Goal: Task Accomplishment & Management: Use online tool/utility

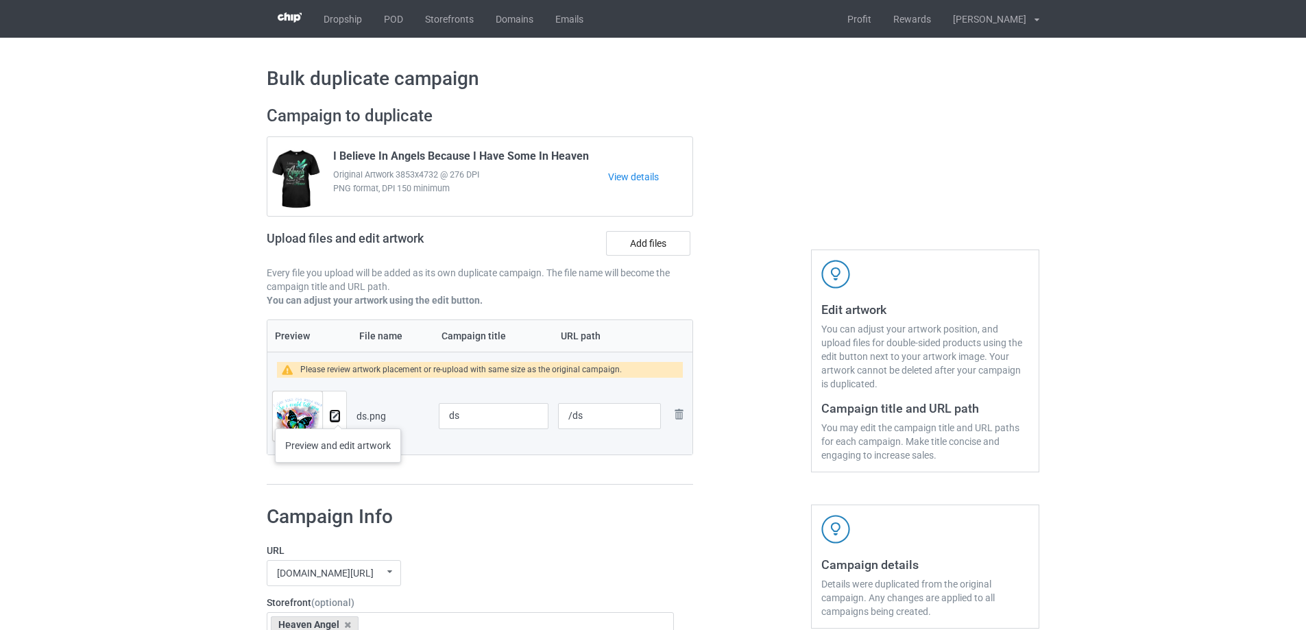
click at [335, 417] on img at bounding box center [335, 416] width 9 height 9
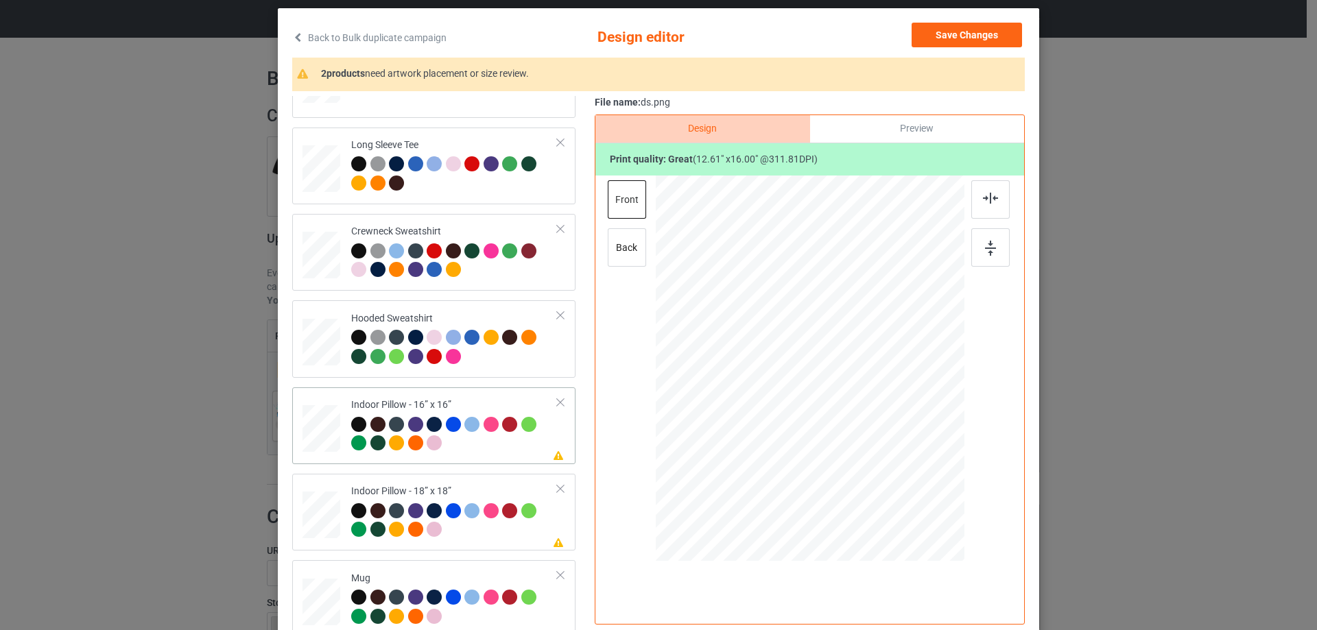
scroll to position [235, 0]
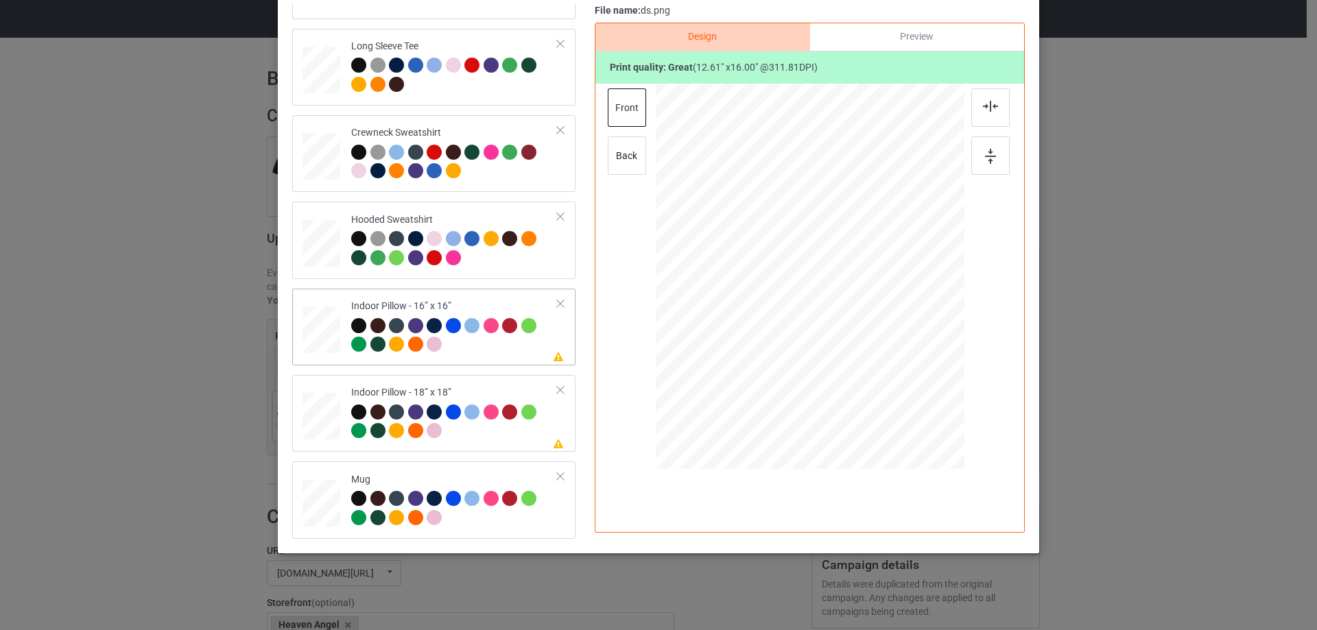
click at [318, 335] on div at bounding box center [321, 330] width 38 height 38
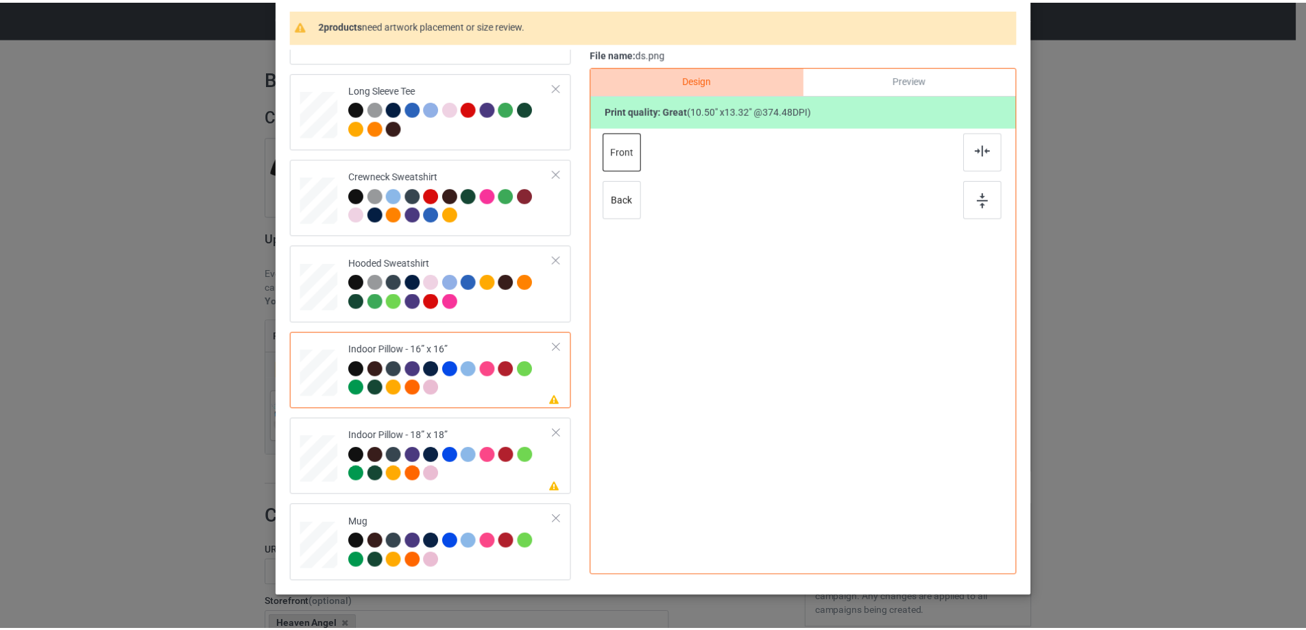
scroll to position [93, 0]
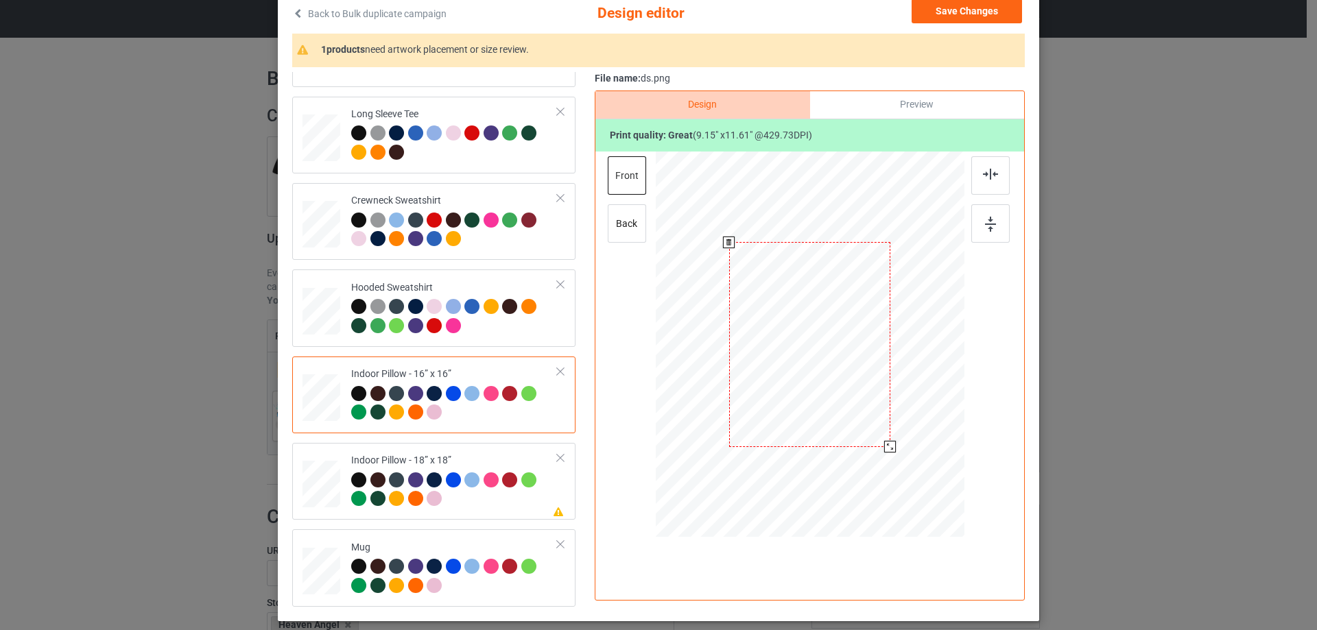
click at [888, 442] on div at bounding box center [890, 447] width 12 height 12
click at [893, 450] on div at bounding box center [893, 450] width 12 height 12
click at [910, 104] on div "Preview" at bounding box center [917, 104] width 214 height 27
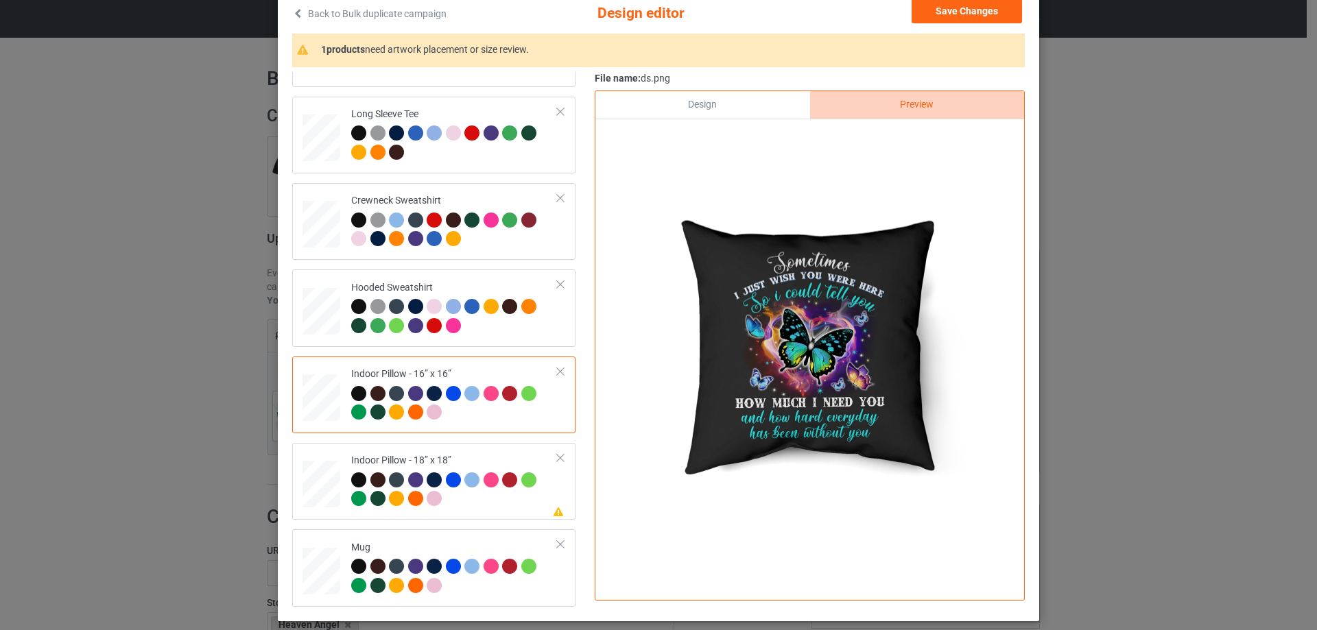
click at [729, 101] on div "Design" at bounding box center [702, 104] width 214 height 27
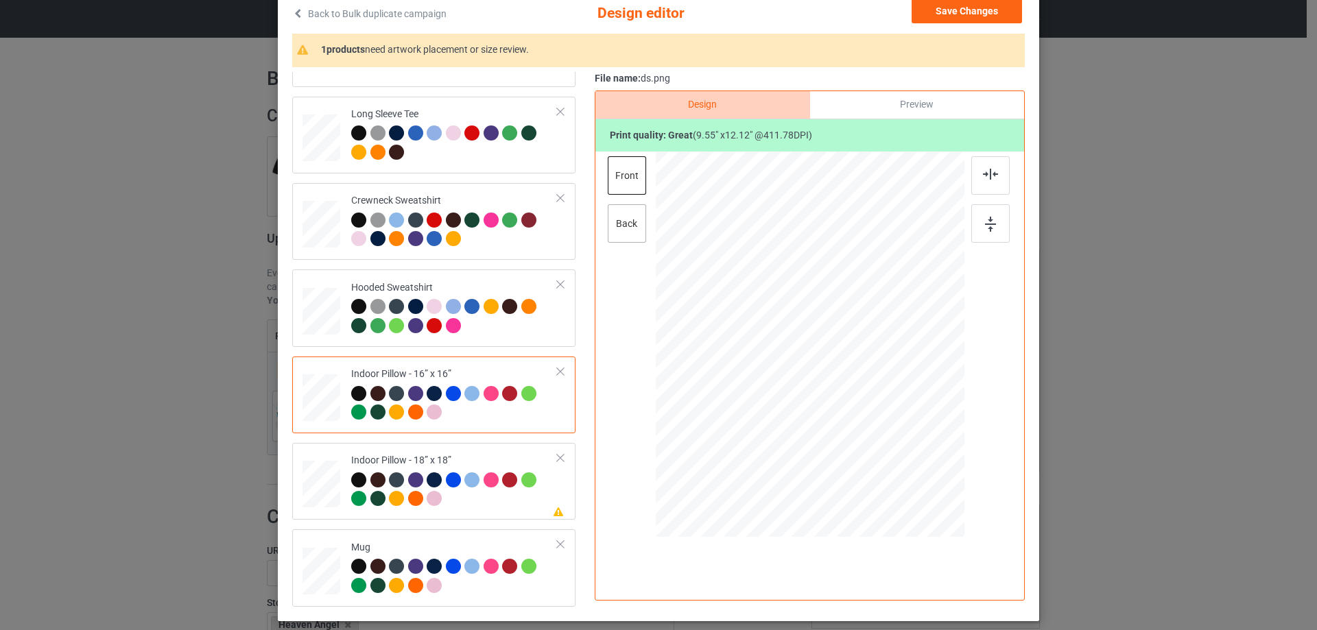
click at [622, 229] on div "back" at bounding box center [627, 223] width 38 height 38
drag, startPoint x: 893, startPoint y: 463, endPoint x: 889, endPoint y: 453, distance: 11.1
click at [889, 453] on div at bounding box center [895, 453] width 12 height 12
click at [464, 461] on div "Indoor Pillow - 18” x 18”" at bounding box center [454, 479] width 206 height 51
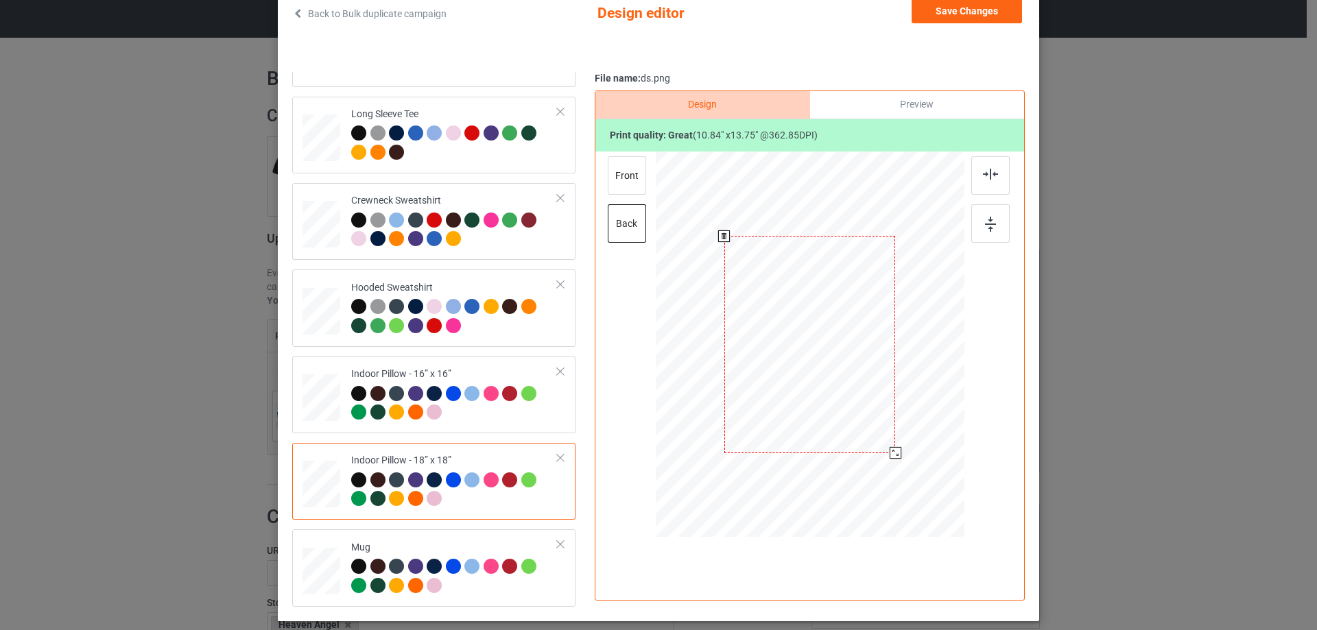
drag, startPoint x: 896, startPoint y: 464, endPoint x: 891, endPoint y: 453, distance: 11.4
click at [891, 453] on div at bounding box center [895, 453] width 12 height 12
click at [634, 174] on div "front" at bounding box center [627, 175] width 38 height 38
drag, startPoint x: 891, startPoint y: 461, endPoint x: 886, endPoint y: 453, distance: 9.9
click at [890, 453] on div at bounding box center [896, 454] width 12 height 12
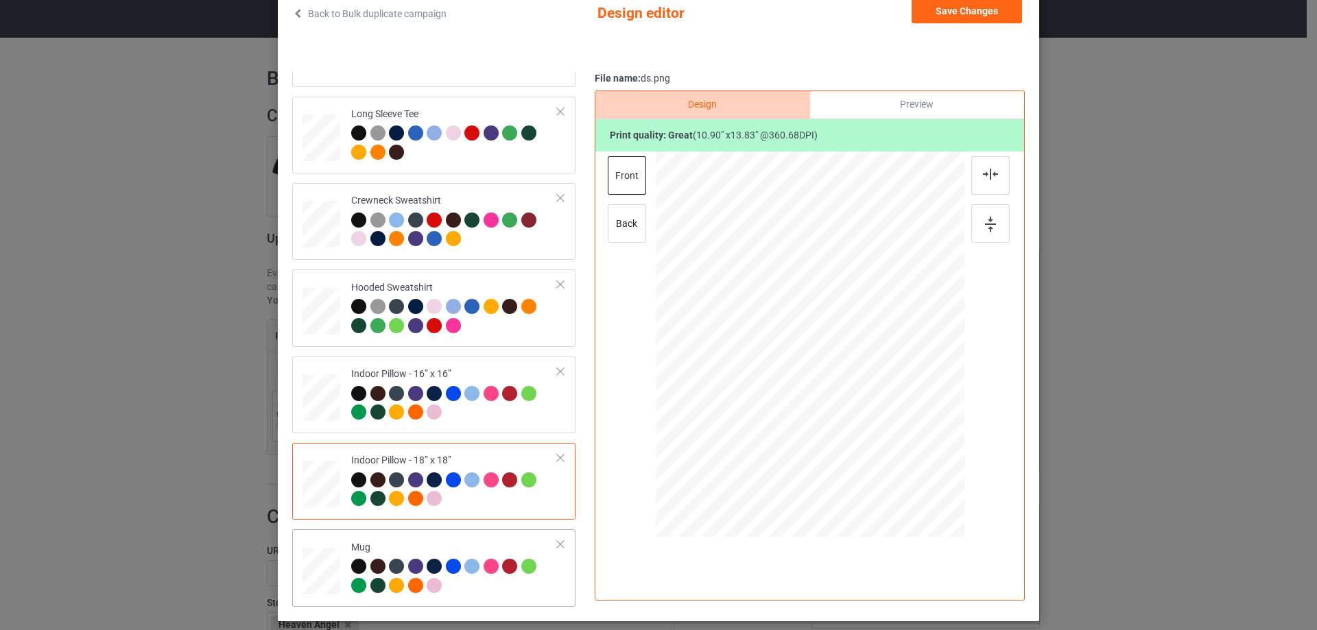
click at [363, 535] on div "Mug" at bounding box center [433, 567] width 283 height 77
click at [955, 14] on button "Save Changes" at bounding box center [966, 11] width 110 height 25
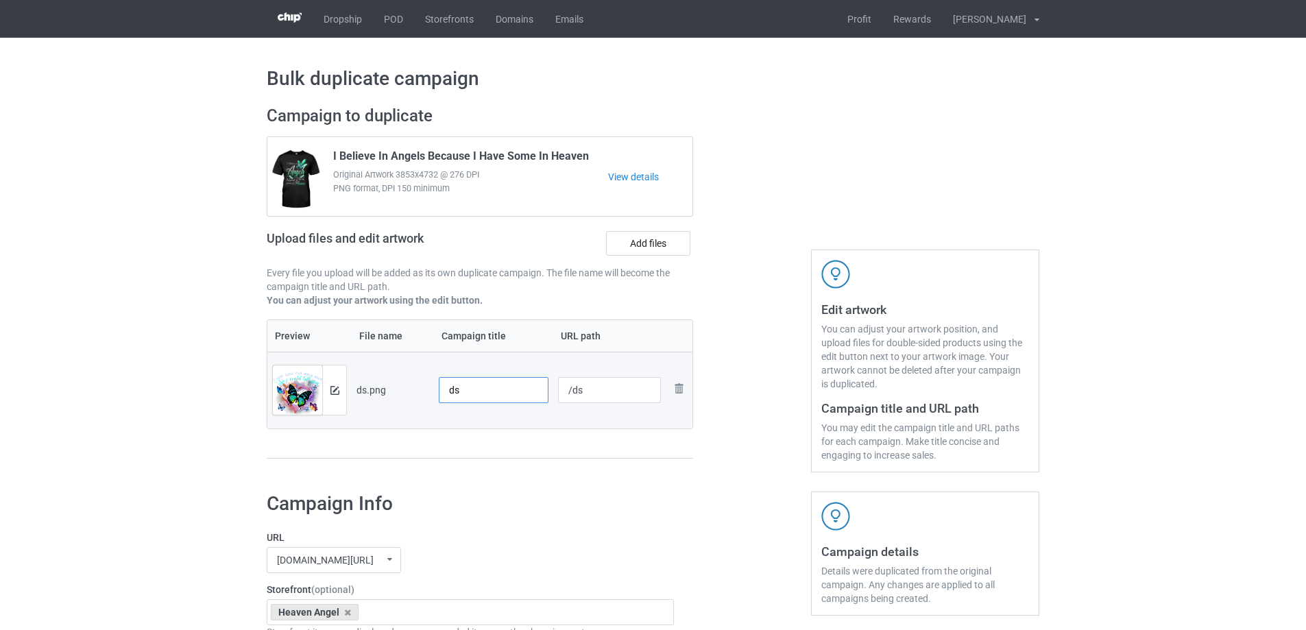
click at [497, 400] on input "ds" at bounding box center [494, 390] width 110 height 26
paste input "Sometimes I Just Wish You Were Here"
type input "Sometimes I Just Wish You Were Here"
click at [508, 444] on div "Preview File name Campaign title URL path Preview and edit artwork ds.png Somet…" at bounding box center [480, 390] width 427 height 140
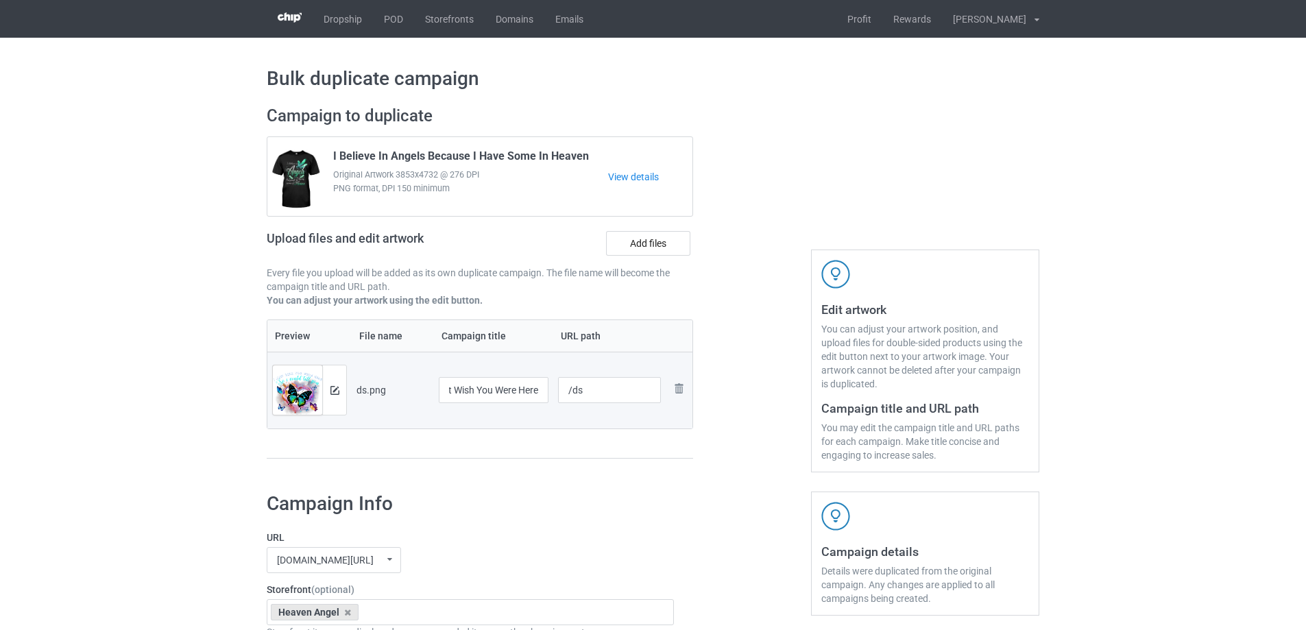
scroll to position [0, 0]
drag, startPoint x: 572, startPoint y: 394, endPoint x: 603, endPoint y: 390, distance: 31.1
click at [597, 391] on input "/ds" at bounding box center [610, 390] width 104 height 26
type input "/sij21"
click at [723, 453] on div at bounding box center [752, 289] width 99 height 386
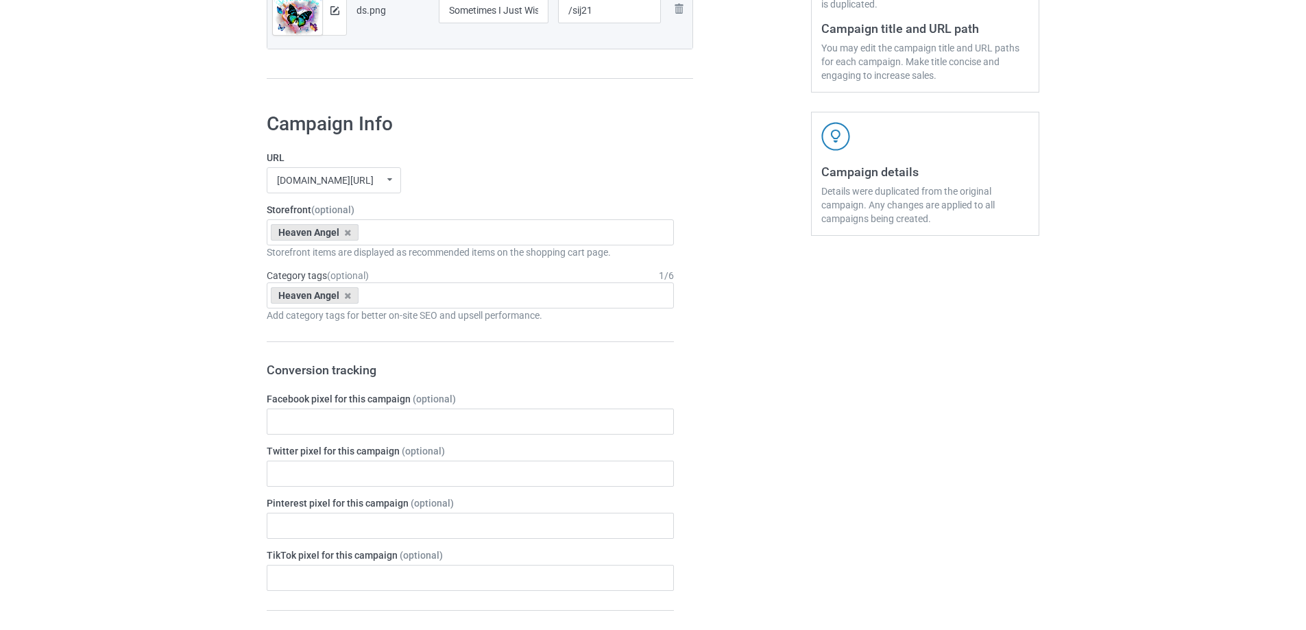
scroll to position [1596, 0]
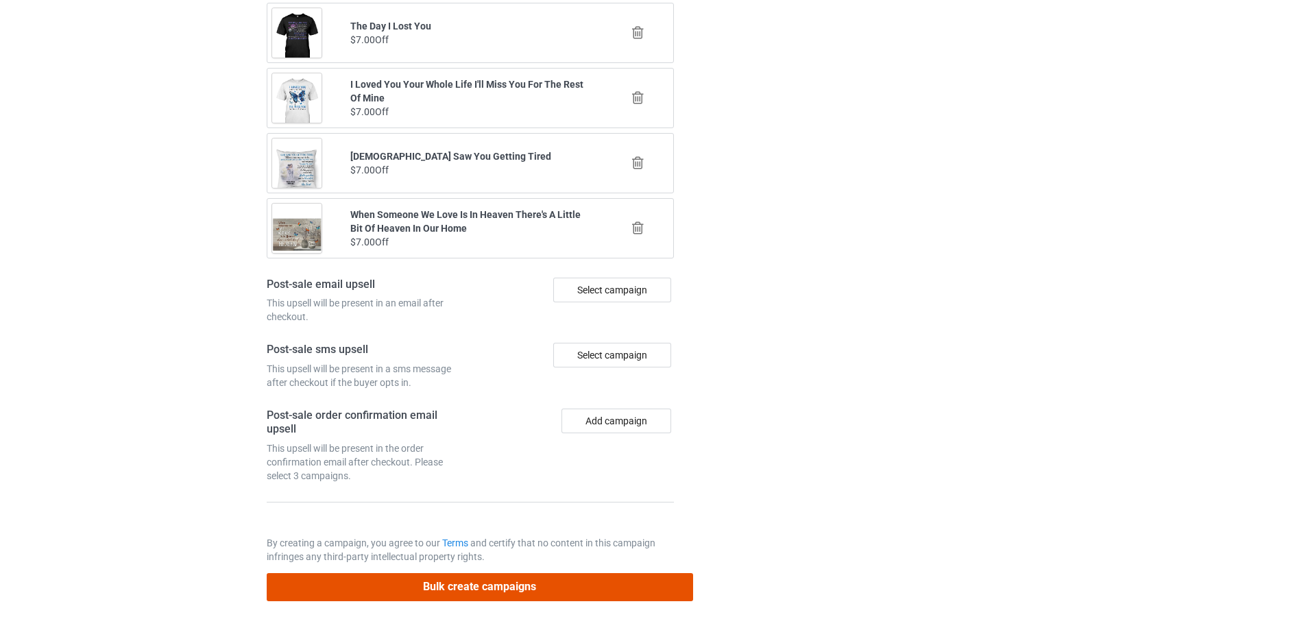
click at [532, 591] on button "Bulk create campaigns" at bounding box center [480, 587] width 427 height 28
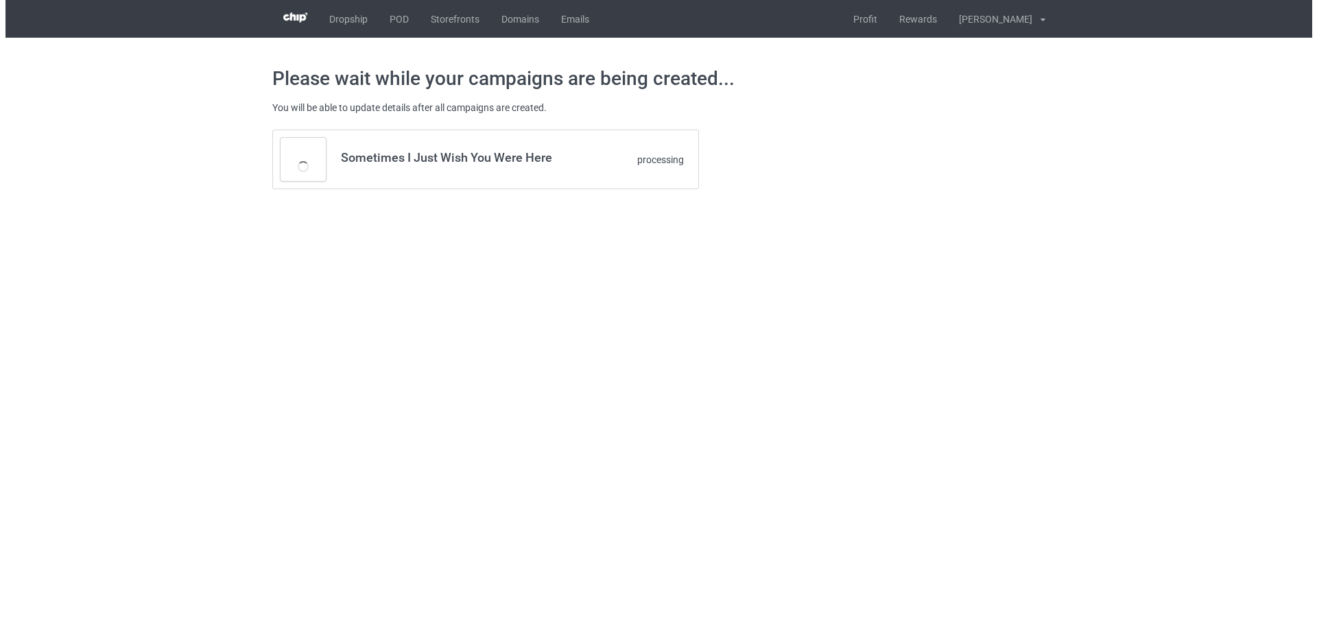
scroll to position [0, 0]
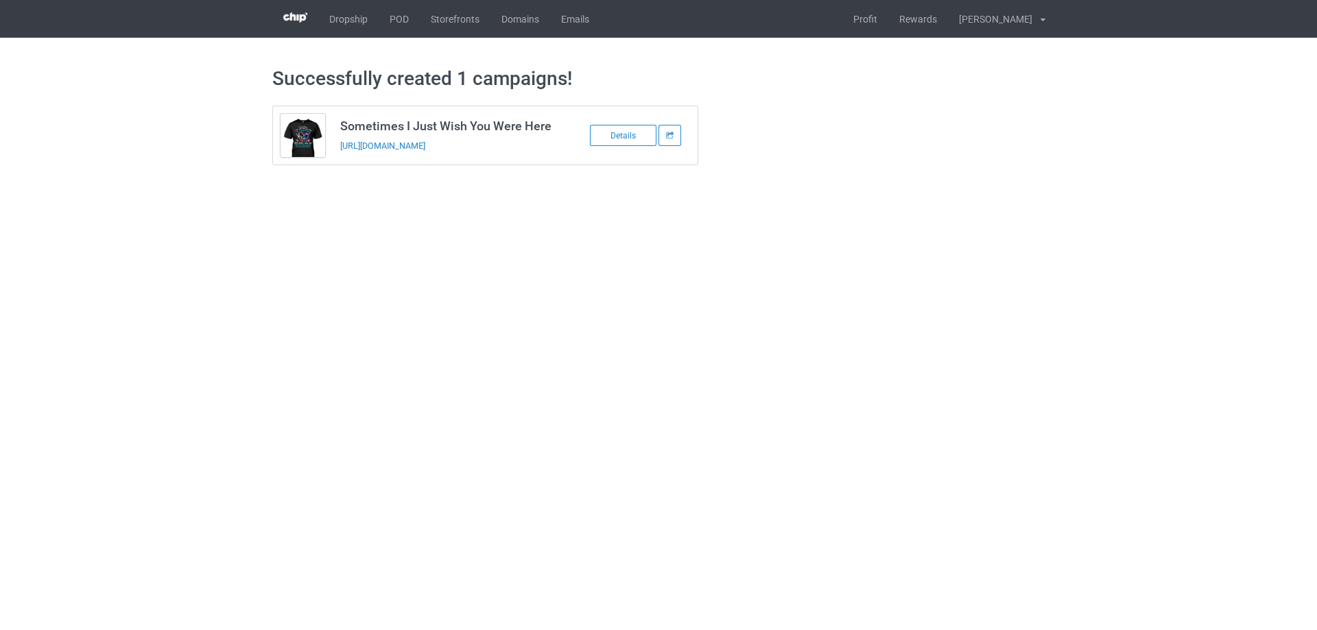
drag, startPoint x: 442, startPoint y: 151, endPoint x: 339, endPoint y: 151, distance: 103.5
click at [339, 151] on td "Sometimes I Just Wish You Were Here https://www.sendinglovetoheaven.com/sij21" at bounding box center [449, 135] width 232 height 58
copy link "https://www.sendinglovetoheaven.com/sij21"
click at [395, 20] on link "POD" at bounding box center [399, 19] width 41 height 38
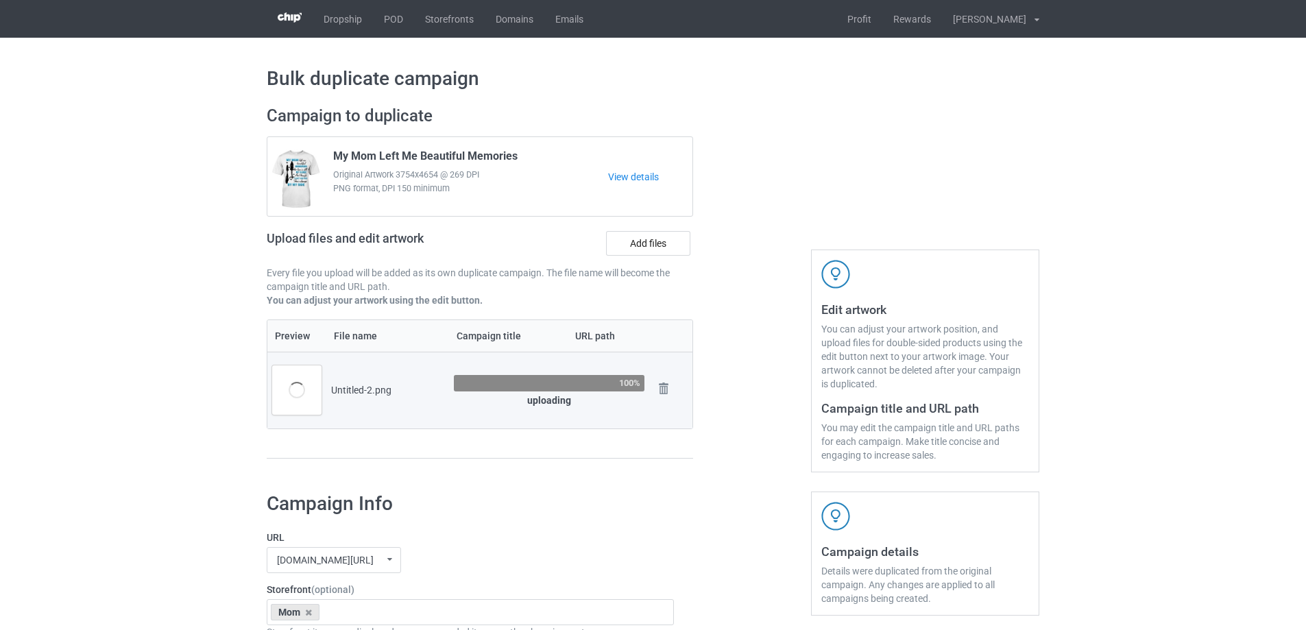
click at [701, 400] on div "Campaign to duplicate My Mom Left Me Beautiful Memories Original Artwork 3754x4…" at bounding box center [480, 289] width 446 height 386
click at [712, 383] on div at bounding box center [752, 289] width 99 height 386
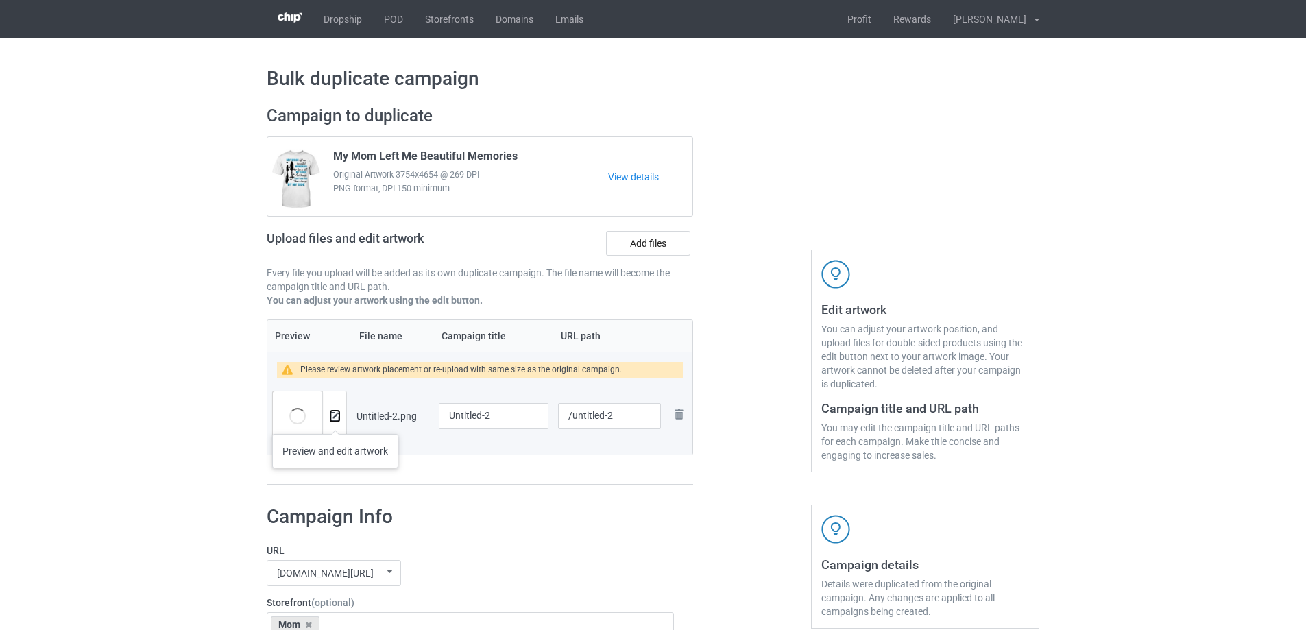
click at [335, 420] on img at bounding box center [335, 416] width 9 height 9
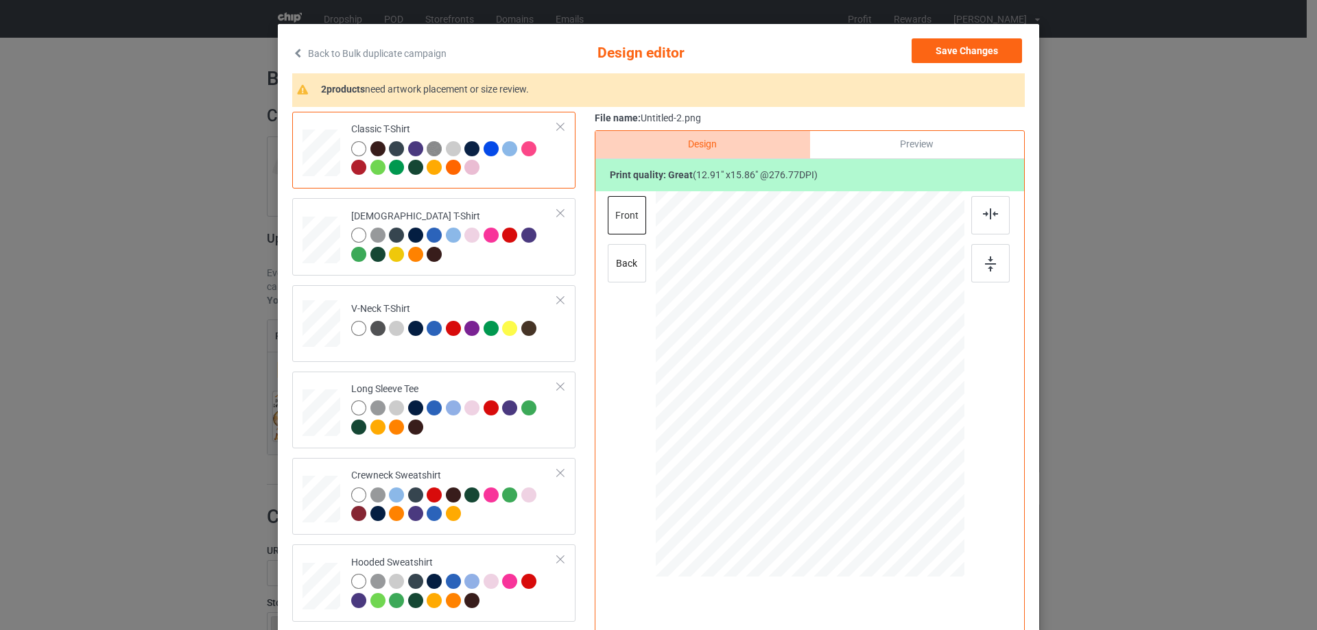
scroll to position [69, 0]
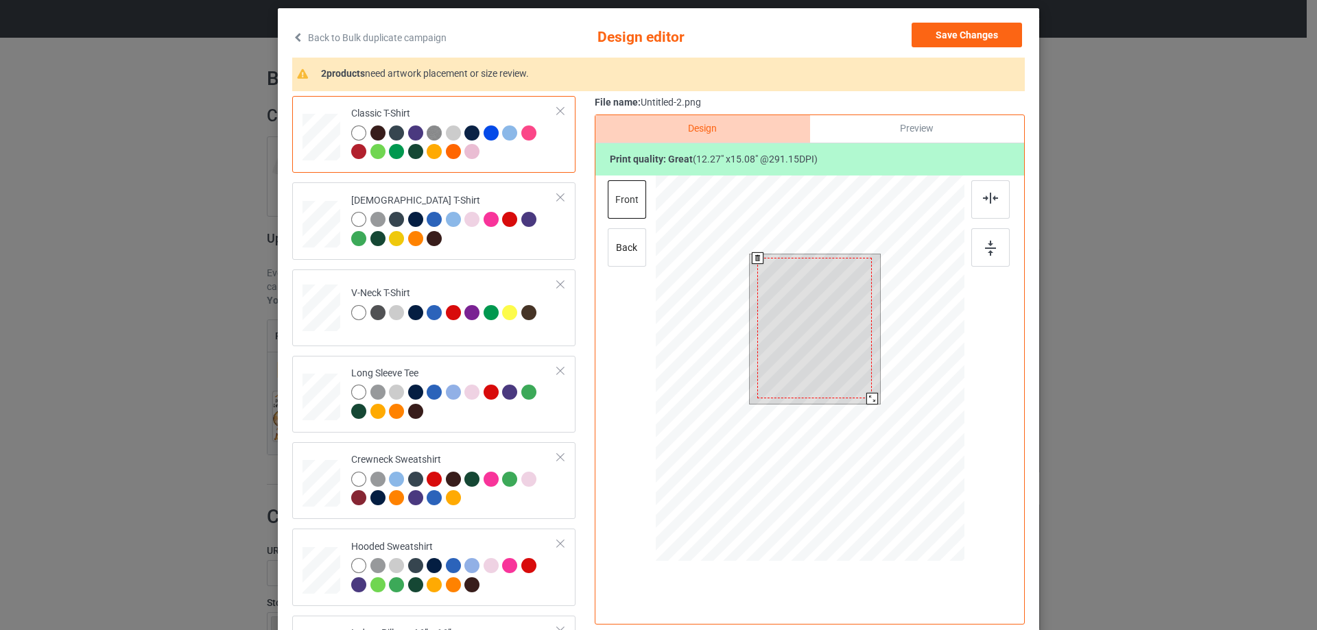
click at [868, 394] on div at bounding box center [872, 399] width 12 height 12
click at [844, 373] on div at bounding box center [814, 326] width 115 height 141
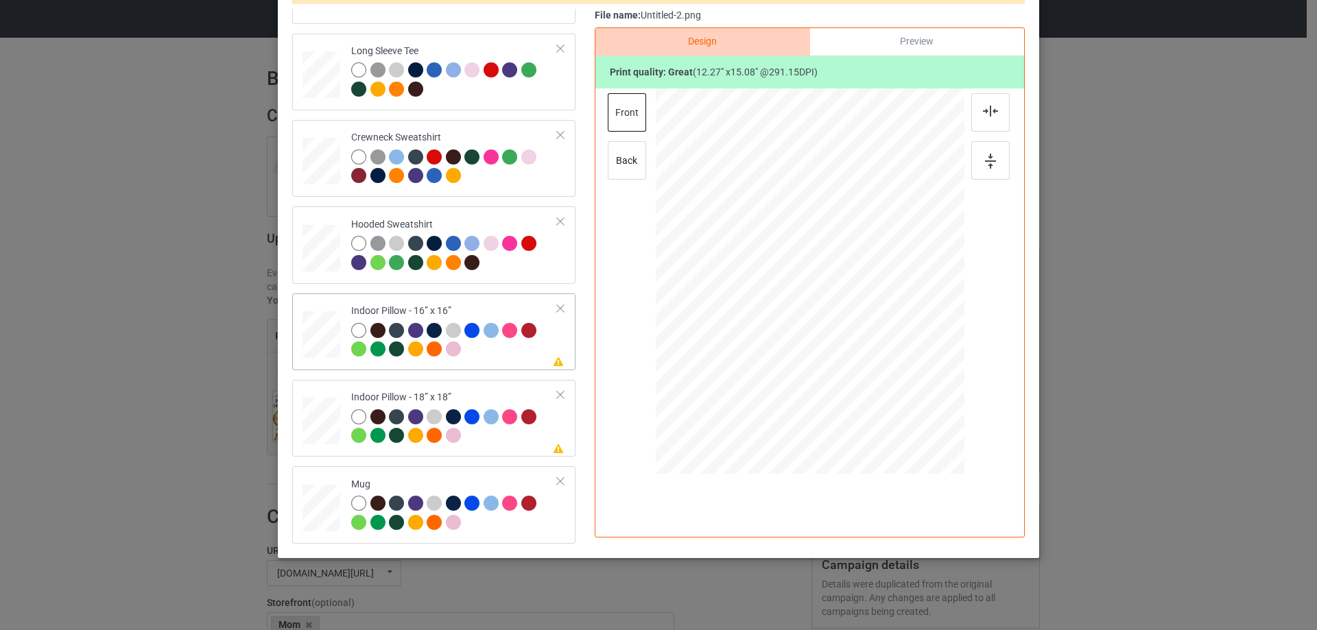
scroll to position [161, 0]
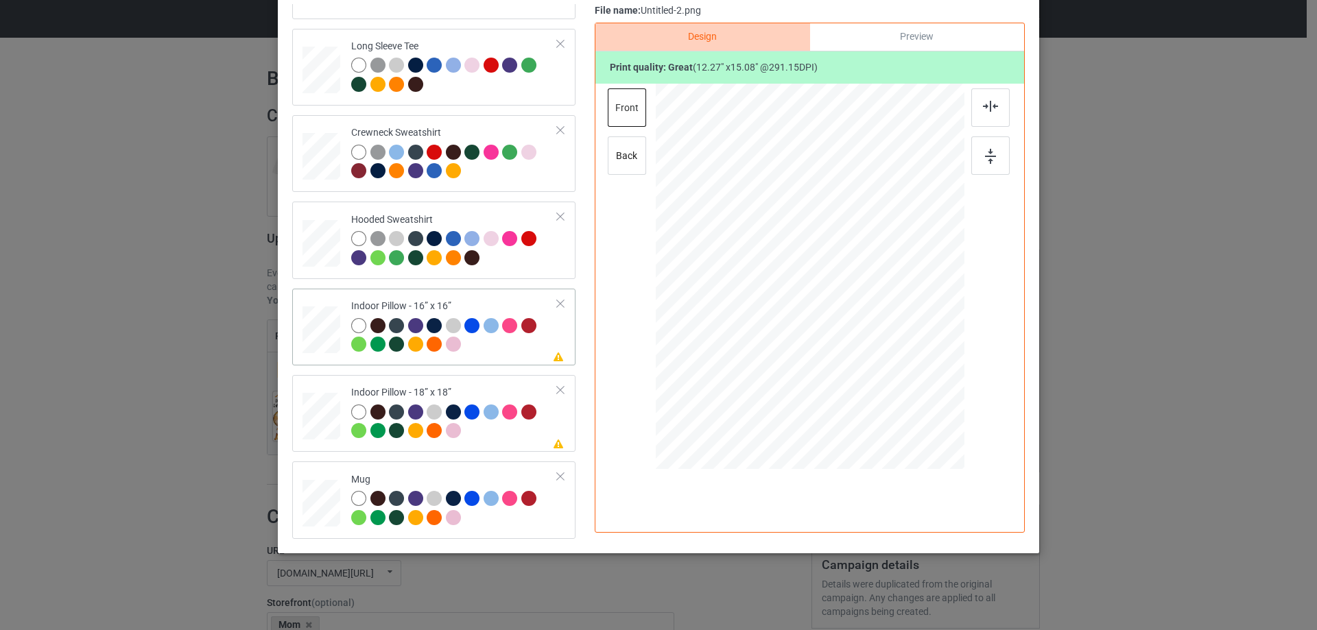
click at [332, 337] on div at bounding box center [321, 330] width 38 height 38
drag, startPoint x: 902, startPoint y: 387, endPoint x: 898, endPoint y: 379, distance: 9.6
click at [898, 379] on div at bounding box center [810, 277] width 309 height 308
click at [855, 35] on div "Preview" at bounding box center [917, 36] width 214 height 27
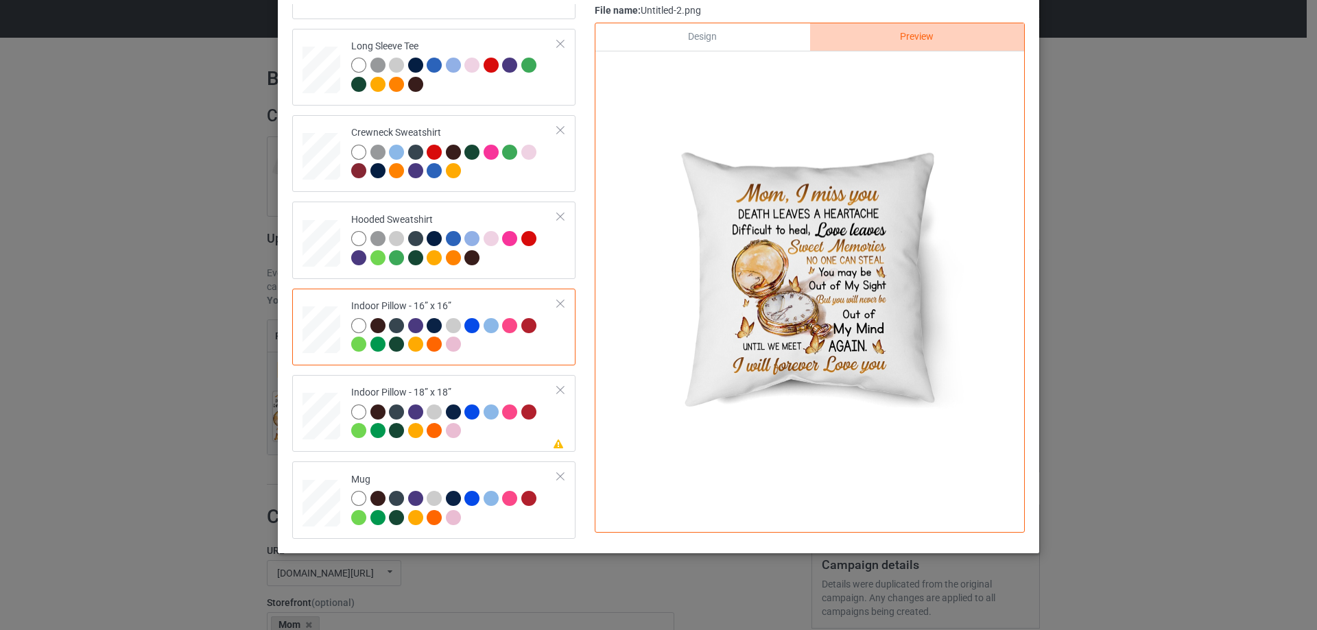
click at [727, 43] on div "Design" at bounding box center [702, 36] width 214 height 27
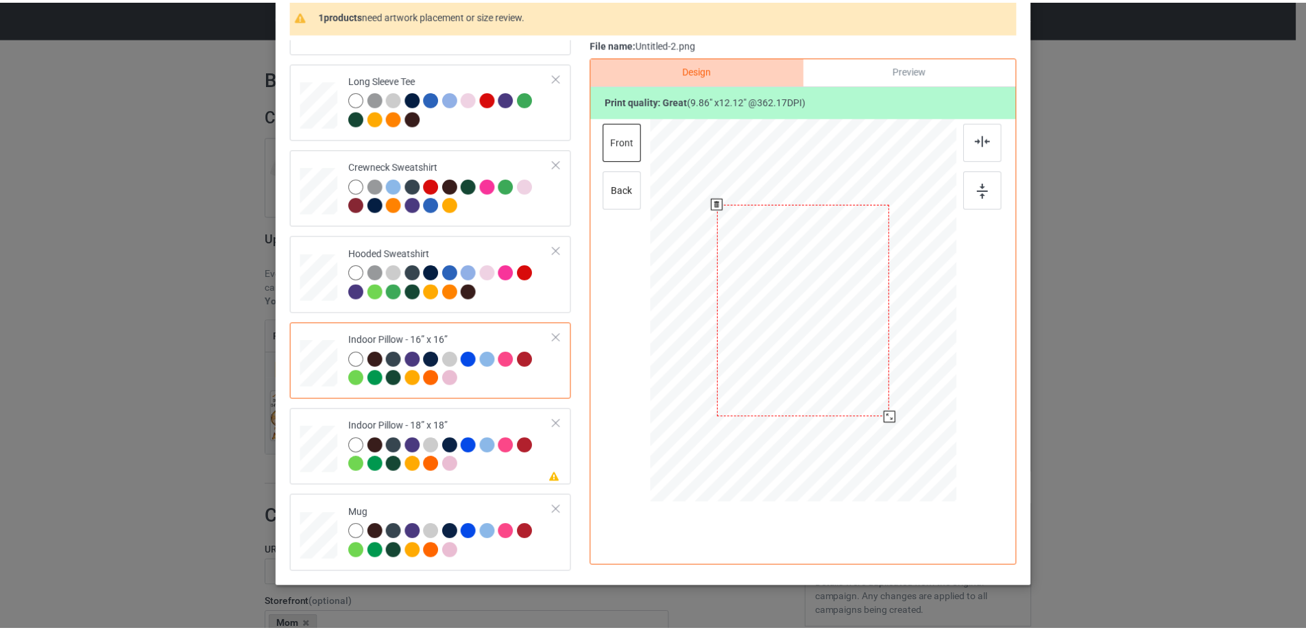
scroll to position [93, 0]
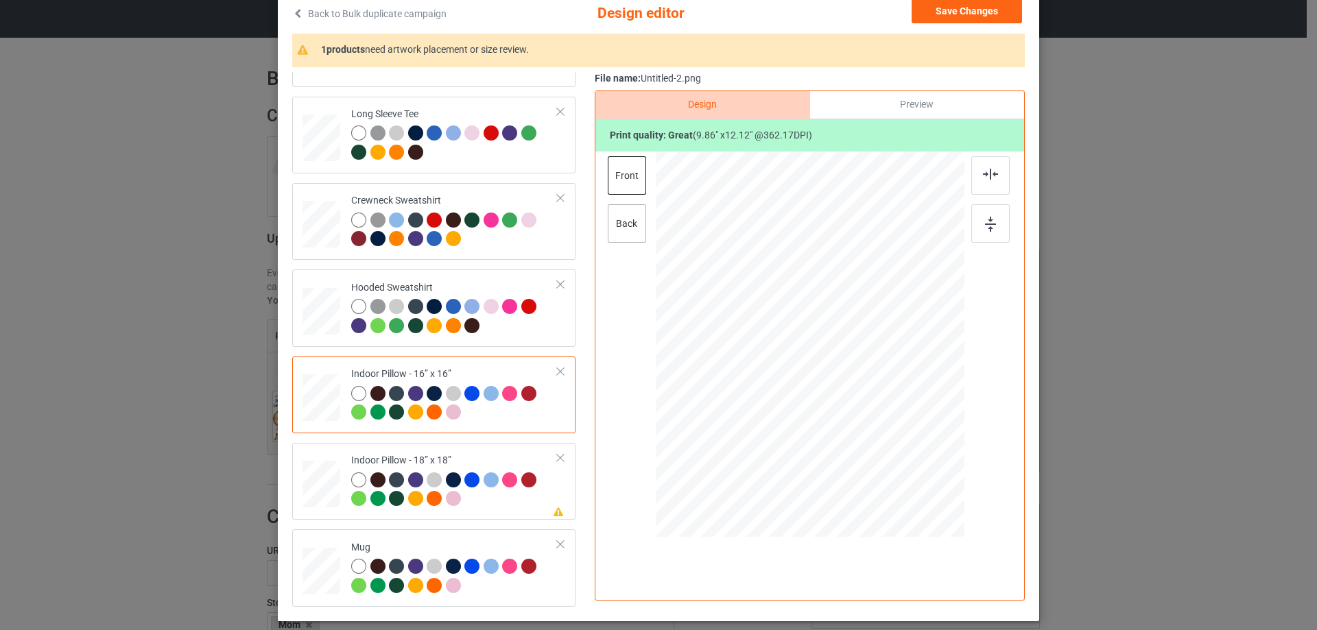
click at [614, 224] on div "back" at bounding box center [627, 223] width 38 height 38
click at [894, 449] on div at bounding box center [896, 451] width 12 height 12
click at [481, 496] on div at bounding box center [454, 491] width 206 height 38
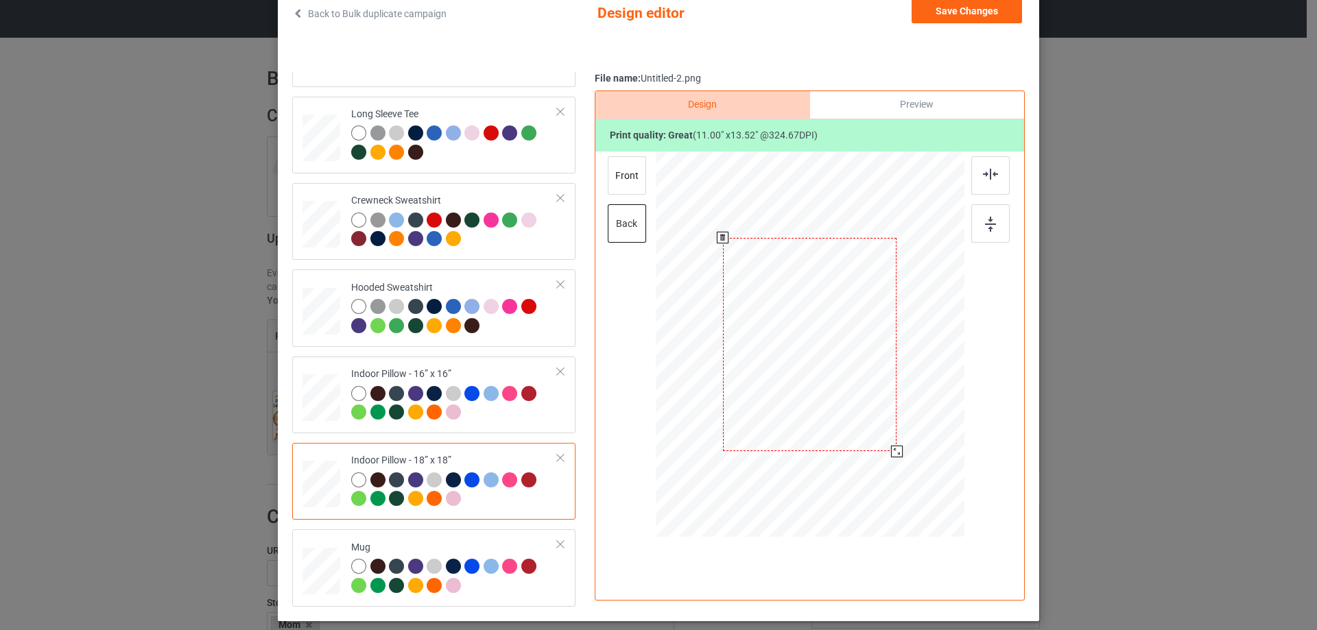
drag, startPoint x: 893, startPoint y: 459, endPoint x: 889, endPoint y: 451, distance: 8.9
click at [891, 451] on div at bounding box center [897, 452] width 12 height 12
click at [629, 178] on div "front" at bounding box center [627, 175] width 38 height 38
drag, startPoint x: 896, startPoint y: 457, endPoint x: 892, endPoint y: 450, distance: 8.6
click at [892, 450] on div at bounding box center [897, 452] width 12 height 12
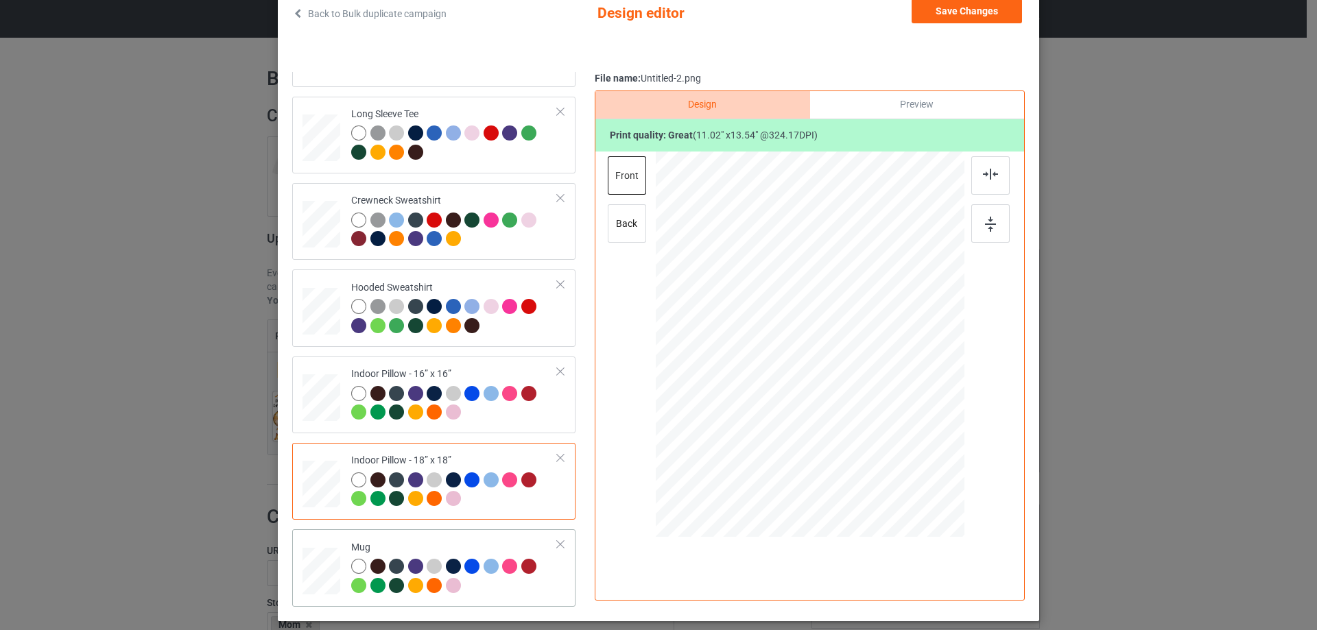
click at [414, 541] on div "Mug" at bounding box center [454, 566] width 206 height 51
click at [935, 398] on div at bounding box center [941, 400] width 12 height 12
click at [946, 14] on button "Save Changes" at bounding box center [966, 11] width 110 height 25
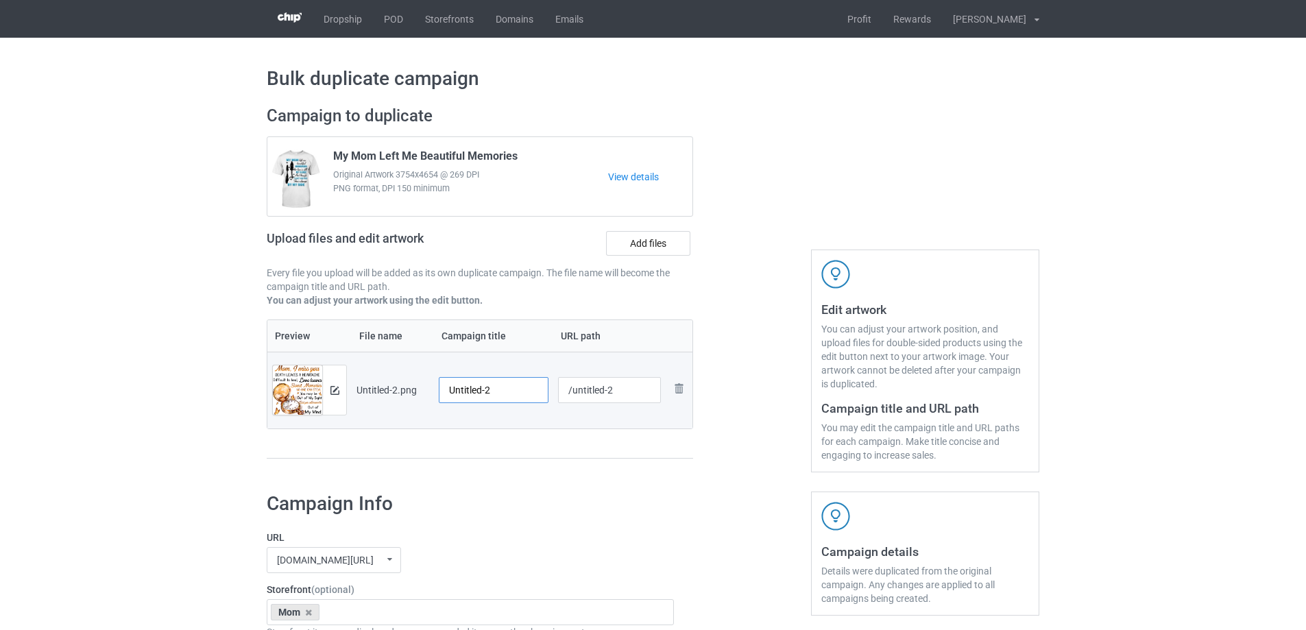
click at [500, 392] on input "Untitled-2" at bounding box center [494, 390] width 110 height 26
paste input "Mom I Miss You Death Leaves A Heartache Difficult To Heal Love Leaves Sweet Mem…"
type input "Mom I Miss You Death Leaves A Heartache Difficult To Heal Love Leaves Sweet Mem…"
drag, startPoint x: 505, startPoint y: 459, endPoint x: 534, endPoint y: 433, distance: 39.4
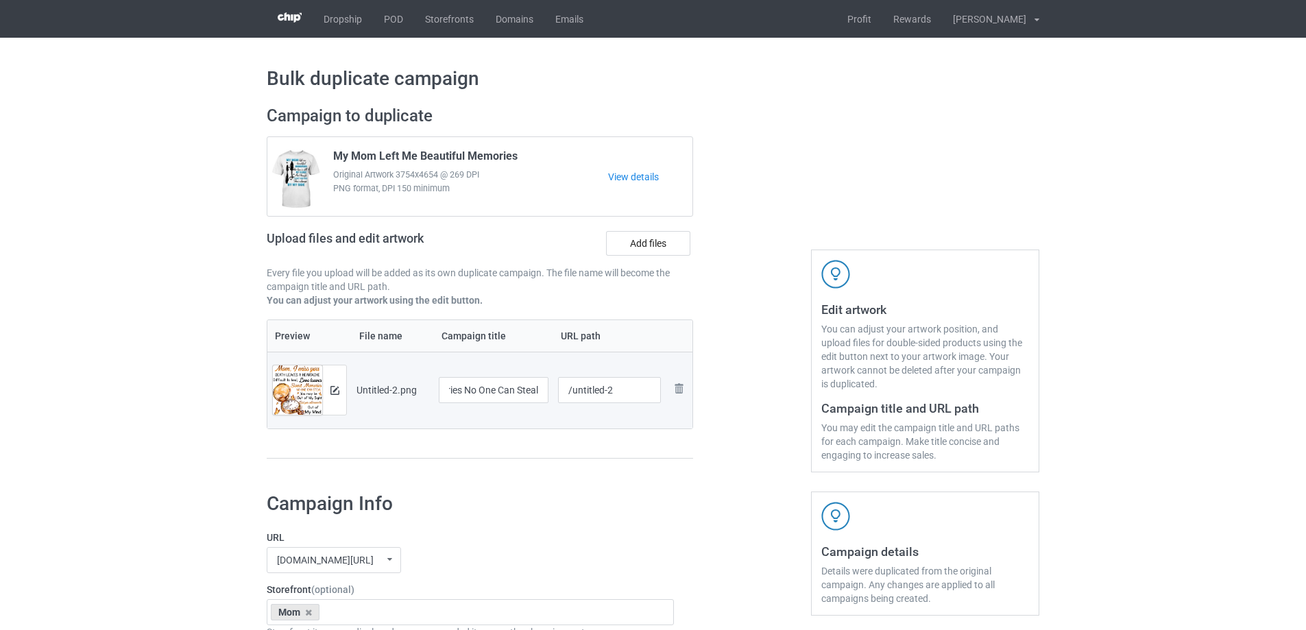
click at [505, 459] on div at bounding box center [480, 458] width 427 height 1
drag, startPoint x: 574, startPoint y: 396, endPoint x: 643, endPoint y: 388, distance: 69.7
click at [643, 388] on input "/untitled-2" at bounding box center [610, 390] width 104 height 26
type input "/mimy13"
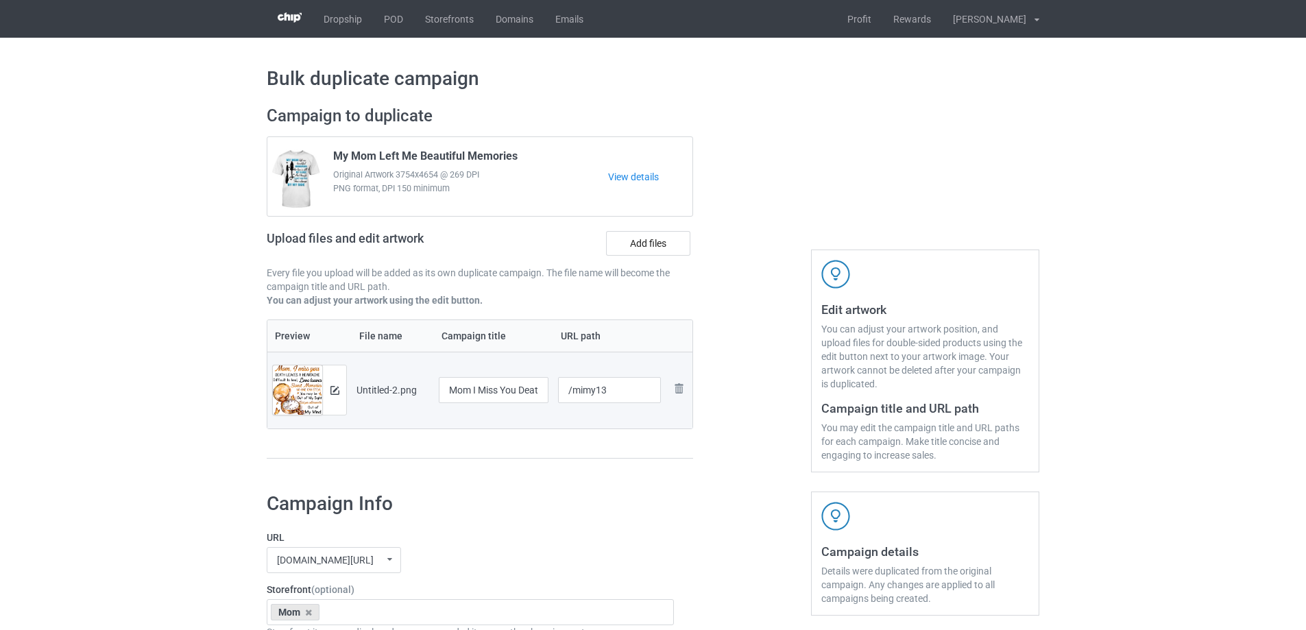
click at [738, 365] on div at bounding box center [752, 289] width 99 height 386
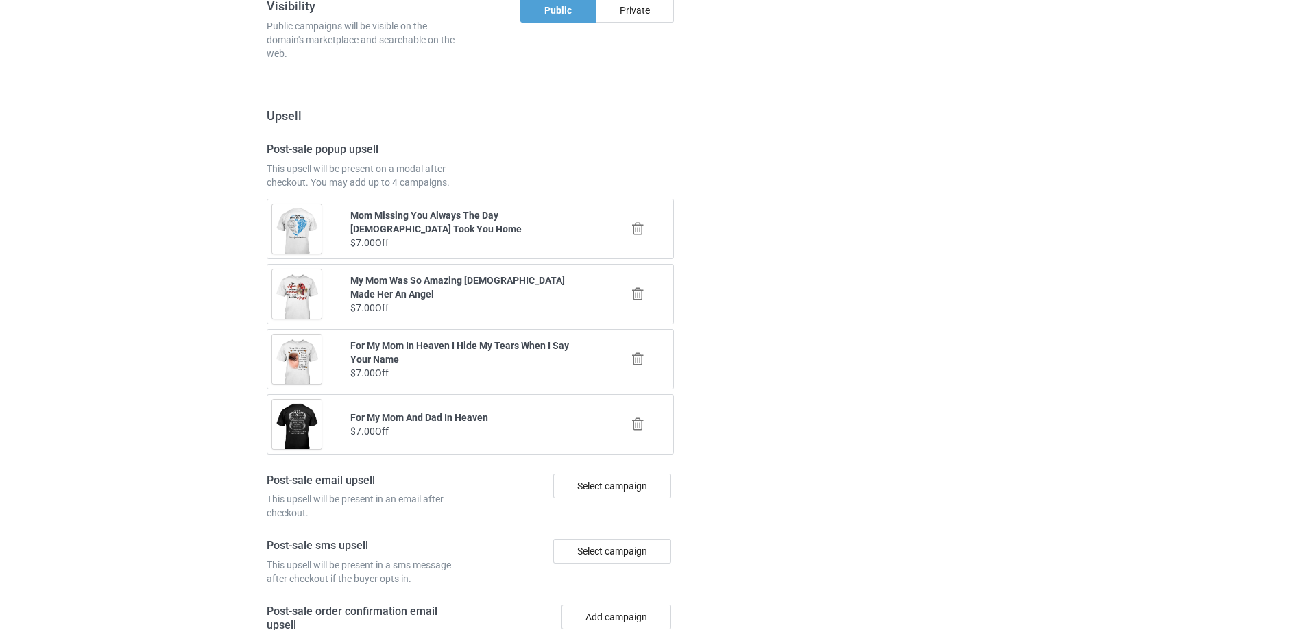
scroll to position [1596, 0]
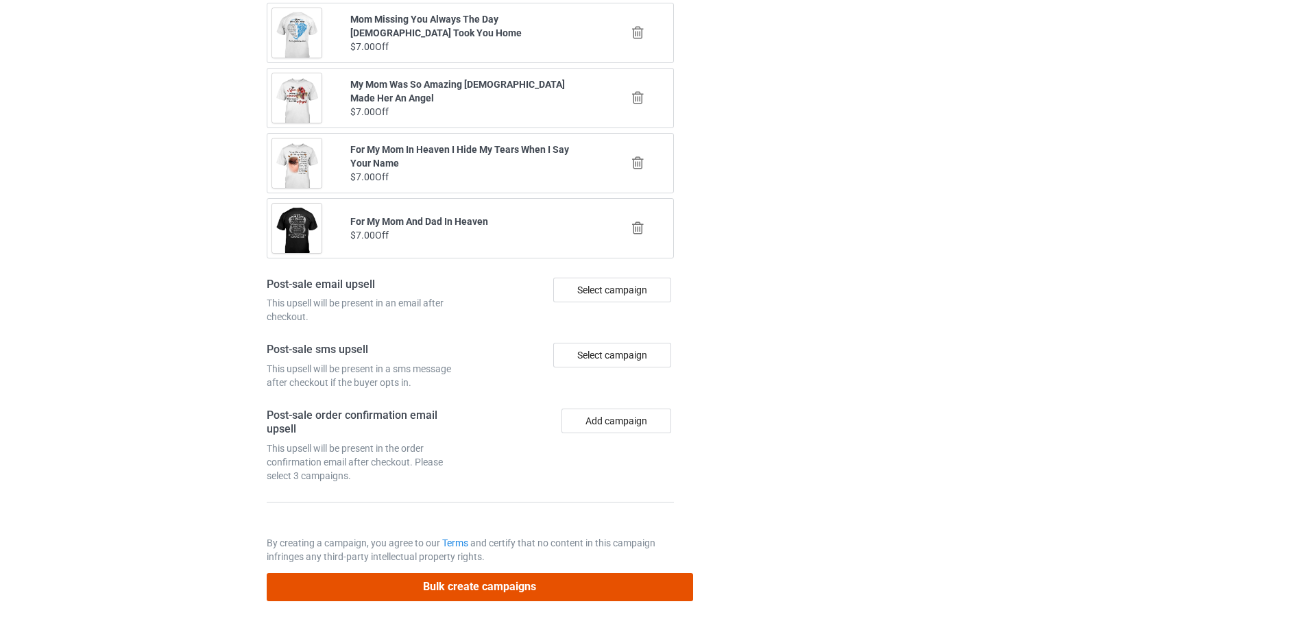
click at [586, 586] on button "Bulk create campaigns" at bounding box center [480, 587] width 427 height 28
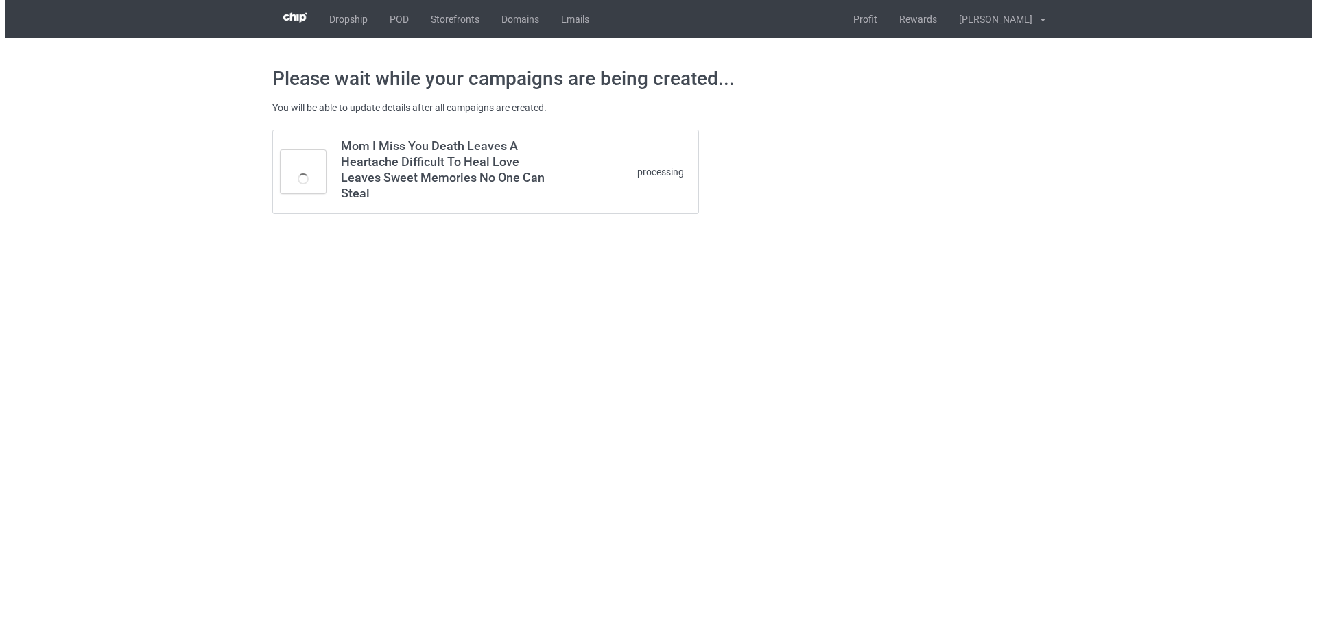
scroll to position [0, 0]
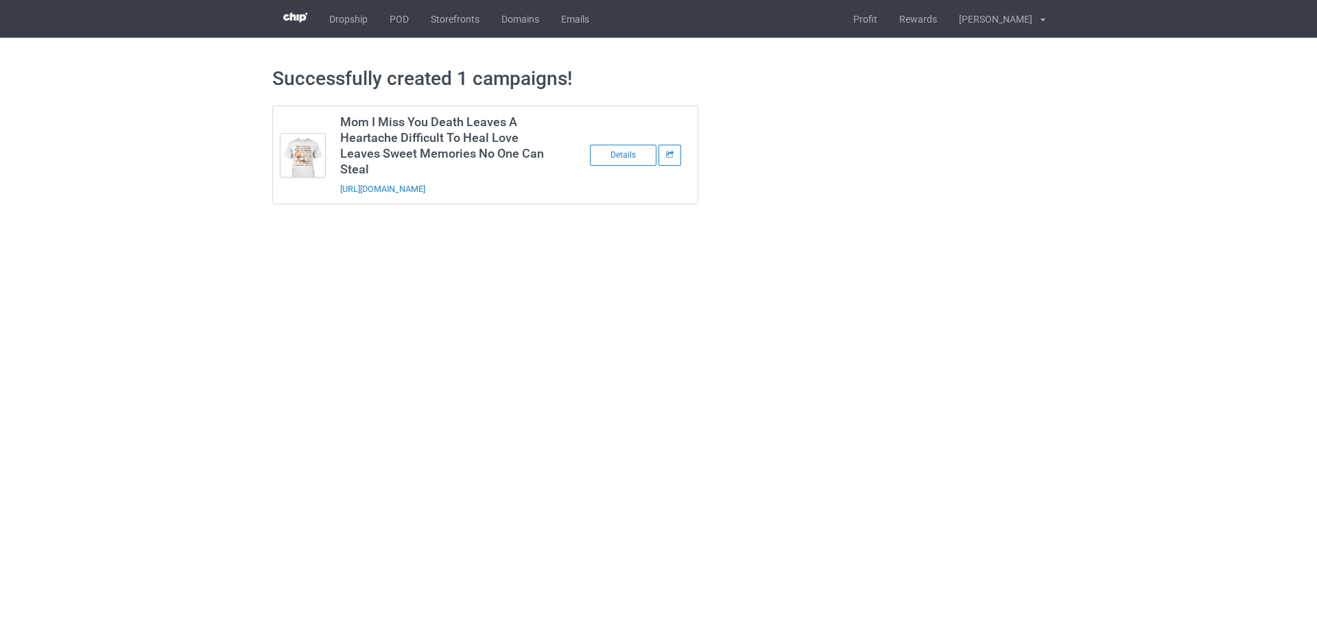
drag, startPoint x: 490, startPoint y: 193, endPoint x: 337, endPoint y: 203, distance: 153.2
click at [337, 203] on td "Mom I Miss You Death Leaves A Heartache Difficult To Heal Love Leaves Sweet Mem…" at bounding box center [449, 154] width 232 height 97
copy link "https://www.sendinglovetoheaven.com/mimy13"
click at [1127, 286] on body "Dropship POD Storefronts Domains Emails Profit Rewards Đỗ Cao Thái Settings Log…" at bounding box center [658, 315] width 1317 height 630
click at [1171, 349] on body "Dropship POD Storefronts Domains Emails Profit Rewards Đỗ Cao Thái Settings Log…" at bounding box center [658, 315] width 1317 height 630
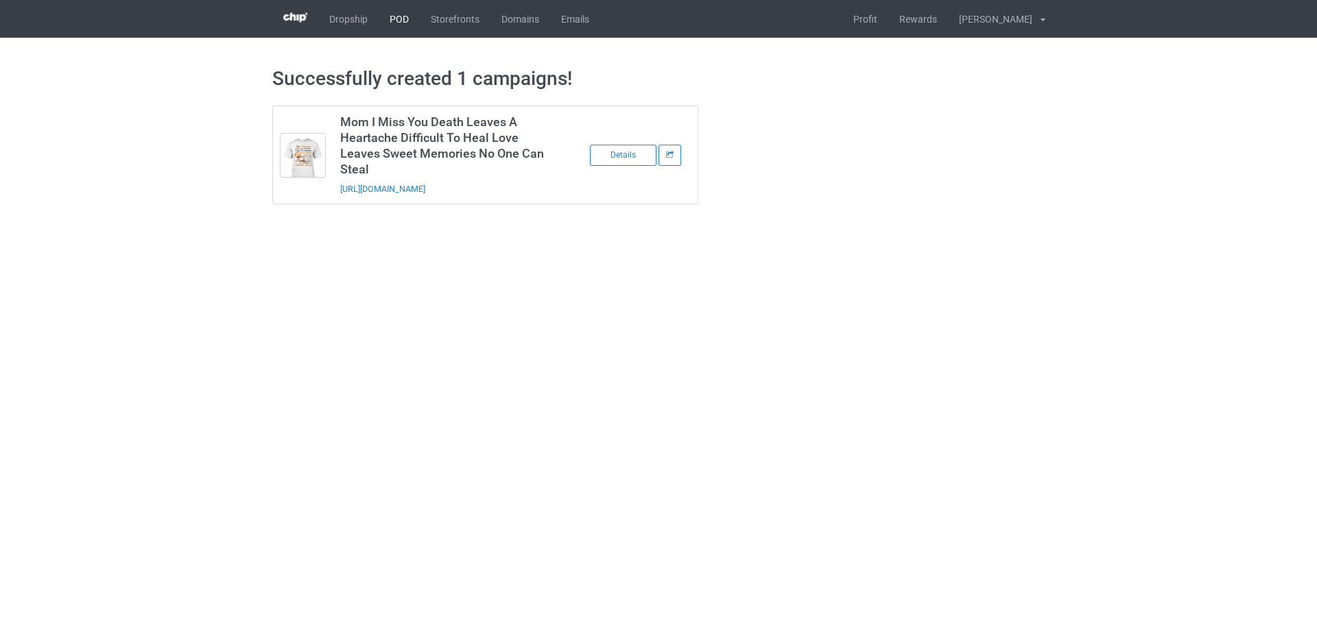
click at [396, 23] on link "POD" at bounding box center [399, 19] width 41 height 38
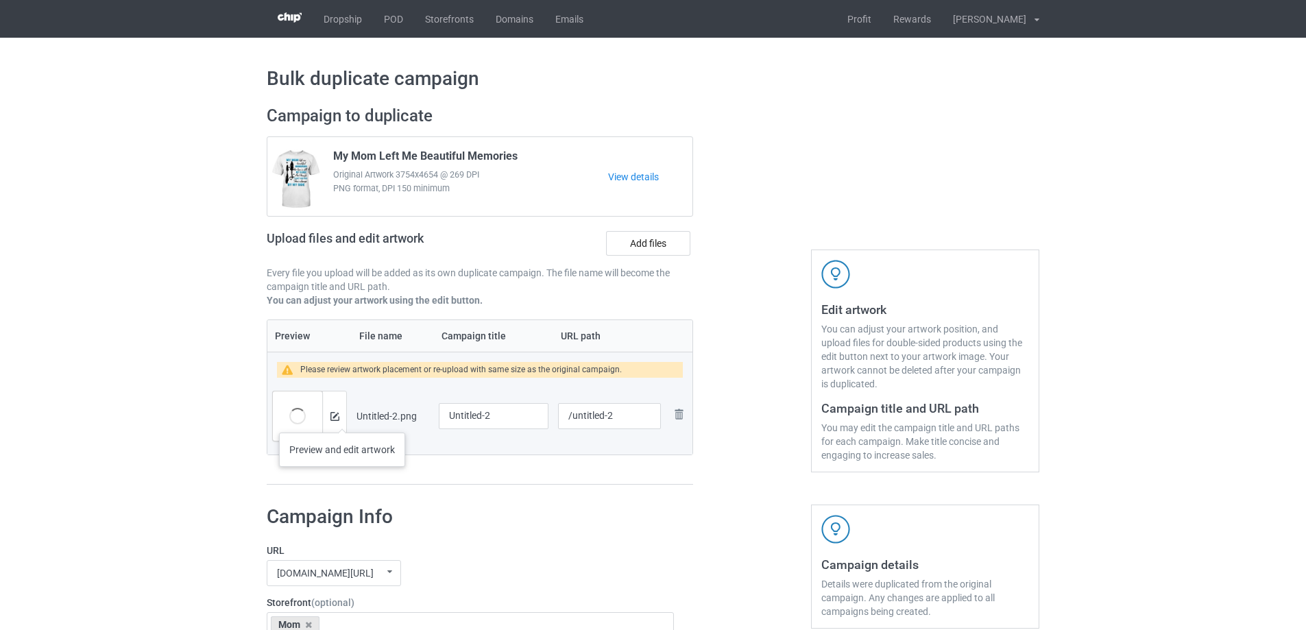
click at [342, 419] on div at bounding box center [334, 416] width 24 height 49
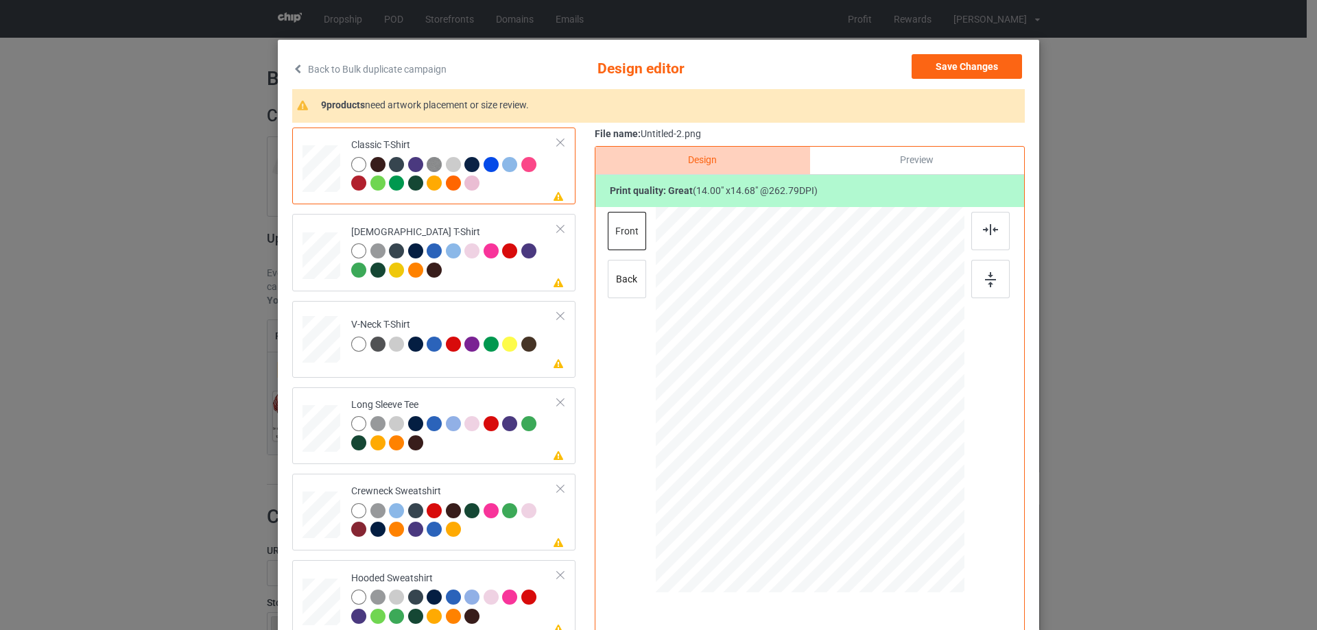
scroll to position [69, 0]
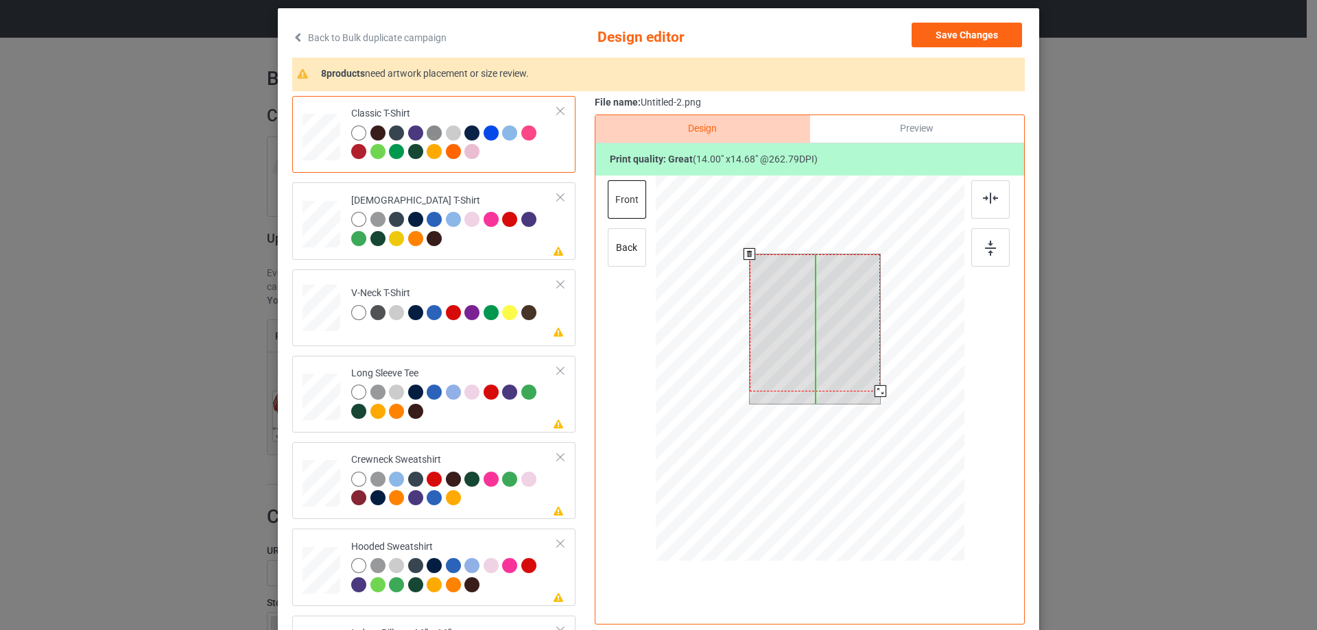
drag, startPoint x: 868, startPoint y: 389, endPoint x: 863, endPoint y: 380, distance: 10.5
click at [863, 380] on div at bounding box center [815, 322] width 131 height 137
drag, startPoint x: 873, startPoint y: 390, endPoint x: 867, endPoint y: 386, distance: 7.4
click at [869, 386] on div at bounding box center [875, 386] width 12 height 12
click at [843, 360] on div at bounding box center [814, 317] width 121 height 126
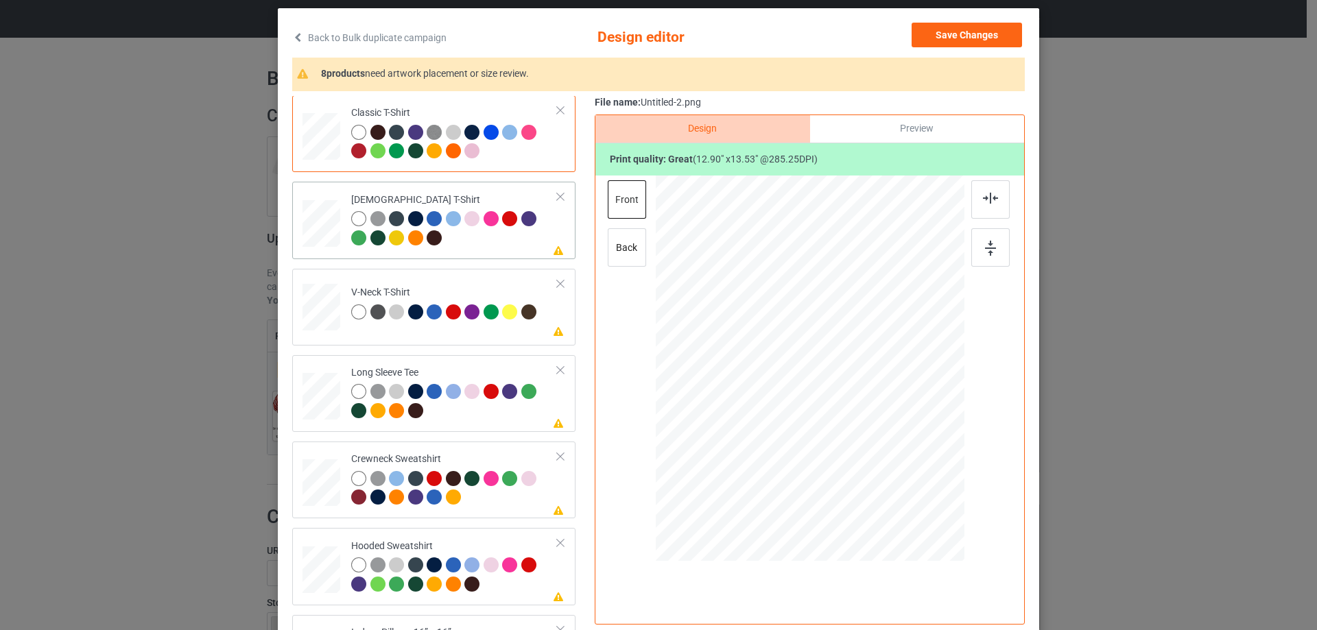
scroll to position [0, 0]
click at [344, 144] on td "Classic T-Shirt" at bounding box center [454, 134] width 221 height 66
click at [828, 309] on div at bounding box center [814, 317] width 121 height 126
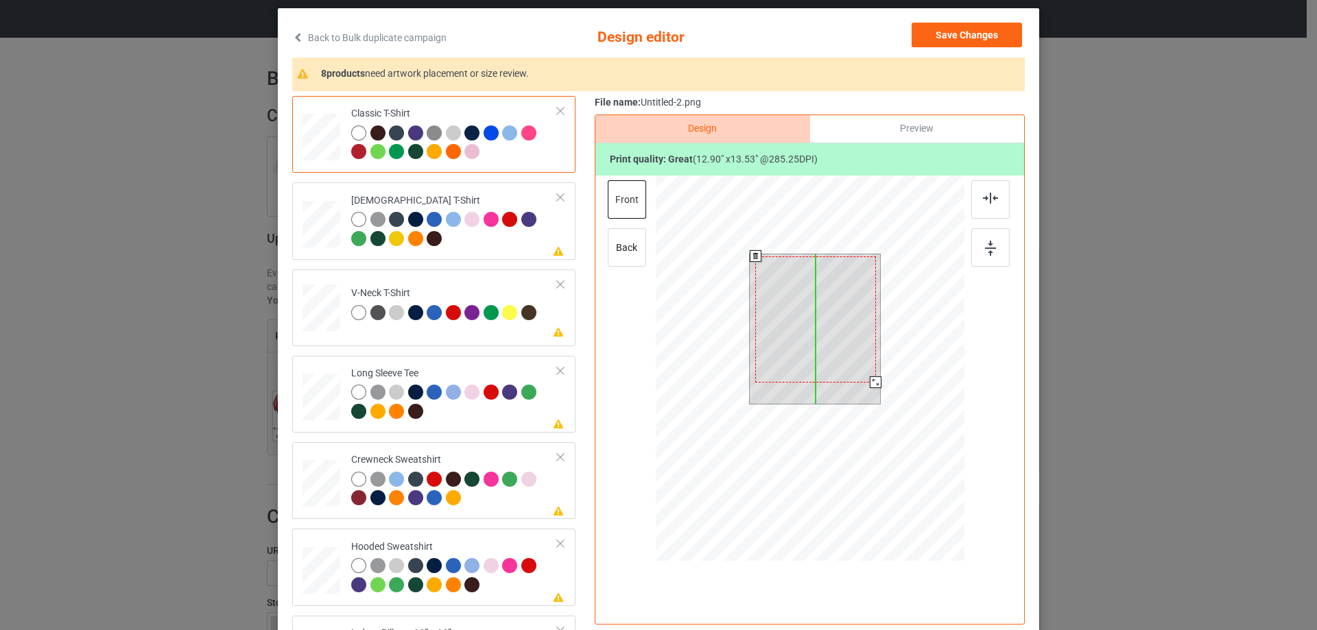
click at [830, 304] on div at bounding box center [815, 319] width 121 height 126
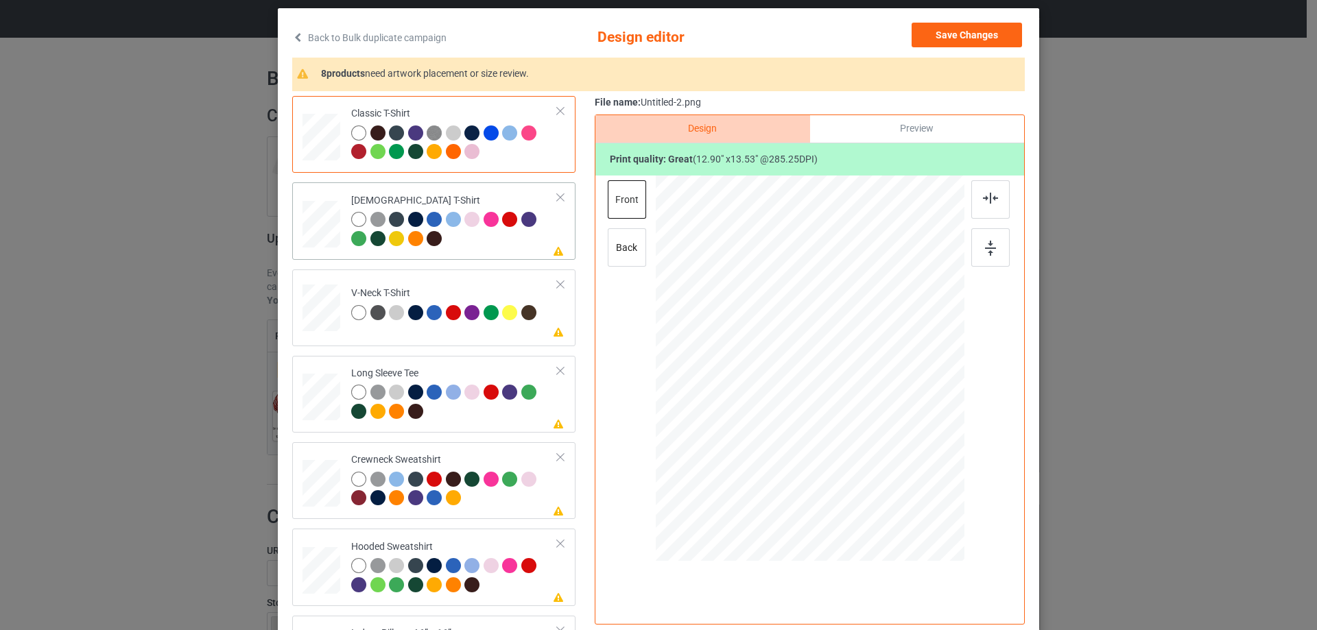
click at [436, 195] on div "[DEMOGRAPHIC_DATA] T-Shirt" at bounding box center [454, 219] width 206 height 51
click at [983, 193] on img at bounding box center [990, 198] width 15 height 11
click at [470, 271] on div "Please review artwork placement V-Neck T-Shirt" at bounding box center [433, 307] width 283 height 77
click at [994, 189] on div at bounding box center [990, 199] width 38 height 38
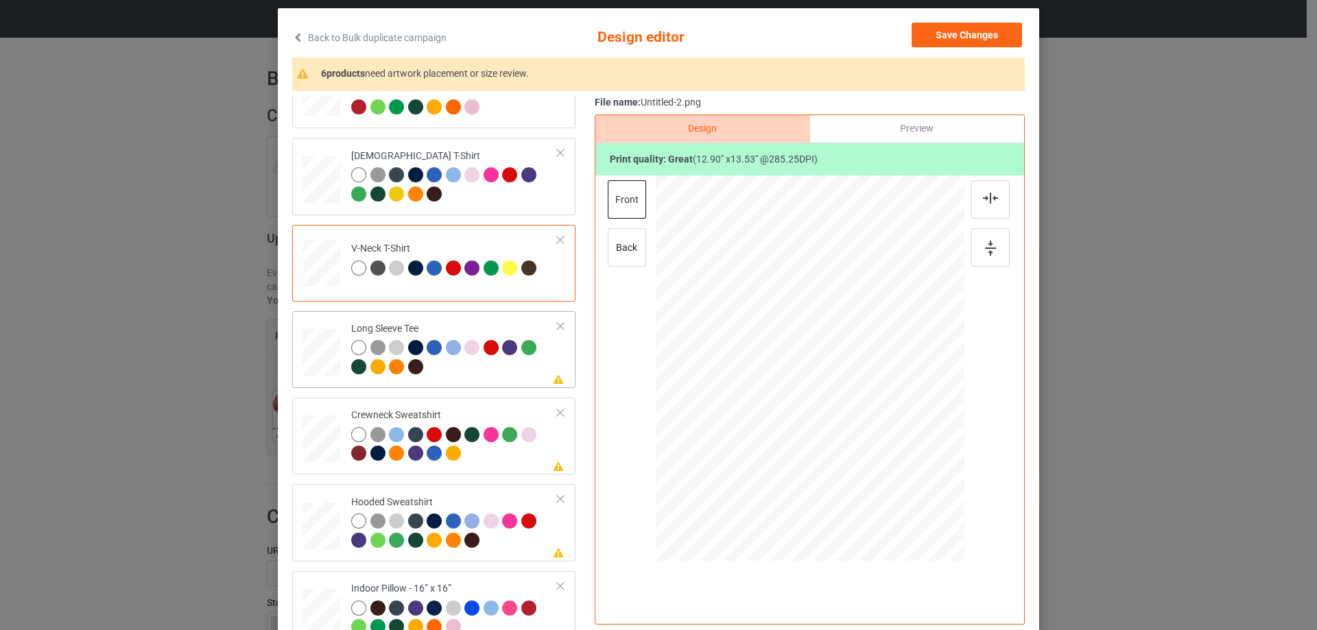
scroll to position [69, 0]
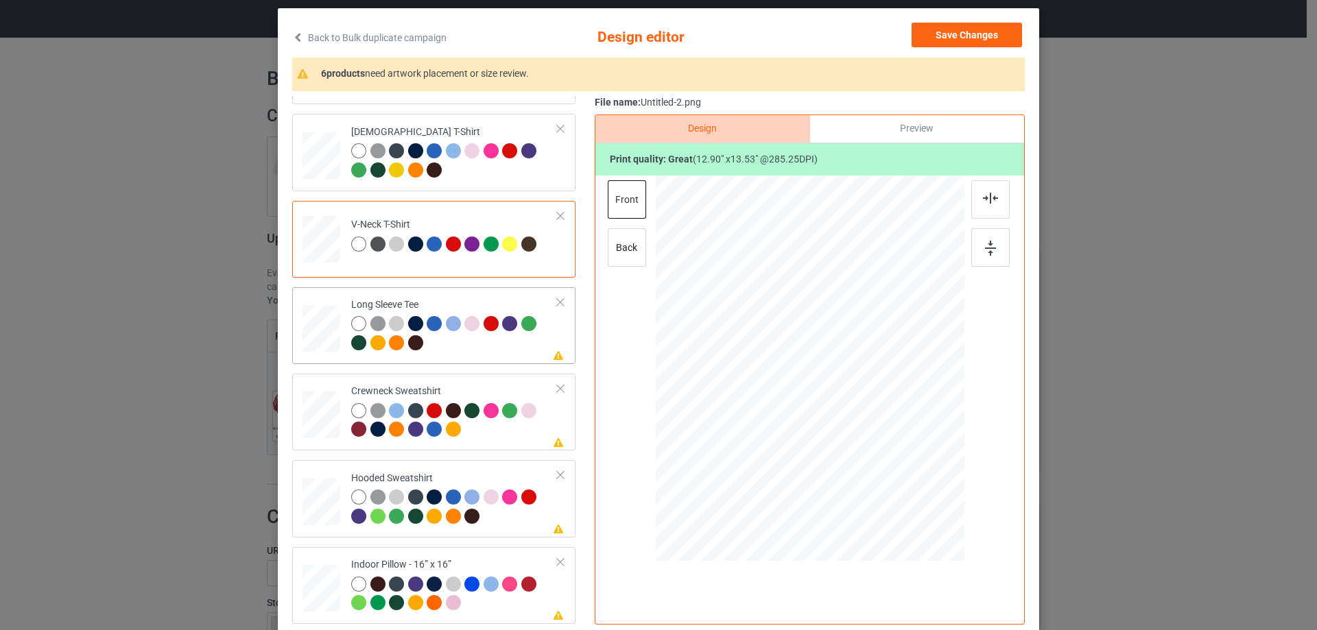
click at [480, 294] on td "Please review artwork placement Long Sleeve Tee" at bounding box center [454, 326] width 221 height 66
click at [973, 209] on div at bounding box center [990, 199] width 38 height 38
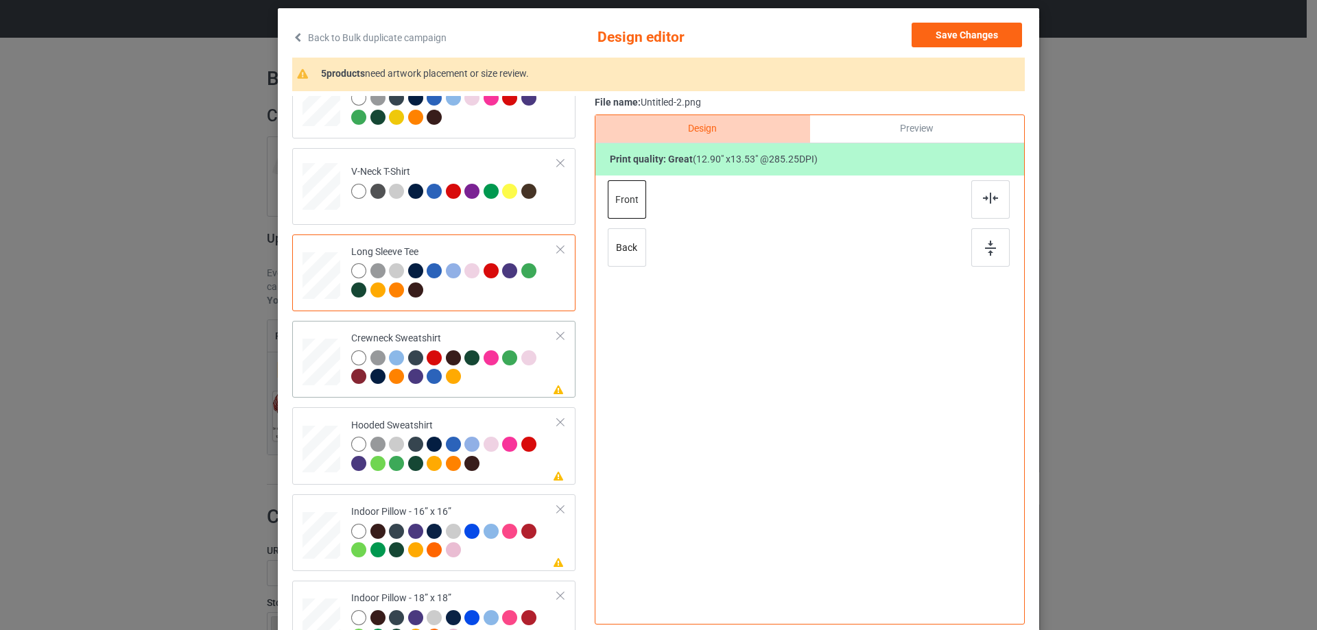
scroll to position [206, 0]
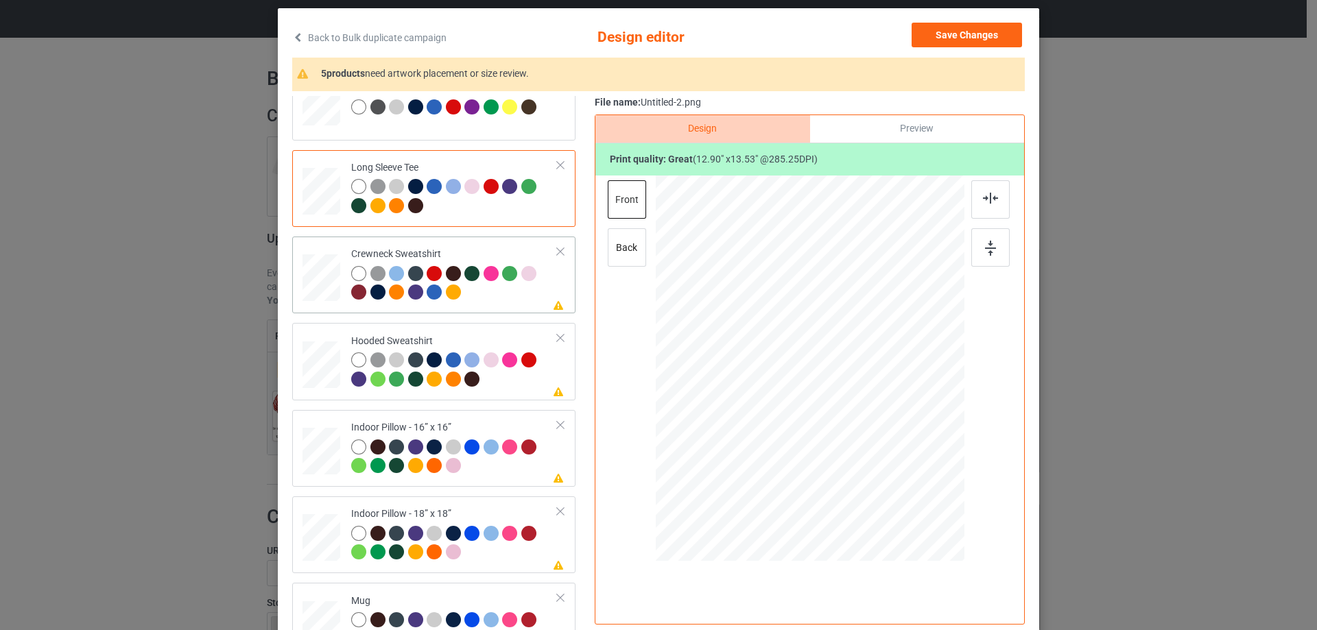
click at [489, 244] on td "Please review artwork placement Crewneck Sweatshirt" at bounding box center [454, 275] width 221 height 66
click at [984, 200] on img at bounding box center [990, 198] width 15 height 11
click at [459, 329] on td "Please review artwork placement Hooded Sweatshirt" at bounding box center [454, 361] width 221 height 66
click at [998, 201] on div at bounding box center [990, 199] width 38 height 38
click at [398, 420] on td "Please review artwork placement Indoor Pillow - 16” x 16”" at bounding box center [454, 449] width 221 height 66
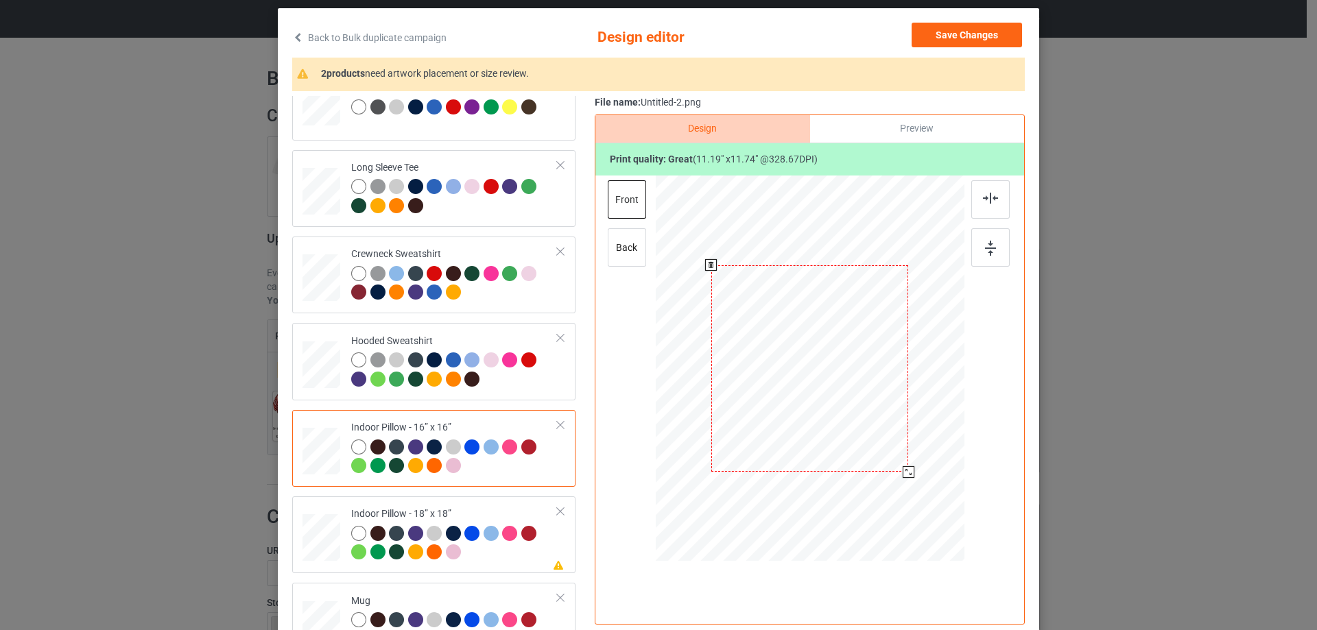
drag, startPoint x: 896, startPoint y: 465, endPoint x: 902, endPoint y: 470, distance: 8.8
click at [902, 470] on div at bounding box center [908, 472] width 12 height 12
click at [882, 123] on div "Preview" at bounding box center [917, 128] width 214 height 27
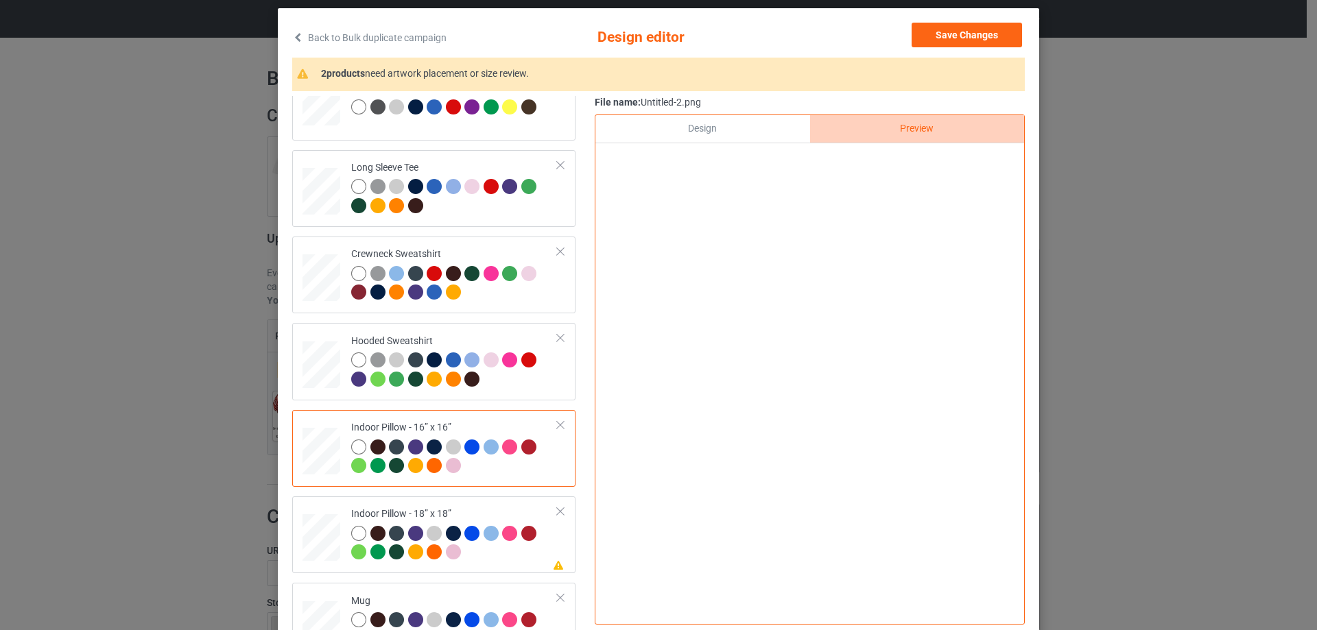
click at [684, 130] on div "Design" at bounding box center [702, 128] width 214 height 27
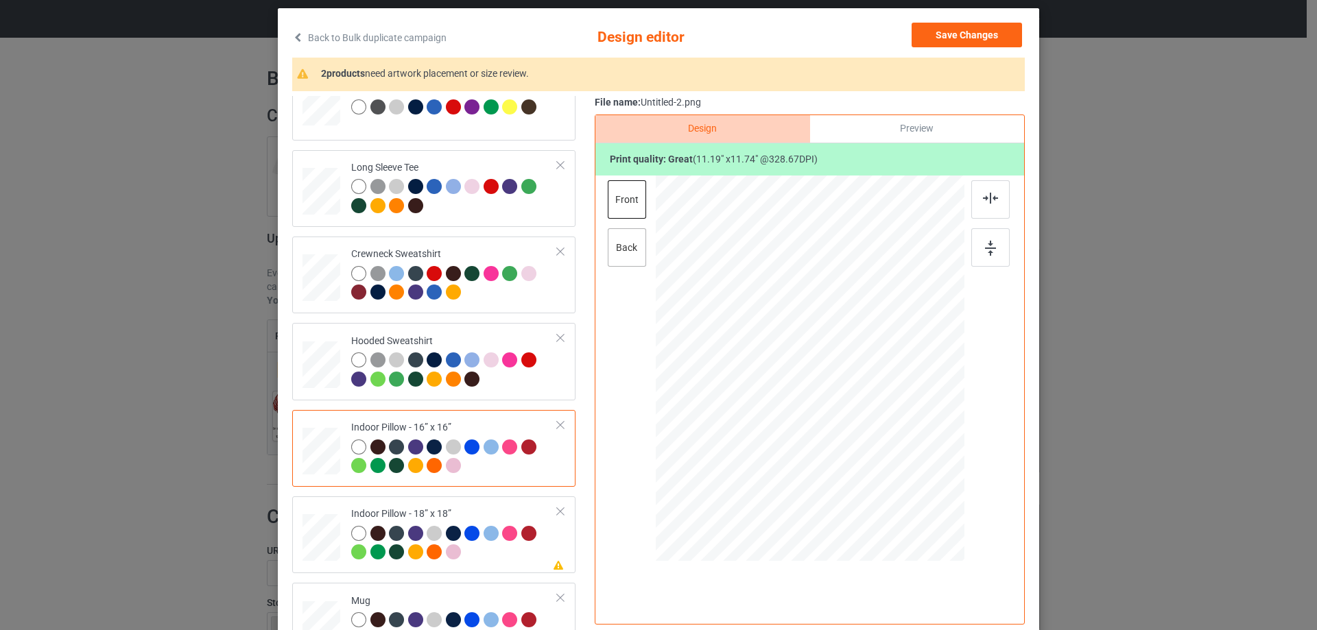
click at [633, 241] on div "back" at bounding box center [627, 247] width 38 height 38
drag, startPoint x: 900, startPoint y: 466, endPoint x: 908, endPoint y: 470, distance: 9.5
click at [908, 470] on div at bounding box center [908, 472] width 12 height 12
click at [474, 503] on td "Please review artwork placement Indoor Pillow - 18” x 18”" at bounding box center [454, 535] width 221 height 66
drag, startPoint x: 895, startPoint y: 465, endPoint x: 902, endPoint y: 472, distance: 10.7
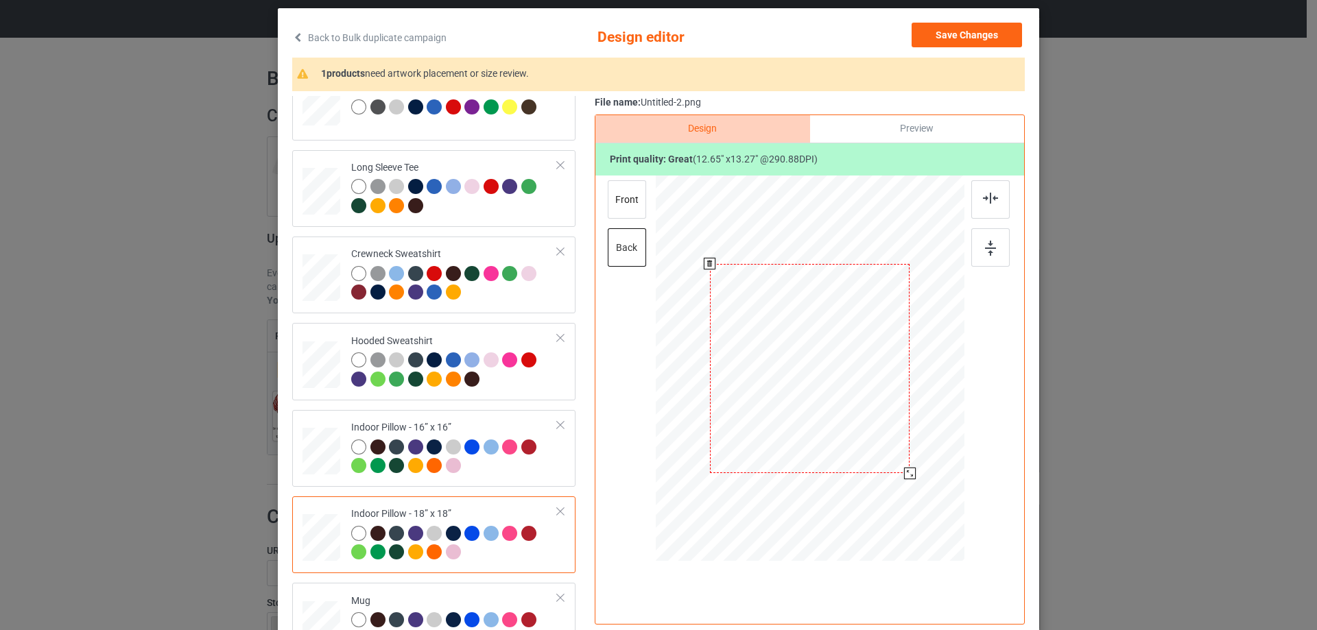
click at [904, 472] on div at bounding box center [910, 474] width 12 height 12
drag, startPoint x: 623, startPoint y: 198, endPoint x: 809, endPoint y: 324, distance: 224.2
click at [624, 198] on div "front" at bounding box center [627, 199] width 38 height 38
drag, startPoint x: 900, startPoint y: 465, endPoint x: 907, endPoint y: 473, distance: 11.2
click at [907, 473] on div at bounding box center [910, 474] width 12 height 12
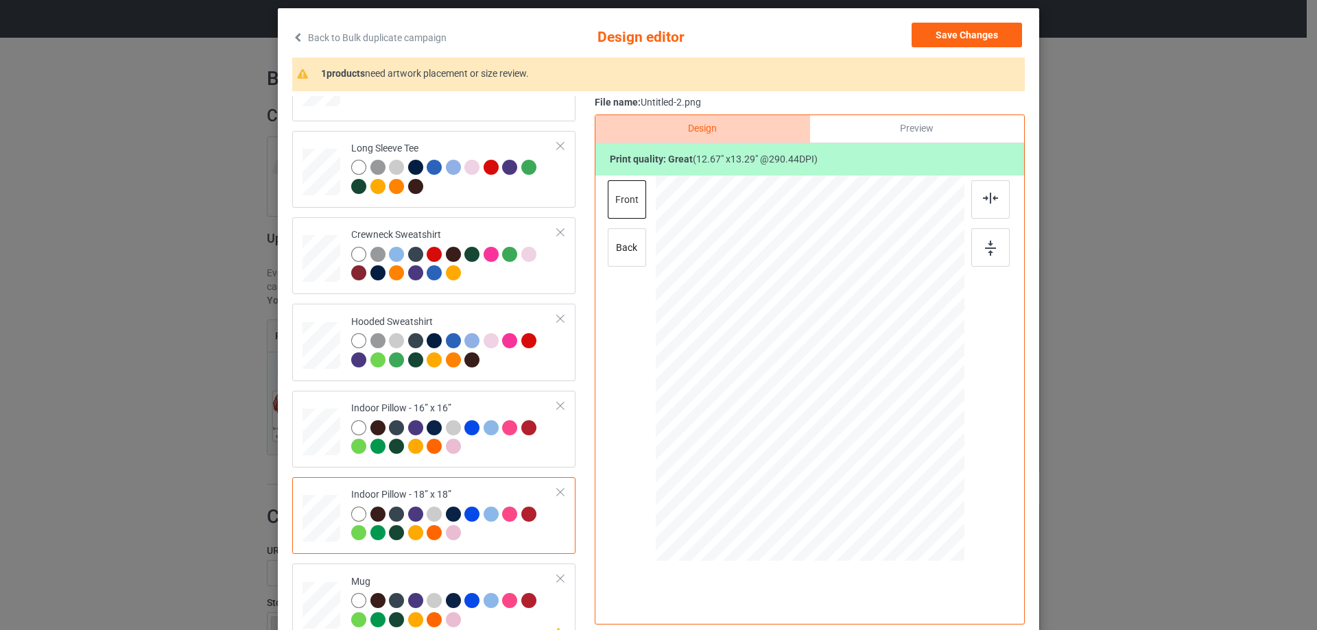
scroll to position [235, 0]
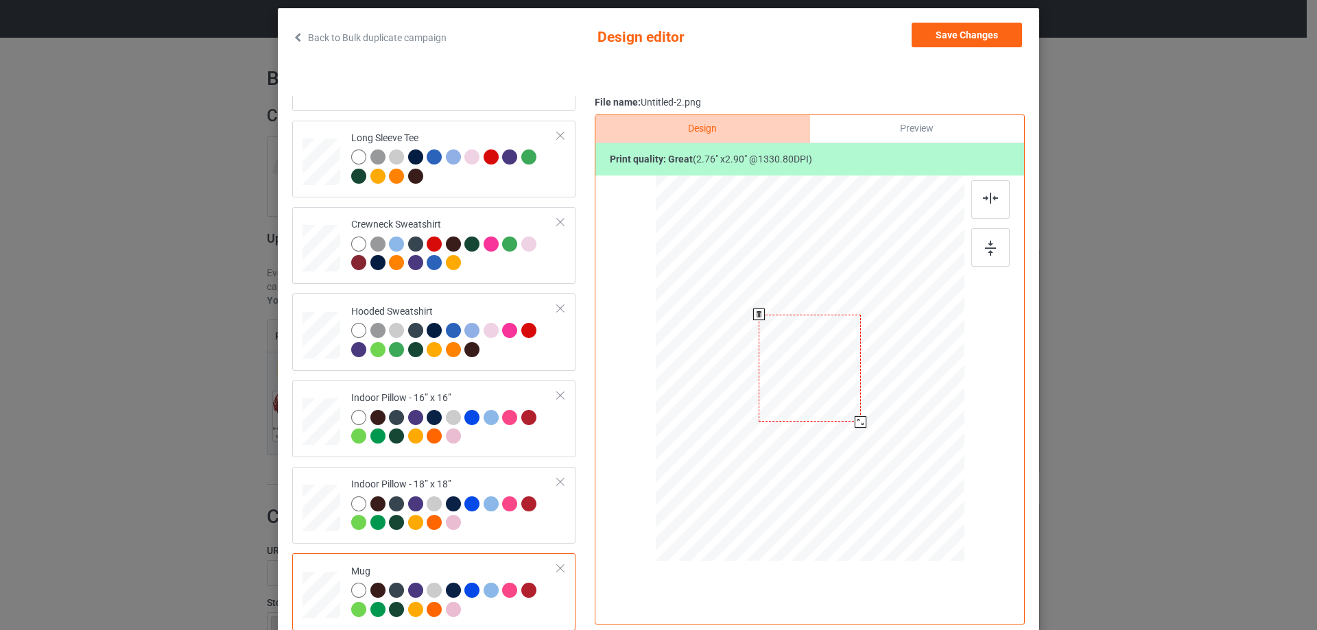
drag, startPoint x: 897, startPoint y: 464, endPoint x: 858, endPoint y: 418, distance: 60.3
click at [858, 418] on div at bounding box center [860, 422] width 12 height 12
drag, startPoint x: 827, startPoint y: 394, endPoint x: 912, endPoint y: 393, distance: 85.0
click at [912, 393] on div at bounding box center [894, 367] width 102 height 107
click at [991, 232] on div at bounding box center [990, 247] width 38 height 38
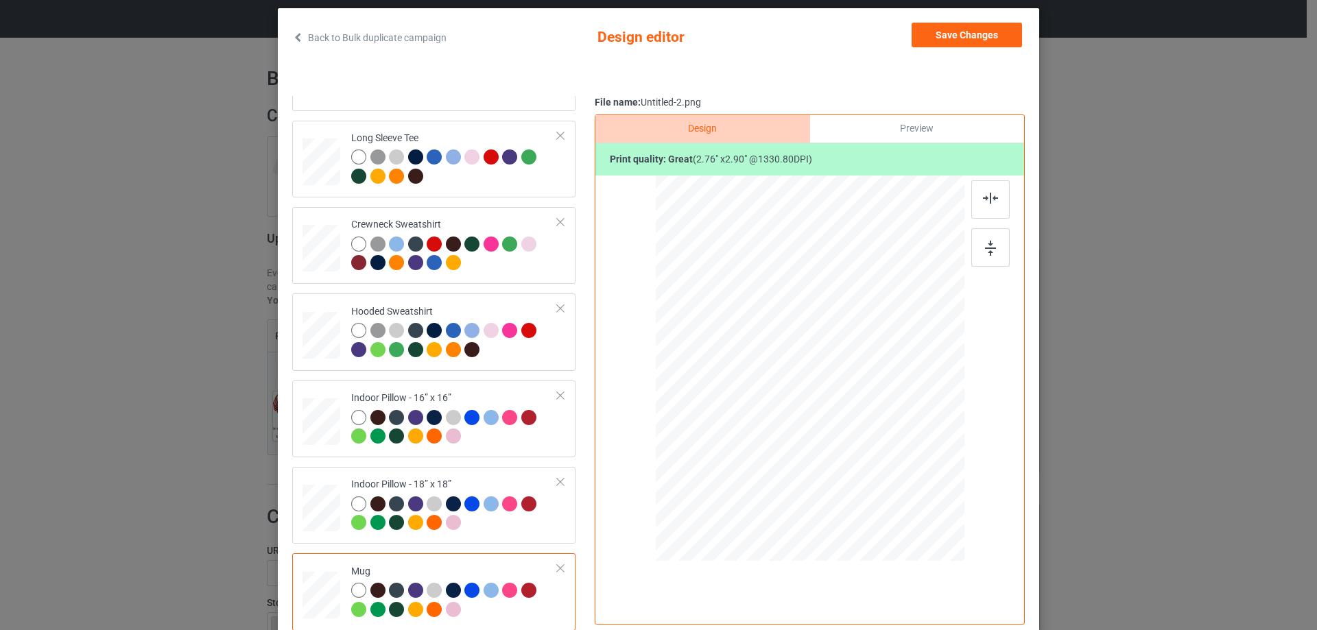
click at [886, 128] on div "Preview" at bounding box center [917, 128] width 214 height 27
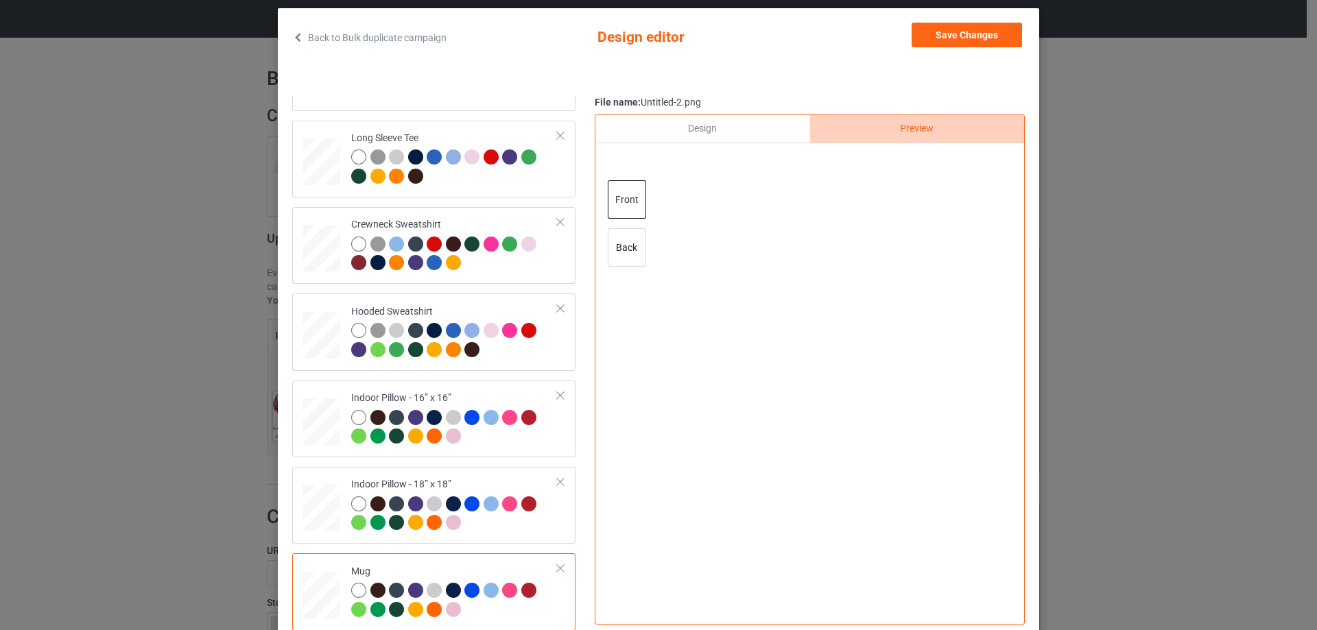
click at [726, 128] on div "Design" at bounding box center [702, 128] width 214 height 27
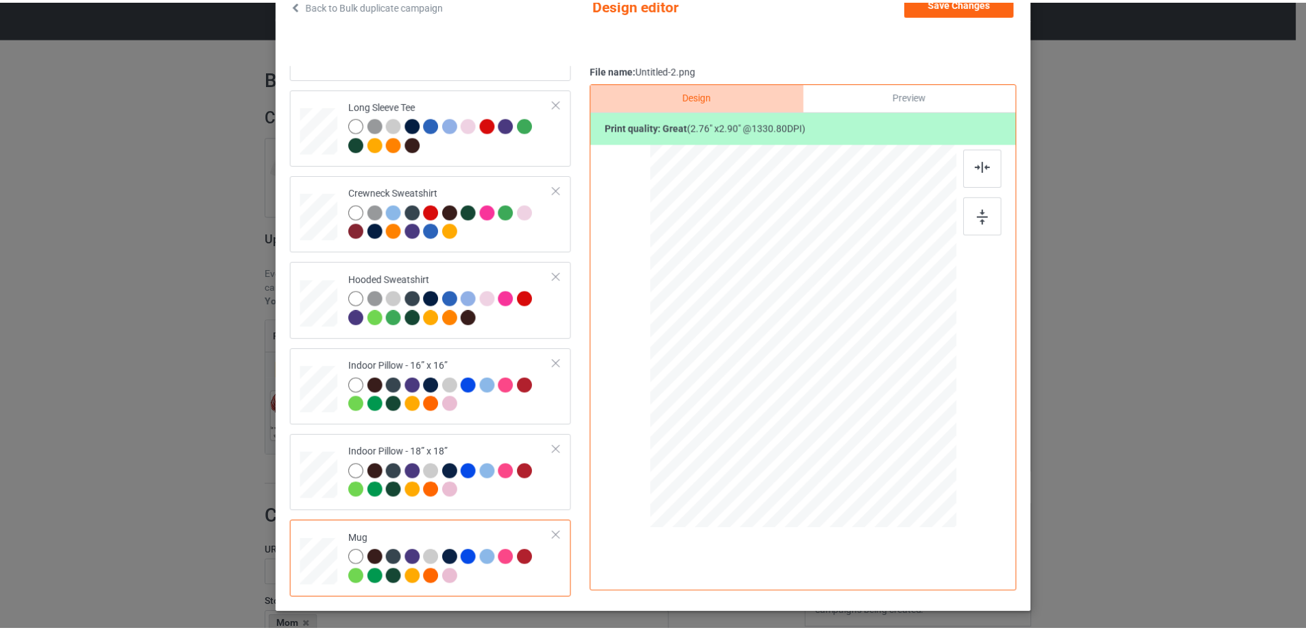
scroll to position [0, 0]
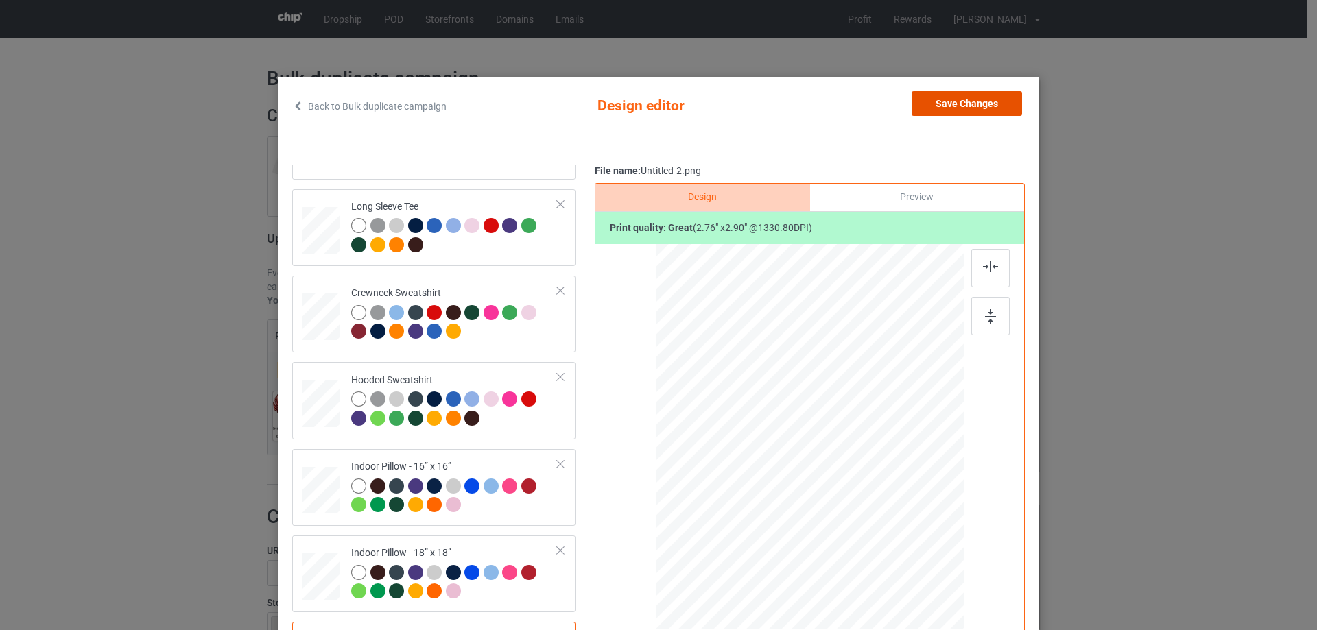
click at [994, 103] on button "Save Changes" at bounding box center [966, 103] width 110 height 25
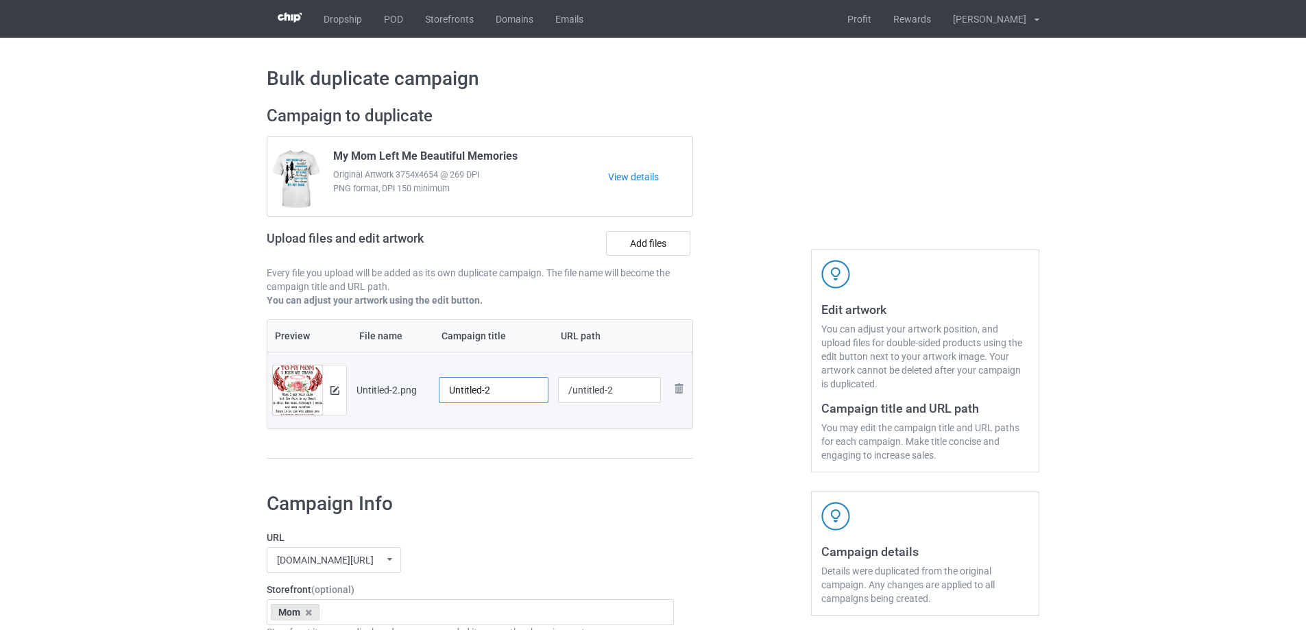
click at [500, 392] on input "Untitled-2" at bounding box center [494, 390] width 110 height 26
paste input "To My Mom I Hide My Tears When I Say Your Name"
type input "To My Mom I Hide My Tears When I Say Your Name"
click at [499, 440] on div "Preview File name Campaign title URL path Preview and edit artwork Untitled-2.p…" at bounding box center [480, 390] width 427 height 140
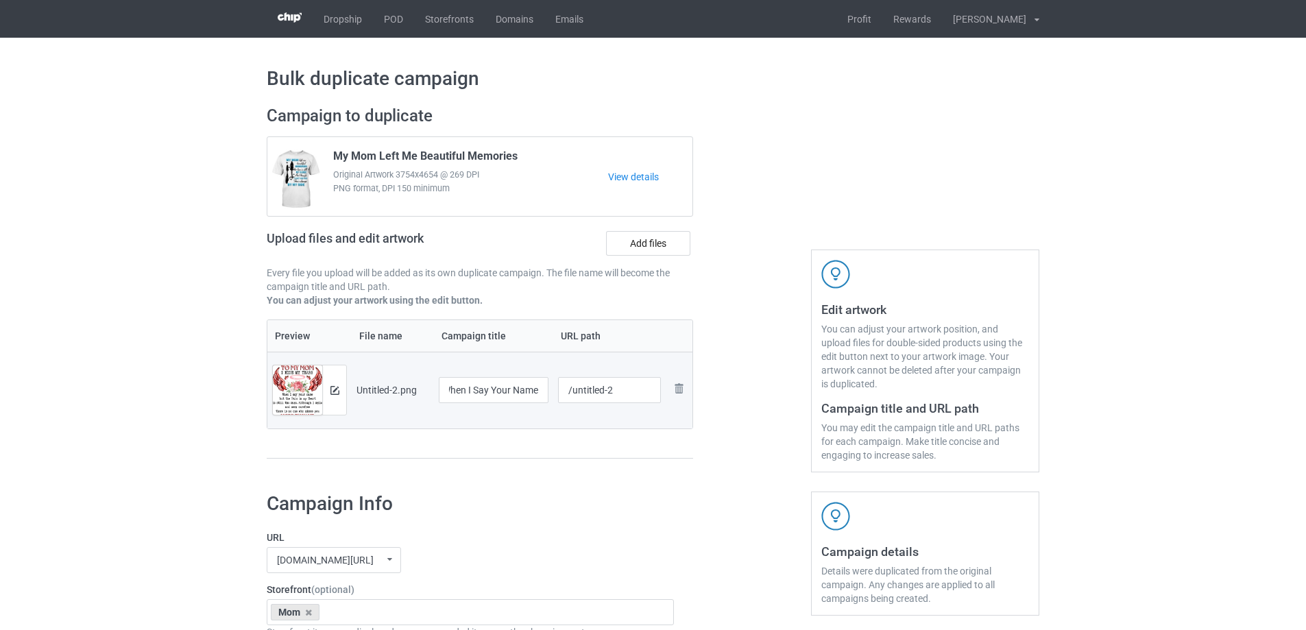
scroll to position [0, 0]
drag, startPoint x: 571, startPoint y: 392, endPoint x: 621, endPoint y: 384, distance: 50.1
click at [621, 384] on input "/untitled-2" at bounding box center [610, 390] width 104 height 26
type input "/mihm8"
click at [750, 361] on div at bounding box center [752, 289] width 99 height 386
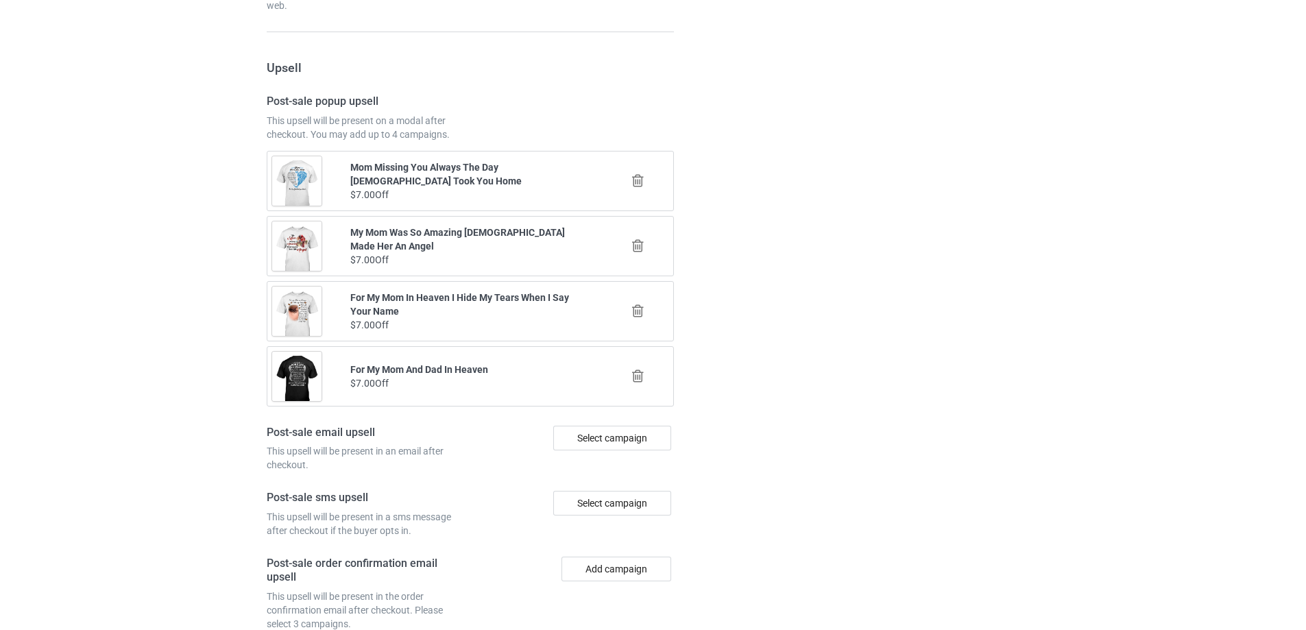
scroll to position [1596, 0]
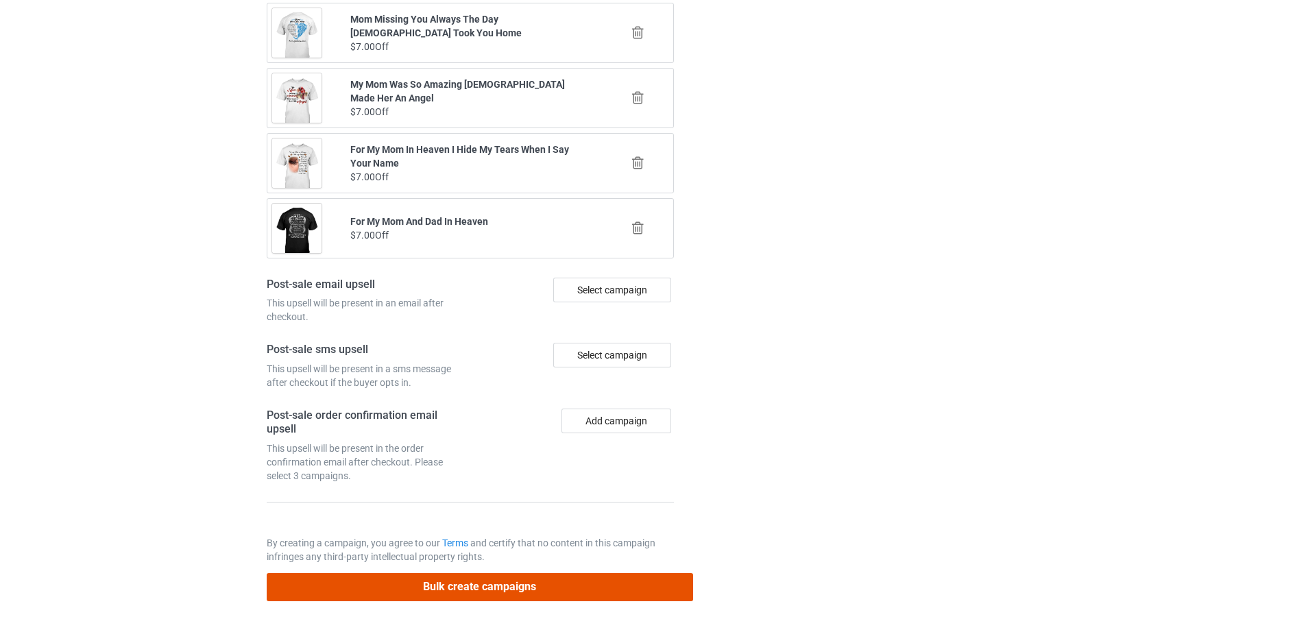
click at [570, 584] on button "Bulk create campaigns" at bounding box center [480, 587] width 427 height 28
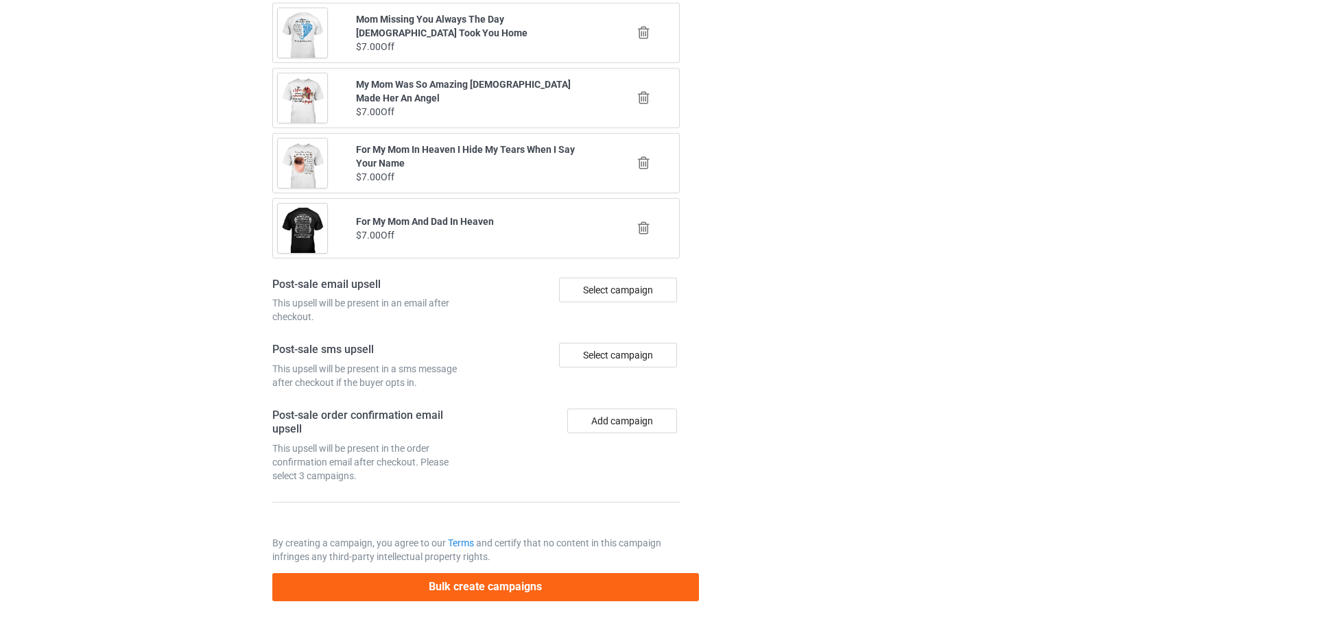
scroll to position [0, 0]
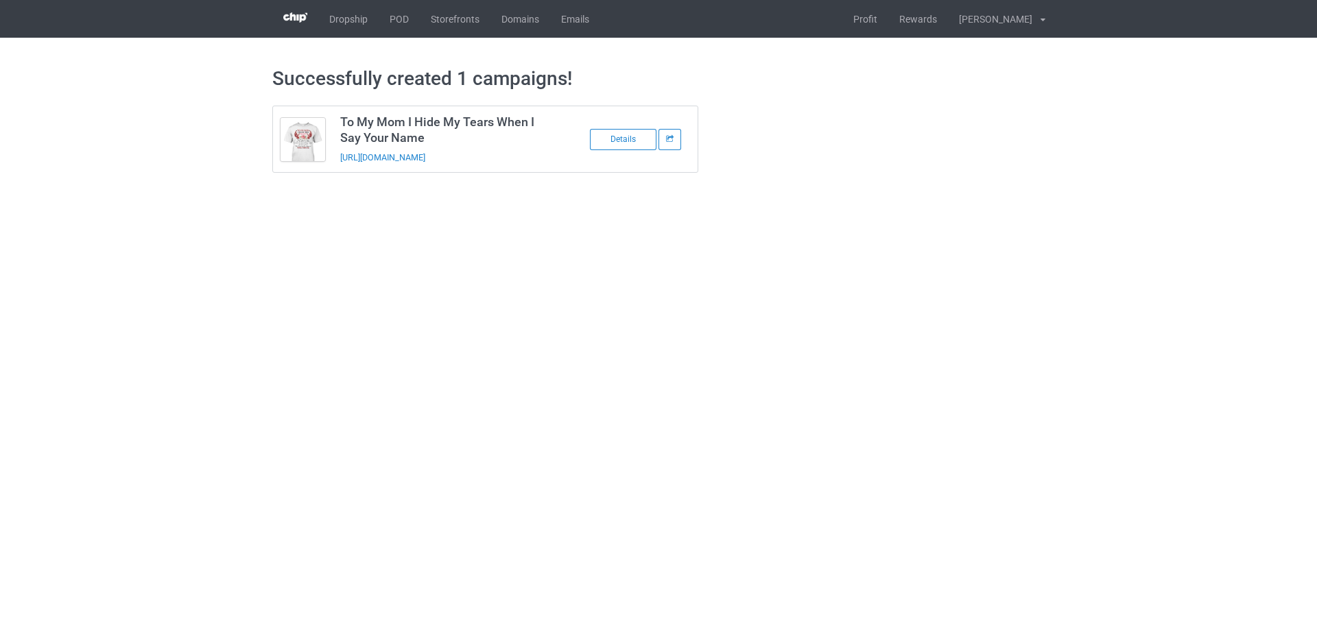
drag, startPoint x: 538, startPoint y: 163, endPoint x: 339, endPoint y: 169, distance: 199.0
click at [339, 169] on td "To My Mom I Hide My Tears When I Say Your Name https://www.sendinglovetoheaven.…" at bounding box center [449, 139] width 232 height 66
copy link "https://www.sendinglovetoheaven.com/mihm8"
click at [409, 23] on link "POD" at bounding box center [399, 19] width 41 height 38
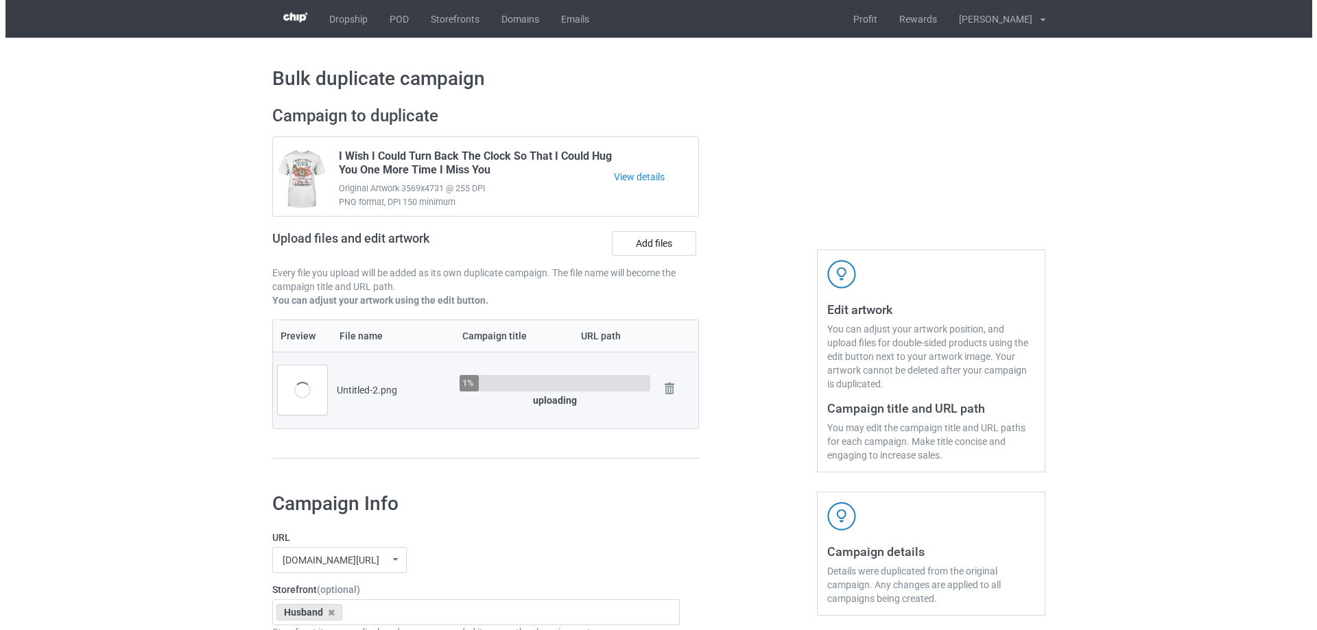
scroll to position [69, 0]
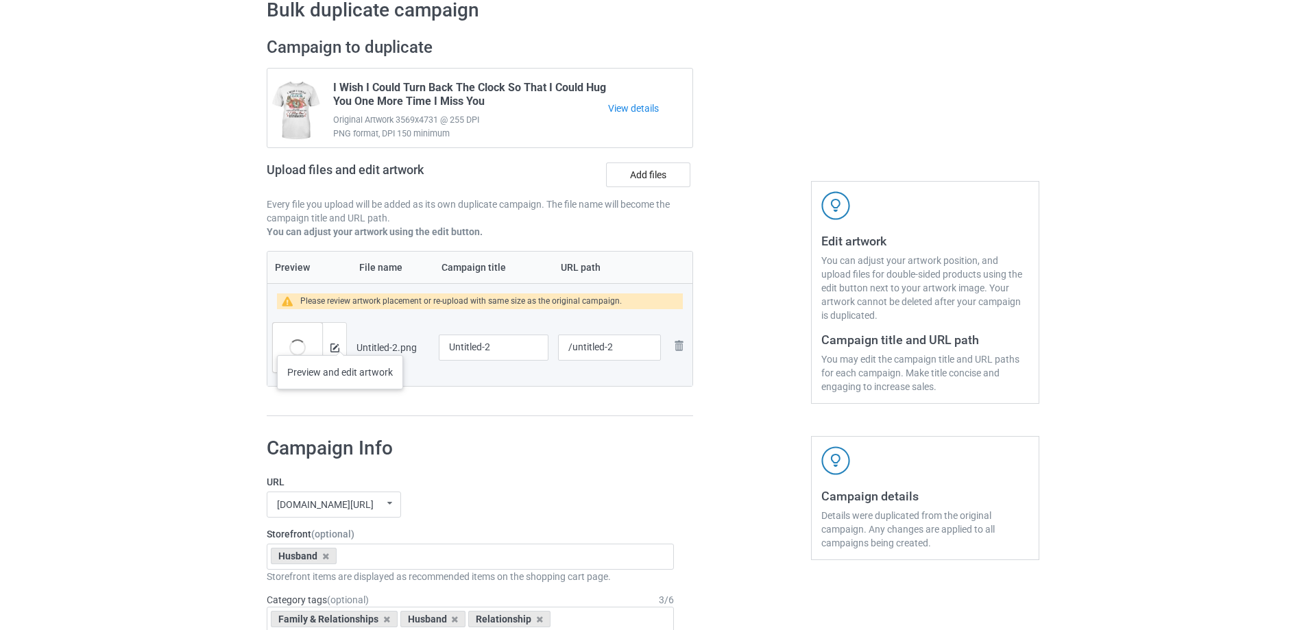
click at [340, 341] on div at bounding box center [334, 347] width 24 height 49
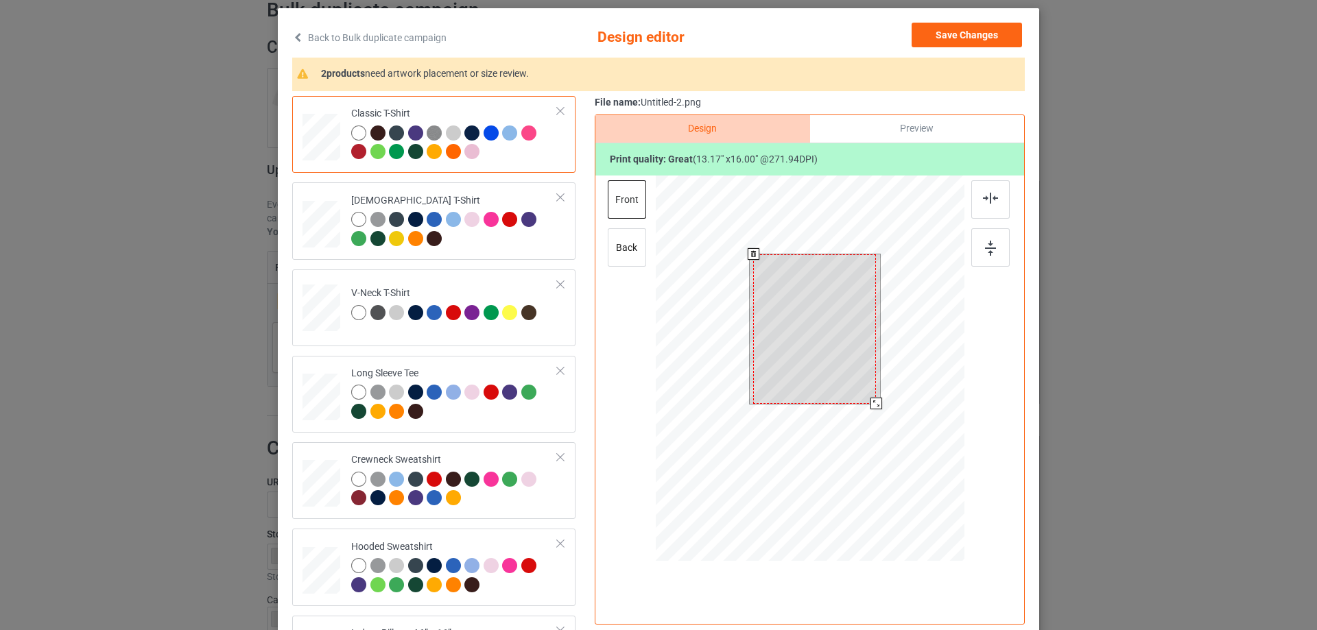
click at [876, 427] on div at bounding box center [810, 370] width 309 height 389
click at [867, 396] on div at bounding box center [873, 400] width 12 height 12
click at [857, 382] on div at bounding box center [814, 325] width 117 height 141
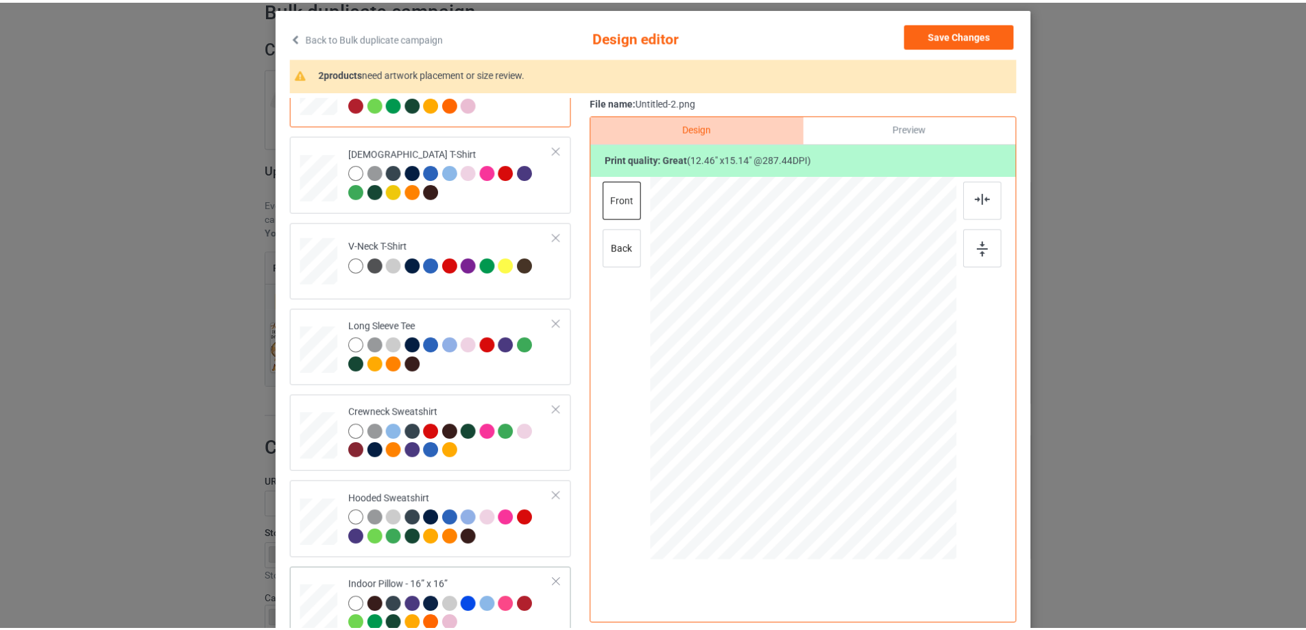
scroll to position [235, 0]
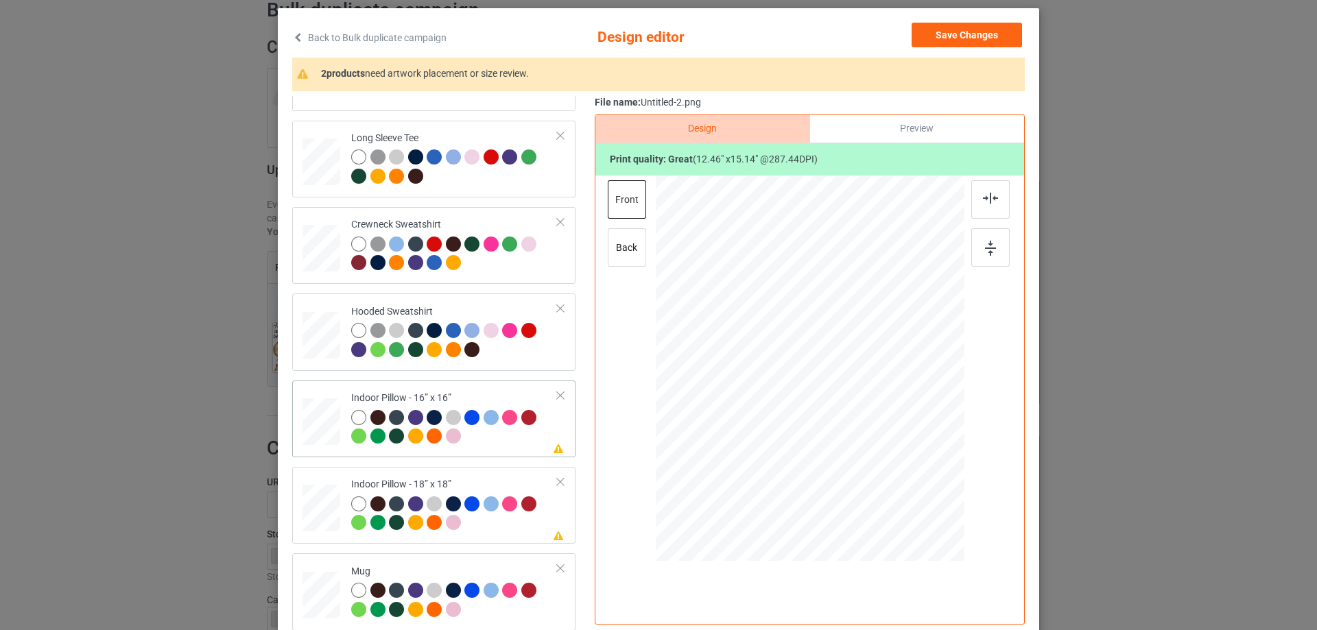
click at [316, 405] on div at bounding box center [321, 422] width 38 height 38
drag, startPoint x: 900, startPoint y: 479, endPoint x: 894, endPoint y: 470, distance: 10.7
click at [894, 470] on div at bounding box center [895, 473] width 12 height 12
click at [919, 125] on div "Preview" at bounding box center [917, 128] width 214 height 27
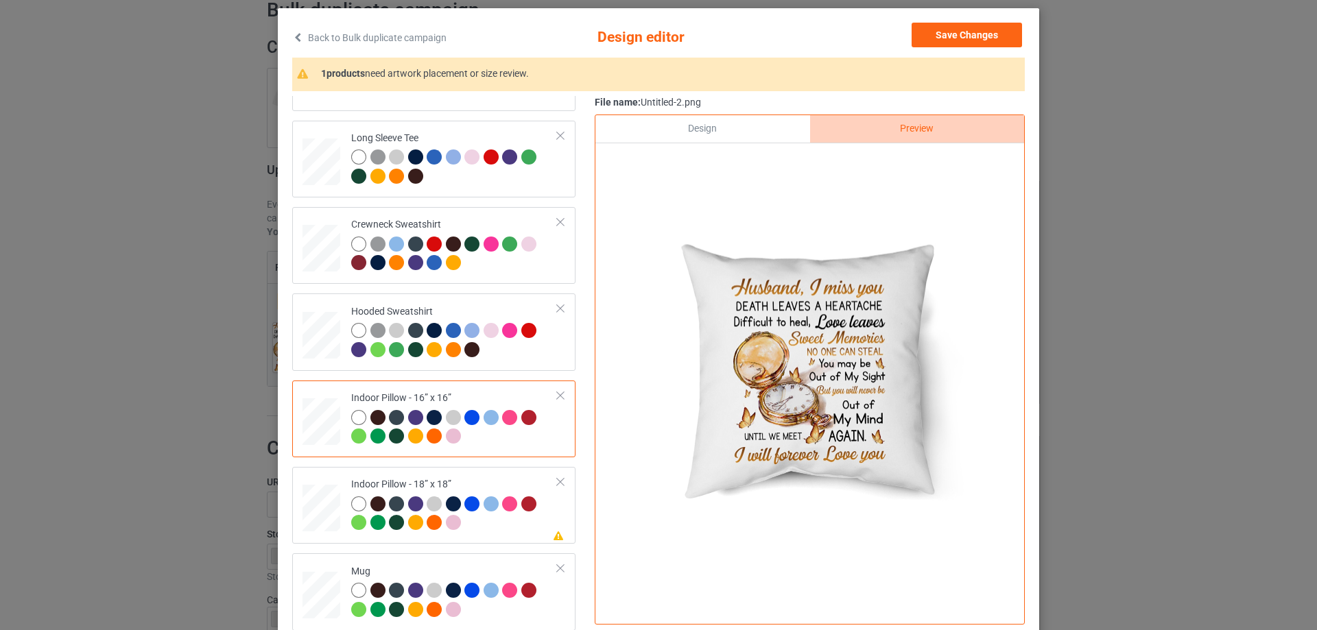
click at [738, 132] on div "Design" at bounding box center [702, 128] width 214 height 27
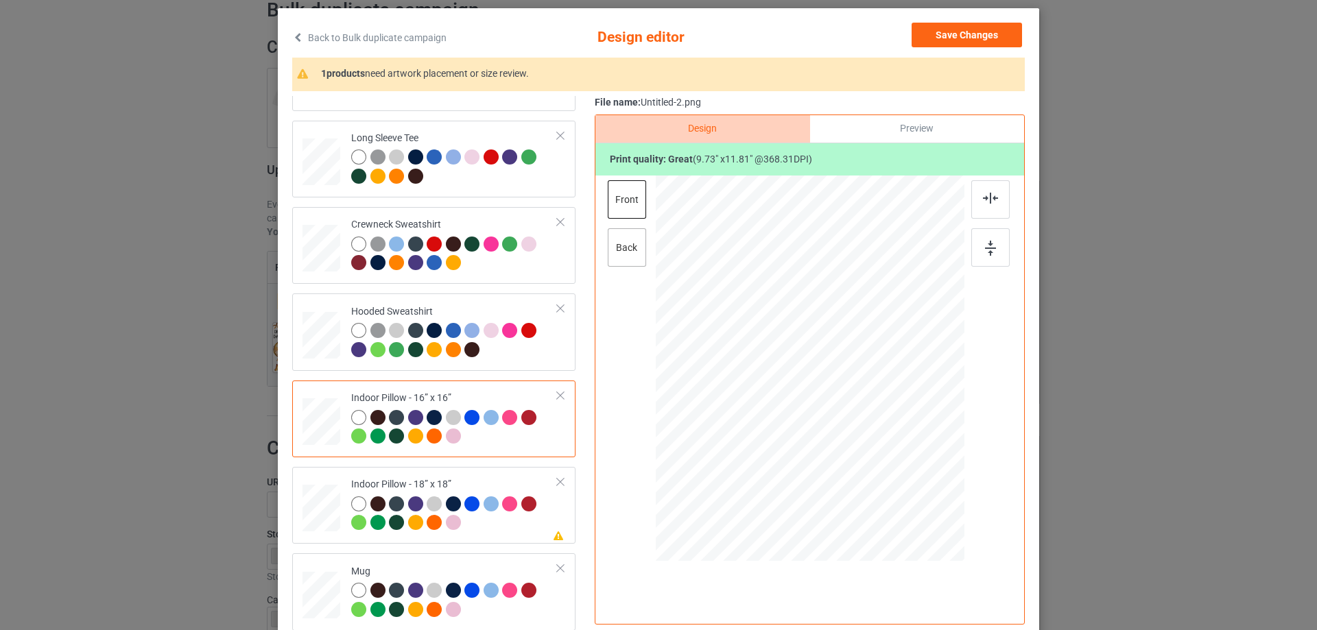
click at [640, 237] on div "back" at bounding box center [627, 247] width 38 height 38
drag, startPoint x: 892, startPoint y: 478, endPoint x: 889, endPoint y: 468, distance: 10.2
click at [890, 468] on div at bounding box center [896, 474] width 12 height 12
click at [459, 472] on div "Please review artwork placement Indoor Pillow - 18” x 18”" at bounding box center [433, 505] width 283 height 77
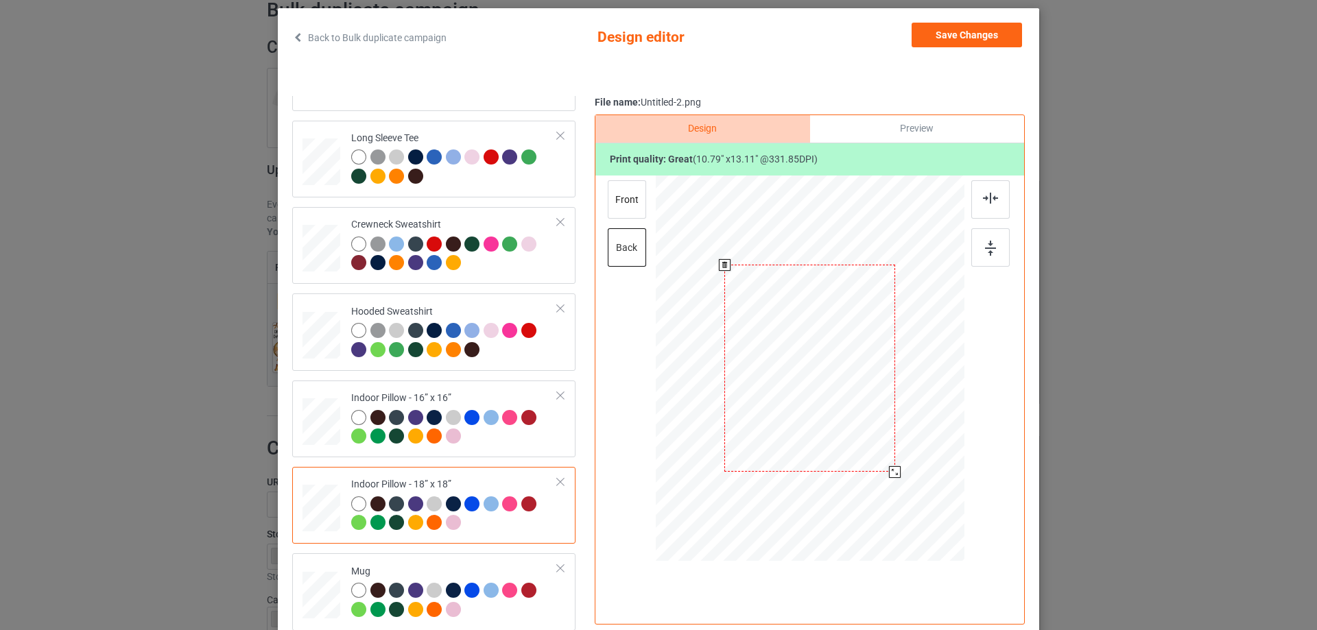
drag, startPoint x: 898, startPoint y: 485, endPoint x: 893, endPoint y: 475, distance: 12.0
click at [893, 475] on div at bounding box center [895, 472] width 12 height 12
click at [615, 201] on div "front" at bounding box center [627, 199] width 38 height 38
drag, startPoint x: 899, startPoint y: 479, endPoint x: 894, endPoint y: 470, distance: 10.1
click at [894, 470] on div at bounding box center [896, 473] width 12 height 12
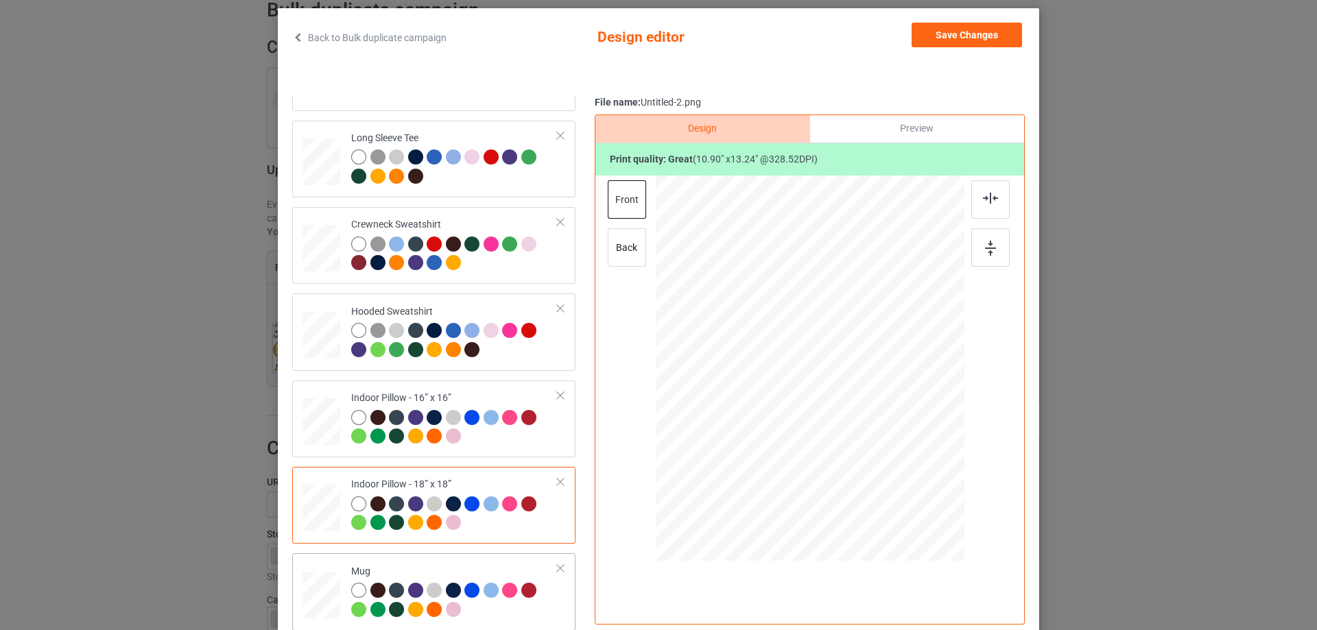
drag, startPoint x: 434, startPoint y: 553, endPoint x: 431, endPoint y: 568, distance: 14.7
click at [434, 554] on div "Classic T-Shirt Ladies T-Shirt V-Neck T-Shirt Long Sleeve Tee Crewneck Sweatshi…" at bounding box center [438, 246] width 293 height 770
click at [431, 568] on div "Mug" at bounding box center [454, 590] width 206 height 51
click at [934, 427] on div at bounding box center [940, 424] width 12 height 12
click at [948, 36] on button "Save Changes" at bounding box center [966, 35] width 110 height 25
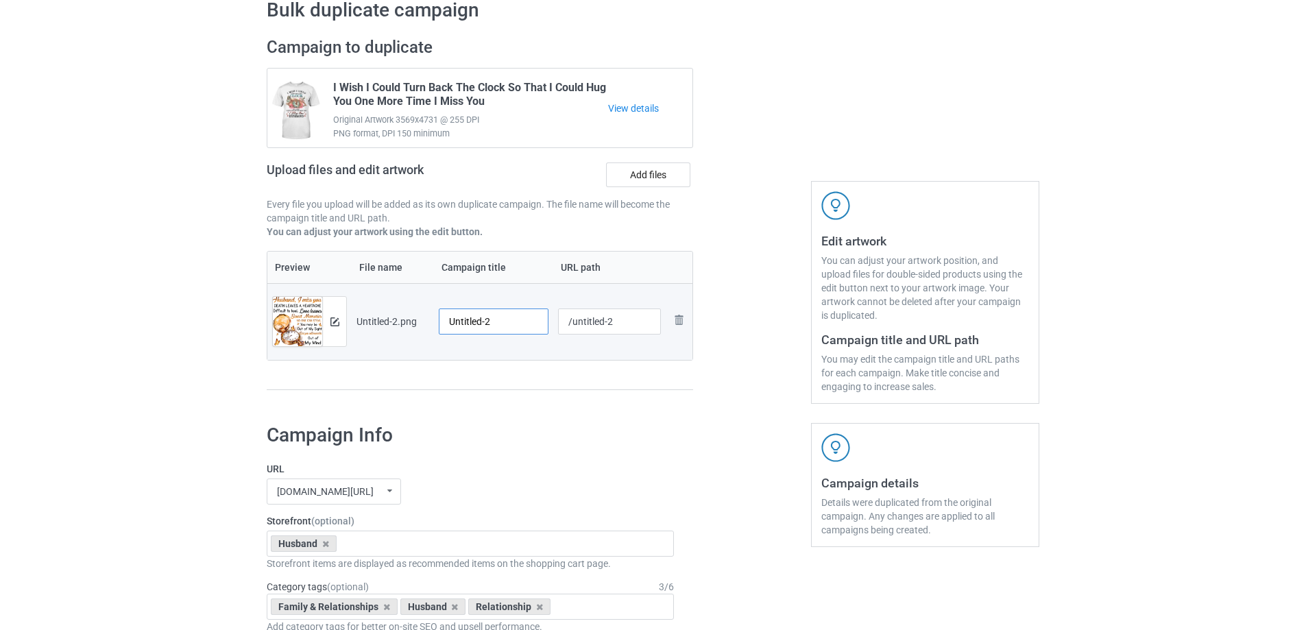
click at [475, 313] on input "Untitled-2" at bounding box center [494, 322] width 110 height 26
paste input "Husband I Miss You Death Leaves A Heartache Difficult To Heal Love Leaves Sweet…"
type input "Husband I Miss You Death Leaves A Heartache Difficult To Heal Love Leaves Sweet…"
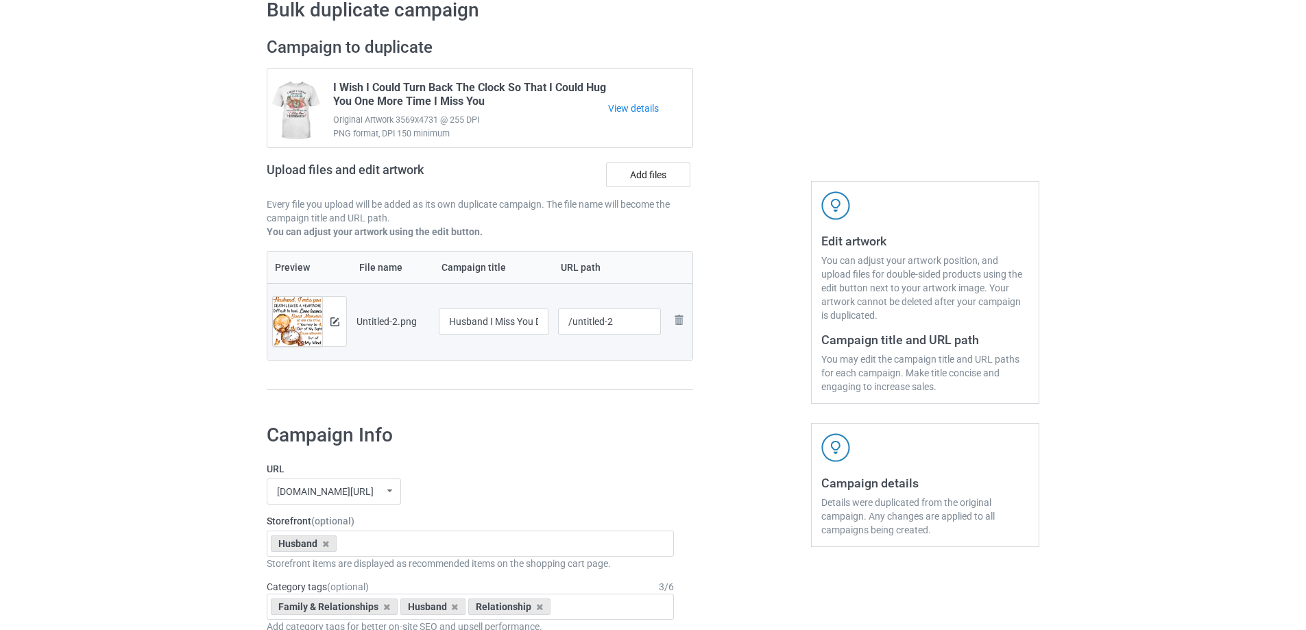
click at [525, 362] on div "Preview File name Campaign title URL path Preview and edit artwork Untitled-2.p…" at bounding box center [480, 321] width 427 height 140
drag, startPoint x: 573, startPoint y: 326, endPoint x: 632, endPoint y: 319, distance: 58.8
click at [632, 319] on input "/untitled-2" at bounding box center [610, 322] width 104 height 26
type input "/hihm9"
click at [610, 374] on div "Preview File name Campaign title URL path Preview and edit artwork Untitled-2.p…" at bounding box center [480, 321] width 427 height 140
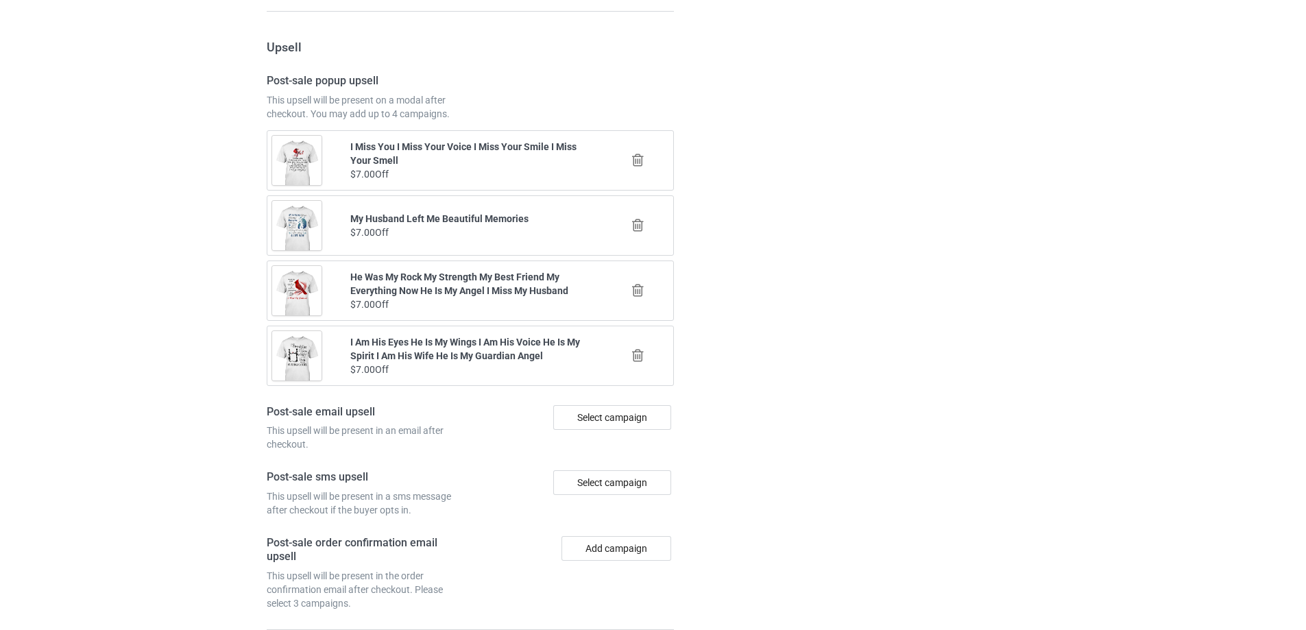
scroll to position [1596, 0]
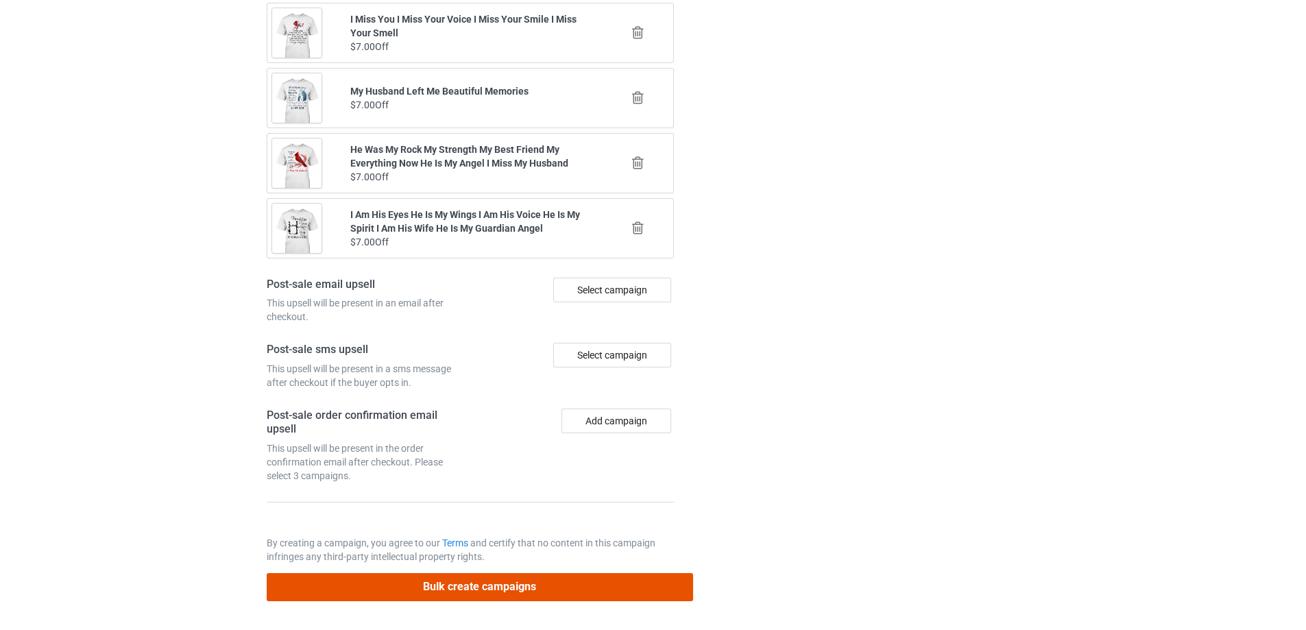
click at [526, 585] on button "Bulk create campaigns" at bounding box center [480, 587] width 427 height 28
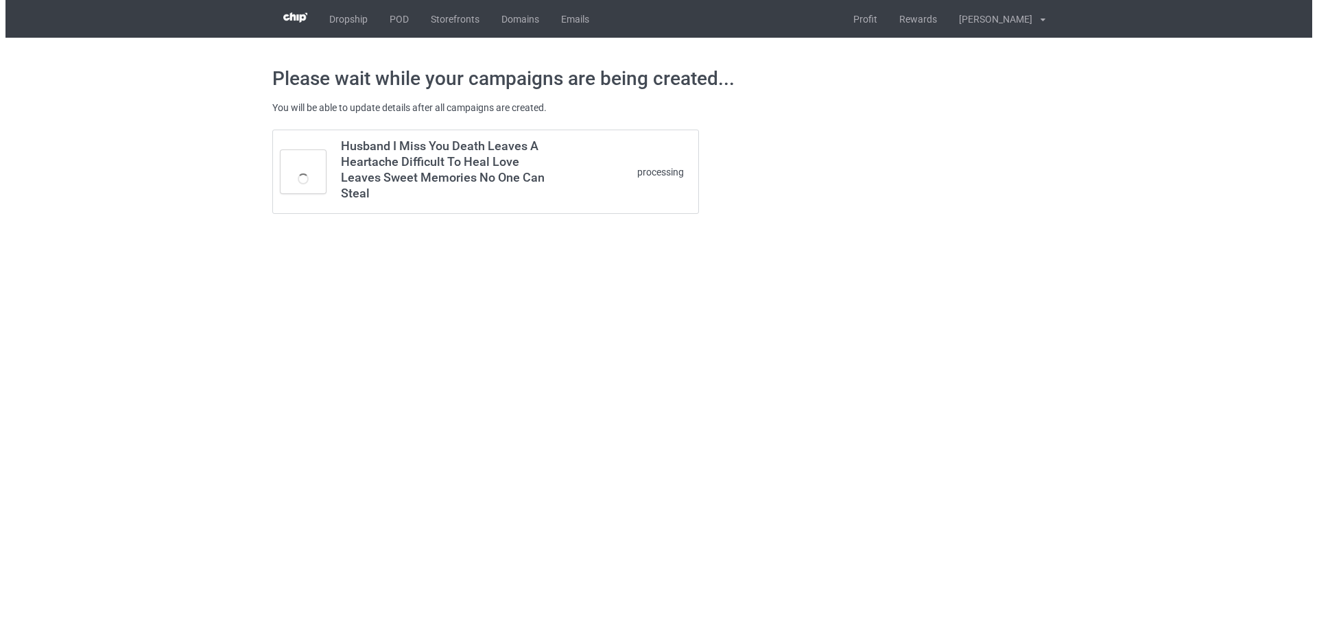
scroll to position [0, 0]
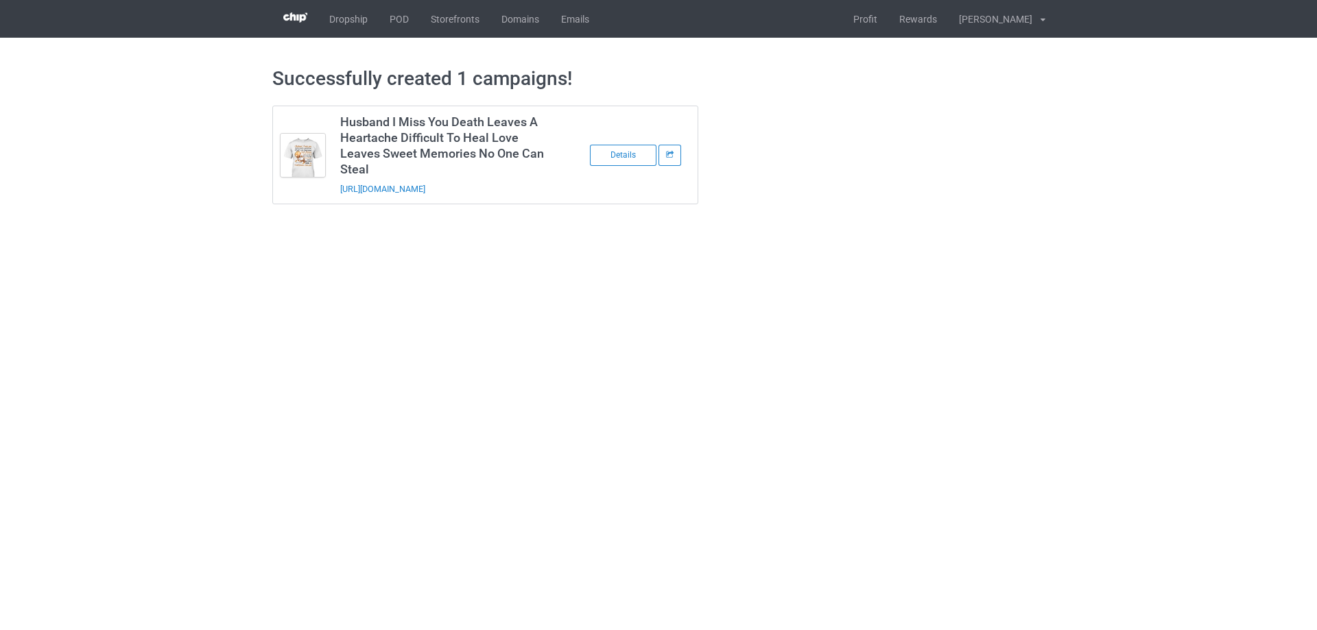
drag, startPoint x: 538, startPoint y: 185, endPoint x: 333, endPoint y: 193, distance: 205.2
click at [333, 193] on td "Husband I Miss You Death Leaves A Heartache Difficult To Heal Love Leaves Sweet…" at bounding box center [449, 154] width 232 height 97
copy link "https://www.sendinglovetoheaven.com/hihm9"
click at [564, 259] on body "Dropship POD Storefronts Domains Emails Profit Rewards Đỗ Cao Thái Settings Log…" at bounding box center [658, 315] width 1317 height 630
drag, startPoint x: 1099, startPoint y: 342, endPoint x: 1035, endPoint y: 308, distance: 72.4
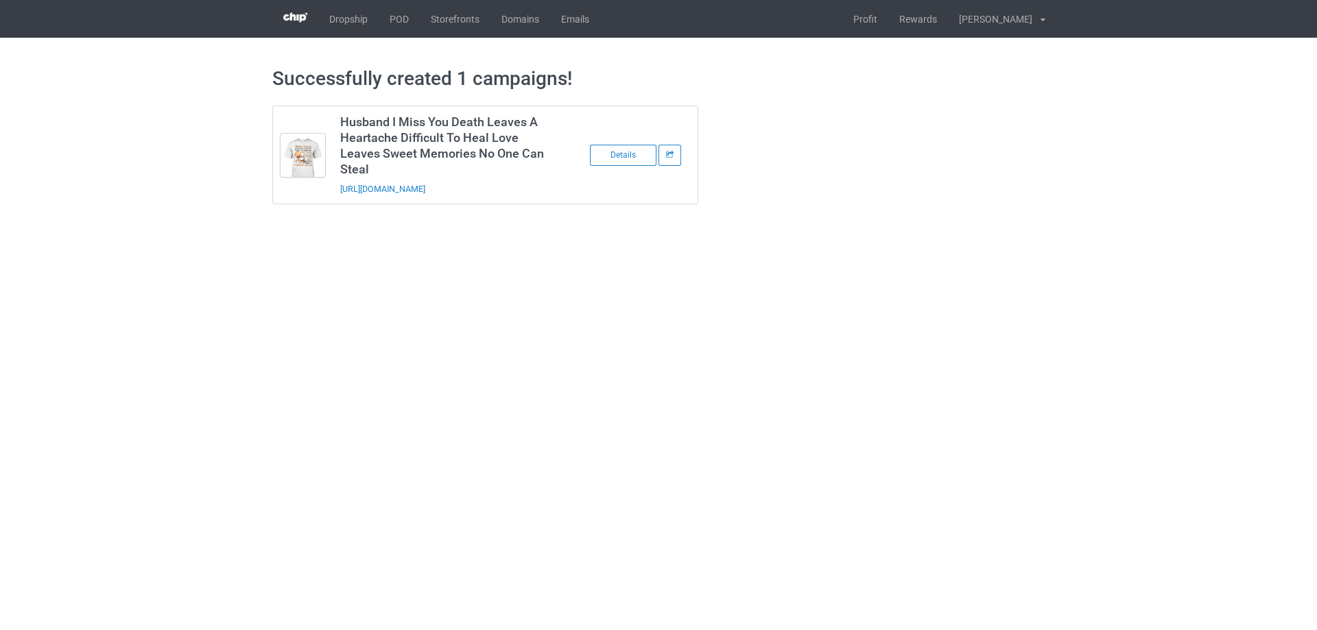
click at [1099, 342] on body "Dropship POD Storefronts Domains Emails Profit Rewards Đỗ Cao Thái Settings Log…" at bounding box center [658, 315] width 1317 height 630
click at [389, 16] on link "POD" at bounding box center [399, 19] width 41 height 38
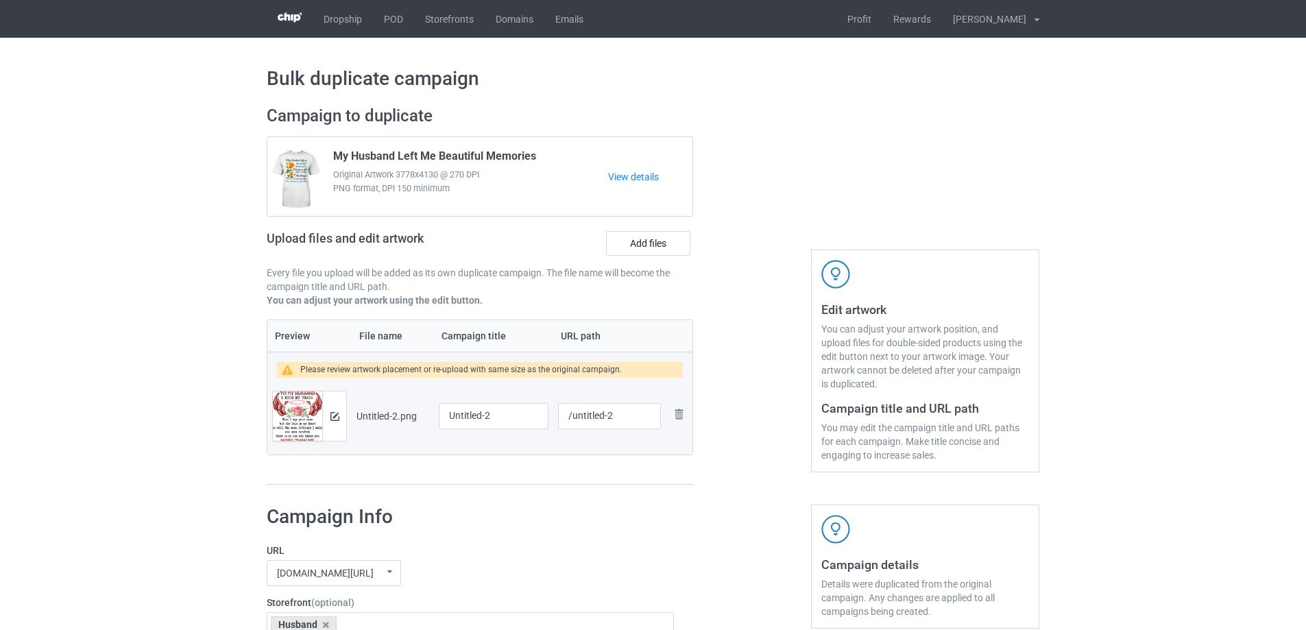
click at [340, 425] on div at bounding box center [334, 416] width 24 height 49
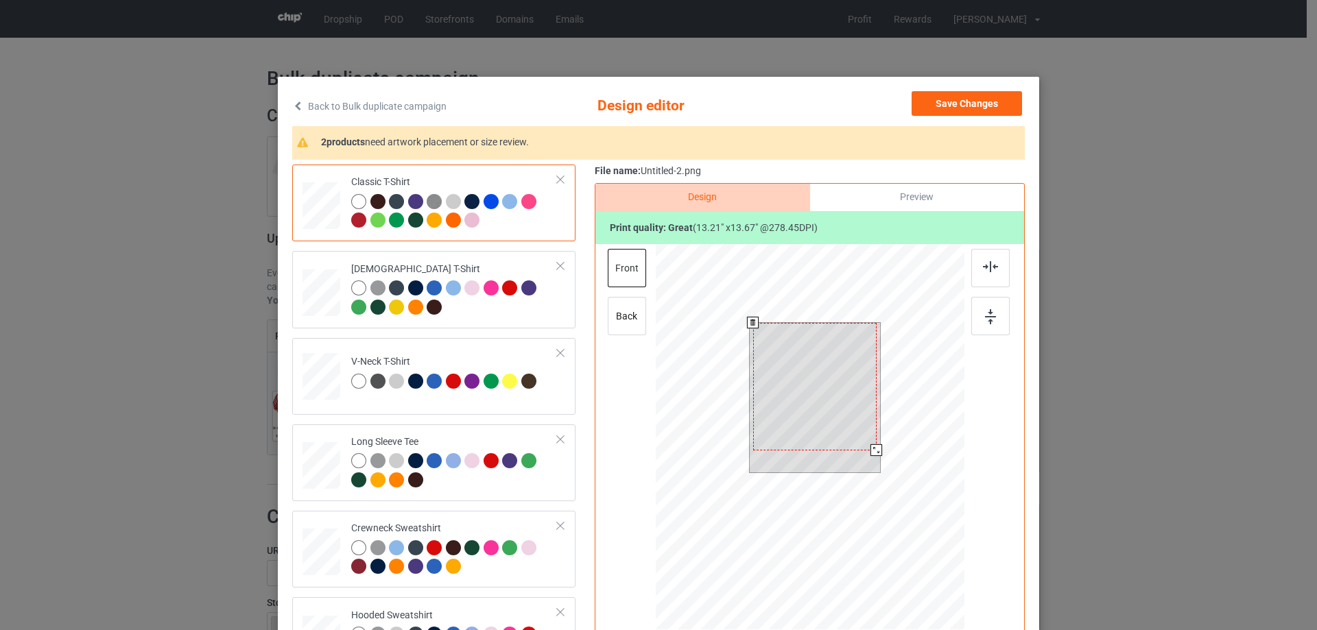
click at [874, 446] on div at bounding box center [876, 450] width 12 height 12
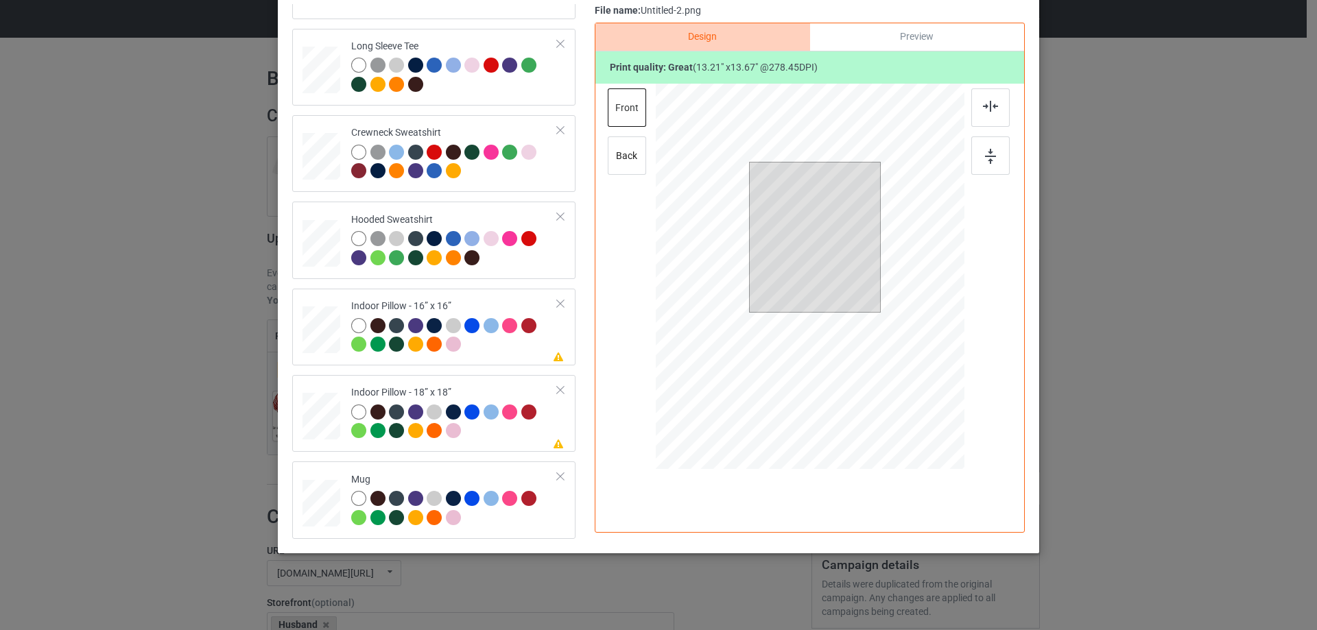
scroll to position [161, 0]
click at [312, 348] on div at bounding box center [321, 330] width 38 height 38
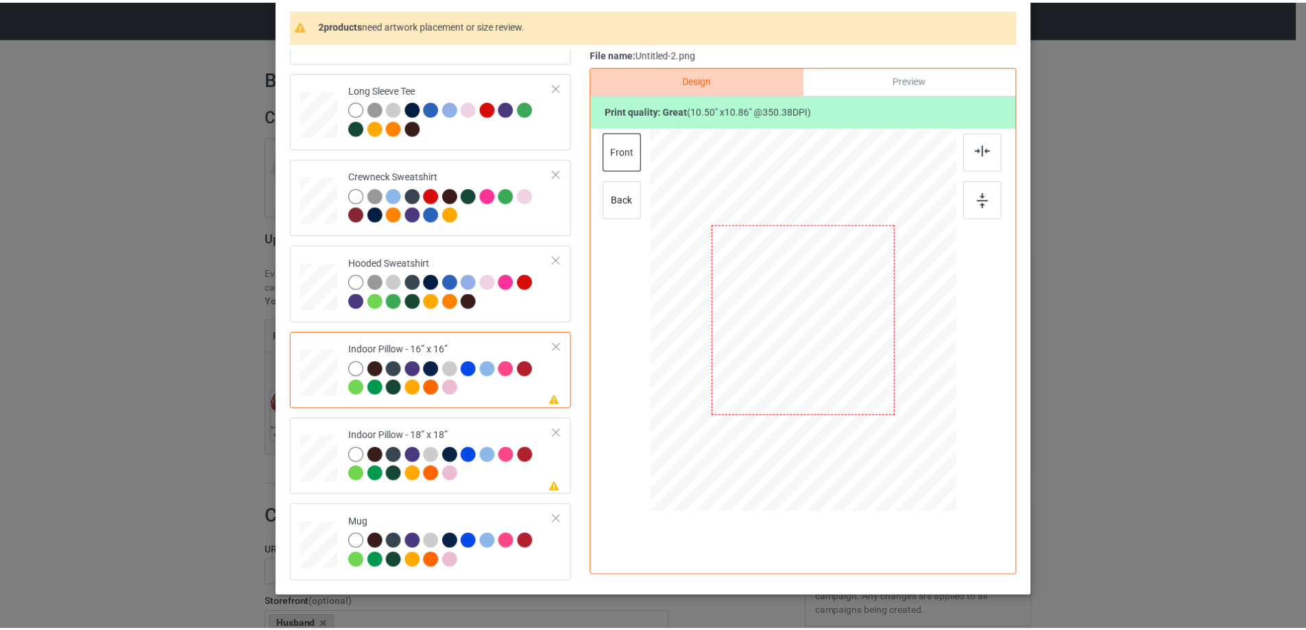
scroll to position [93, 0]
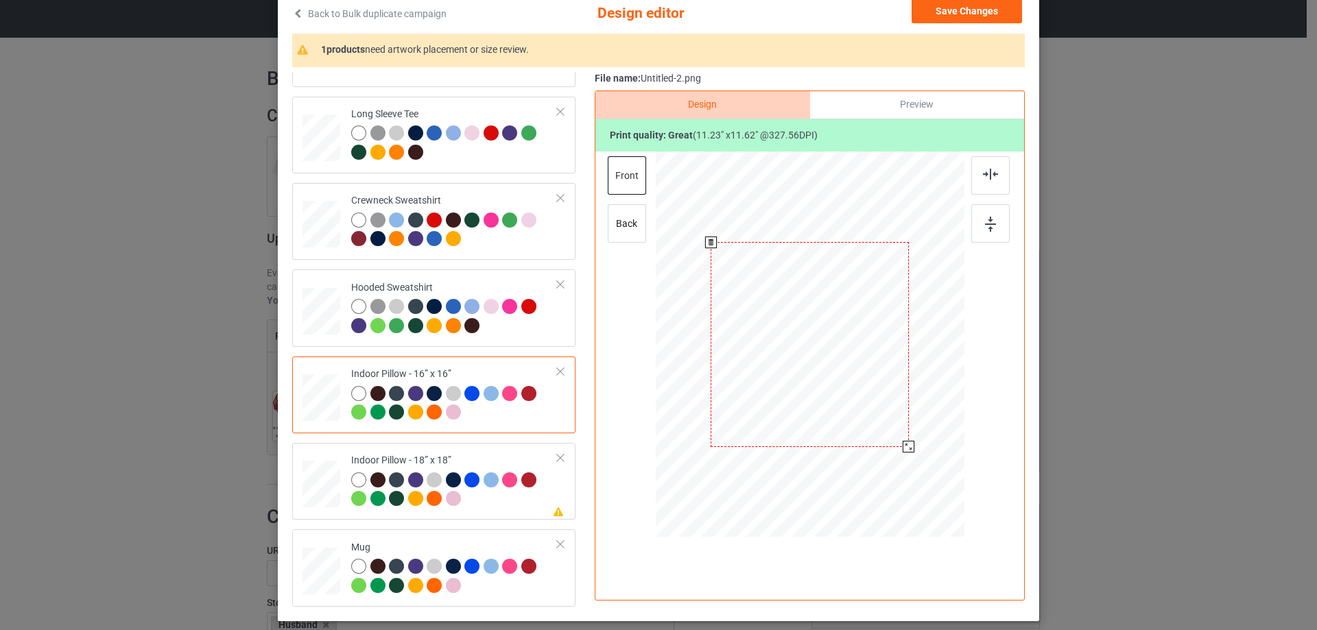
click at [903, 446] on div at bounding box center [908, 447] width 12 height 12
click at [906, 108] on div "Preview" at bounding box center [917, 104] width 214 height 27
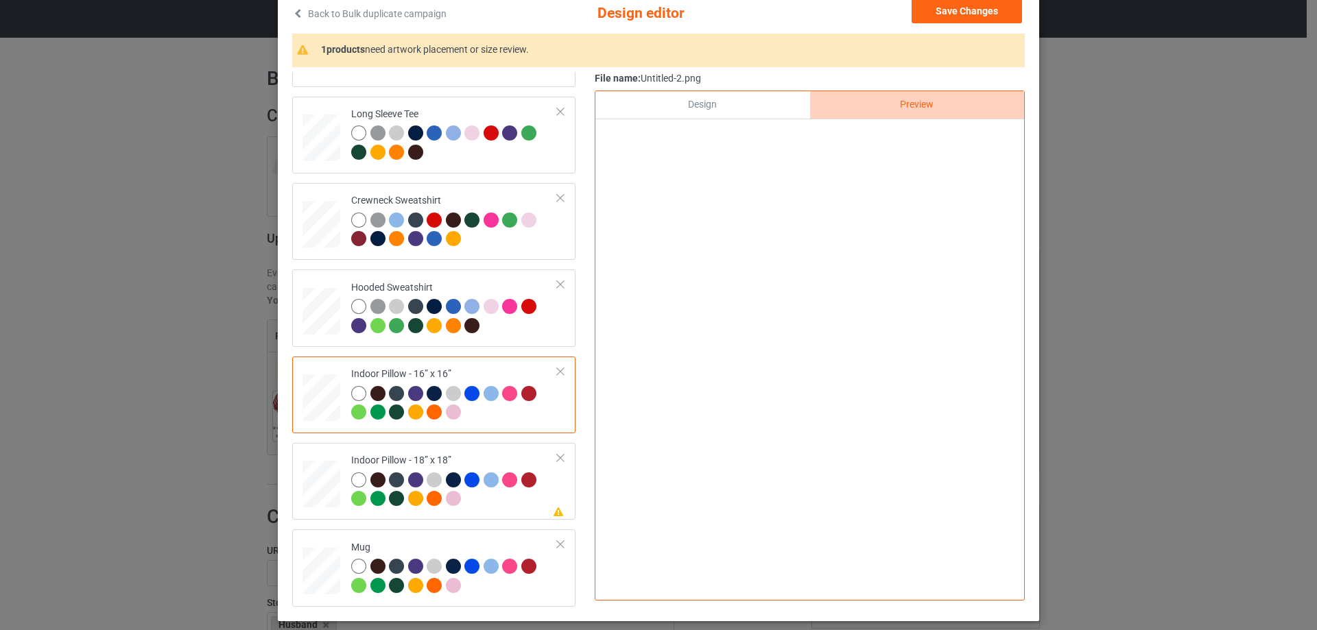
click at [767, 110] on div "Design" at bounding box center [702, 104] width 214 height 27
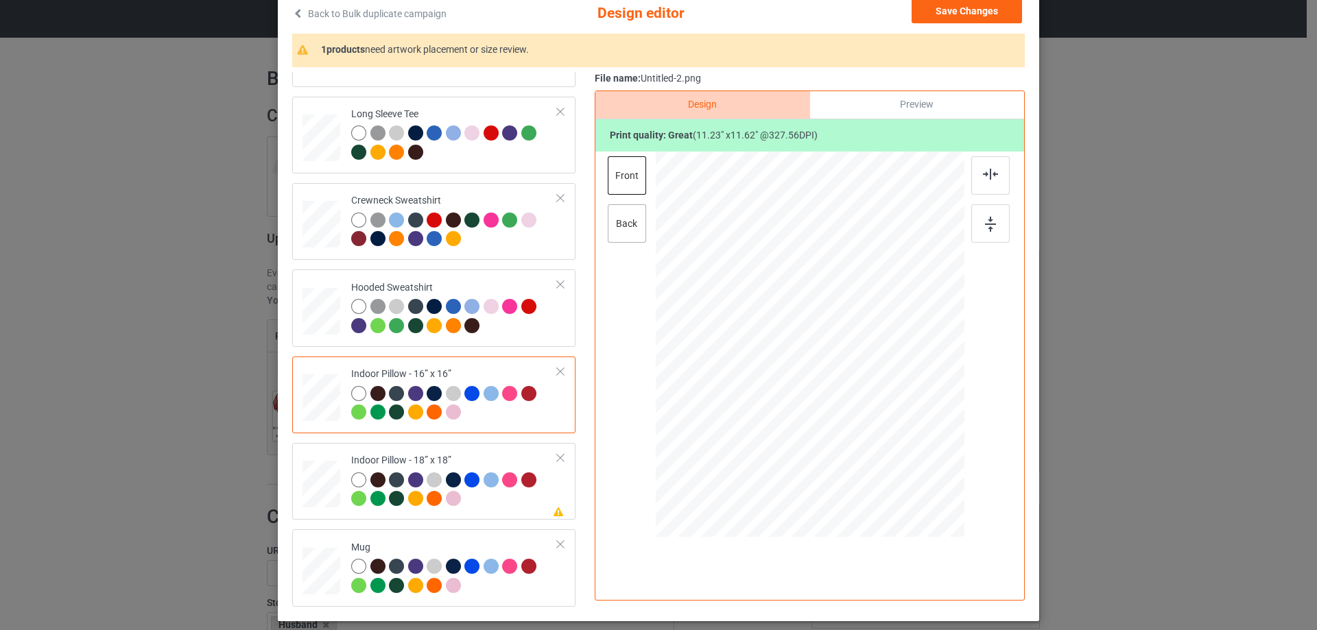
click at [625, 221] on div "back" at bounding box center [627, 223] width 38 height 38
drag, startPoint x: 890, startPoint y: 439, endPoint x: 897, endPoint y: 444, distance: 8.8
click at [897, 444] on div at bounding box center [816, 349] width 184 height 191
click at [997, 176] on div at bounding box center [990, 175] width 38 height 38
click at [982, 259] on div at bounding box center [810, 346] width 357 height 389
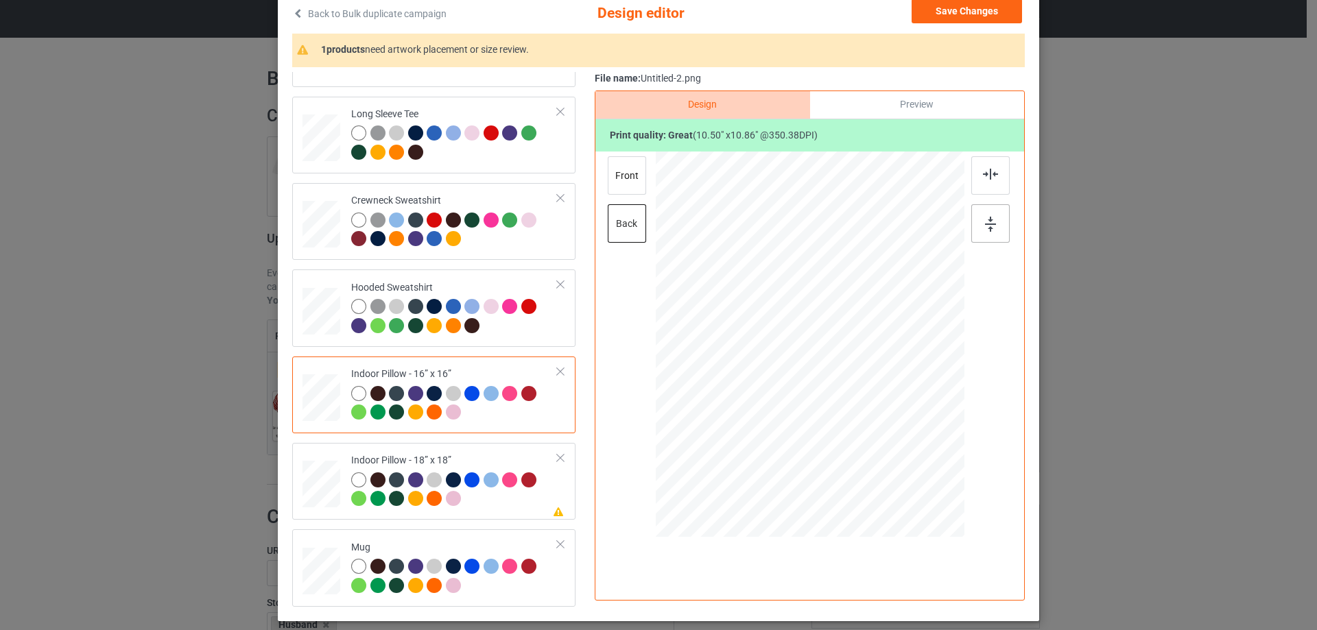
click at [985, 228] on img at bounding box center [990, 224] width 11 height 15
click at [907, 446] on div at bounding box center [910, 449] width 12 height 12
click at [632, 171] on div "front" at bounding box center [627, 175] width 38 height 38
click at [444, 459] on div "Indoor Pillow - 18” x 18”" at bounding box center [454, 479] width 206 height 51
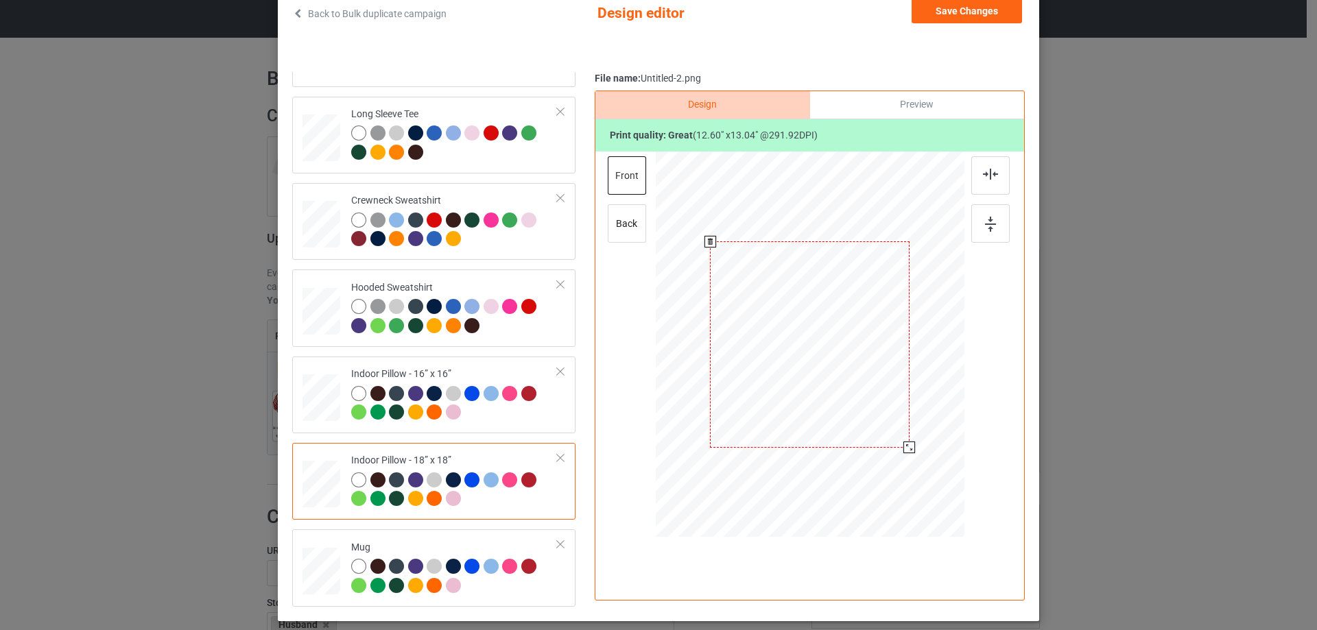
drag, startPoint x: 898, startPoint y: 438, endPoint x: 904, endPoint y: 446, distance: 10.3
click at [904, 446] on div at bounding box center [909, 448] width 12 height 12
click at [628, 228] on div "back" at bounding box center [627, 223] width 38 height 38
drag, startPoint x: 898, startPoint y: 438, endPoint x: 906, endPoint y: 446, distance: 10.7
click at [906, 446] on div at bounding box center [910, 448] width 12 height 12
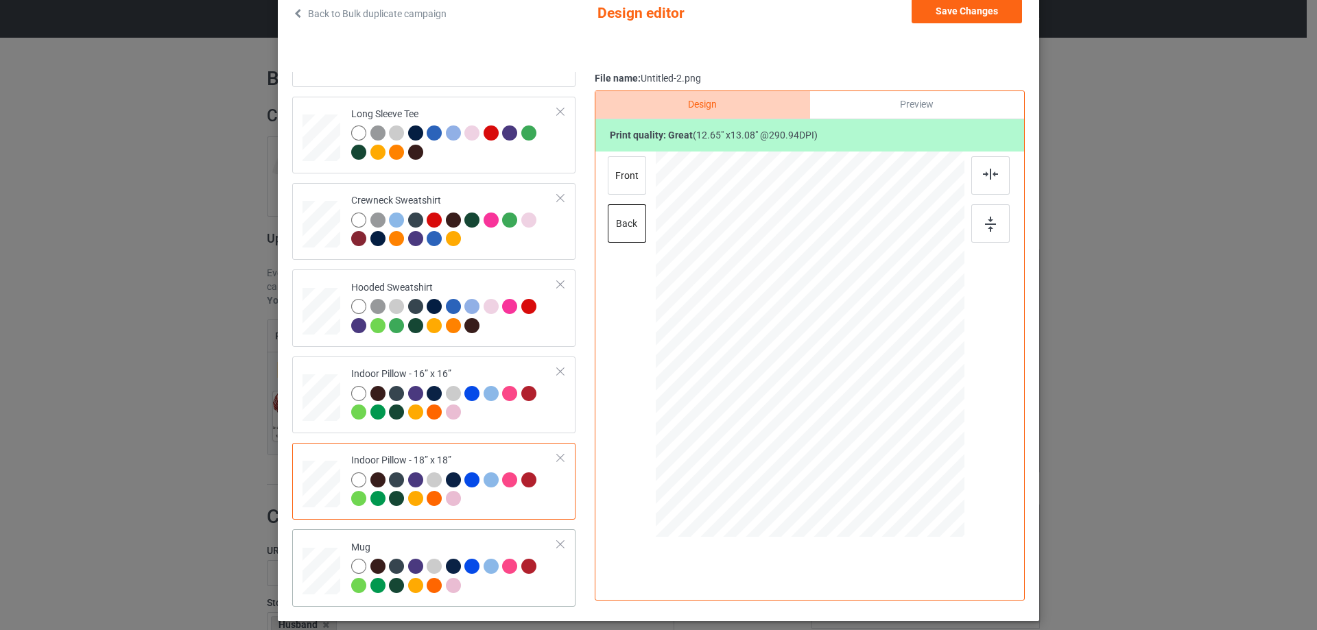
click at [449, 534] on div "Mug" at bounding box center [433, 567] width 283 height 77
click at [976, 19] on button "Save Changes" at bounding box center [966, 11] width 110 height 25
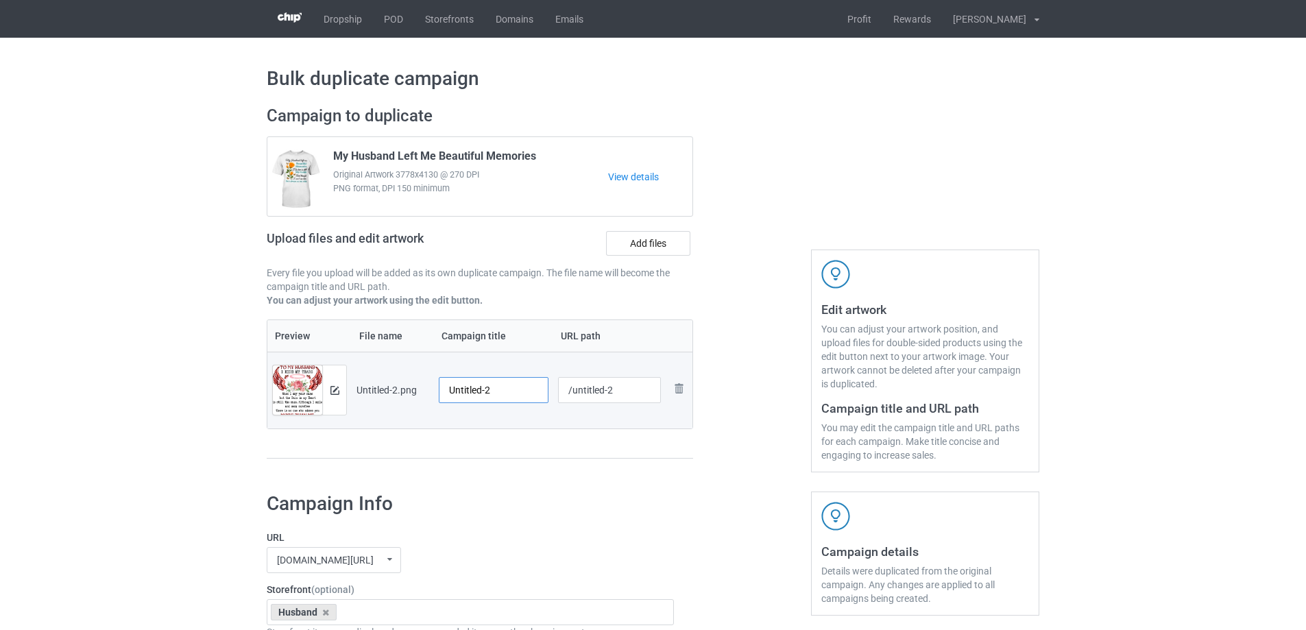
click at [485, 380] on input "Untitled-2" at bounding box center [494, 390] width 110 height 26
paste input "To My Husband I Hide My Tears When I Say Your Name"
type input "To My Husband I Hide My Tears When I Say Your Name"
click at [525, 453] on div "Preview File name Campaign title URL path Preview and edit artwork Untitled-2.p…" at bounding box center [480, 390] width 427 height 140
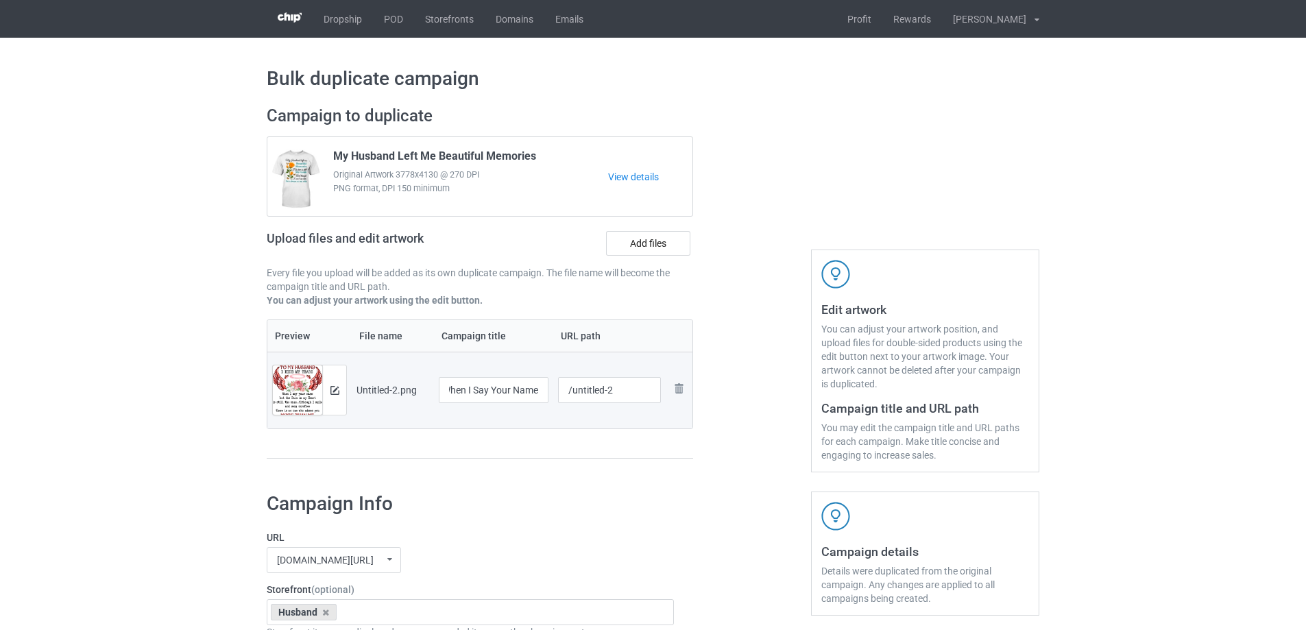
scroll to position [0, 0]
drag, startPoint x: 574, startPoint y: 390, endPoint x: 658, endPoint y: 391, distance: 83.7
click at [658, 391] on input "/untitled-2" at bounding box center [610, 390] width 104 height 26
click at [765, 346] on div at bounding box center [752, 289] width 99 height 386
click at [640, 384] on input "/htmi3" at bounding box center [610, 390] width 104 height 26
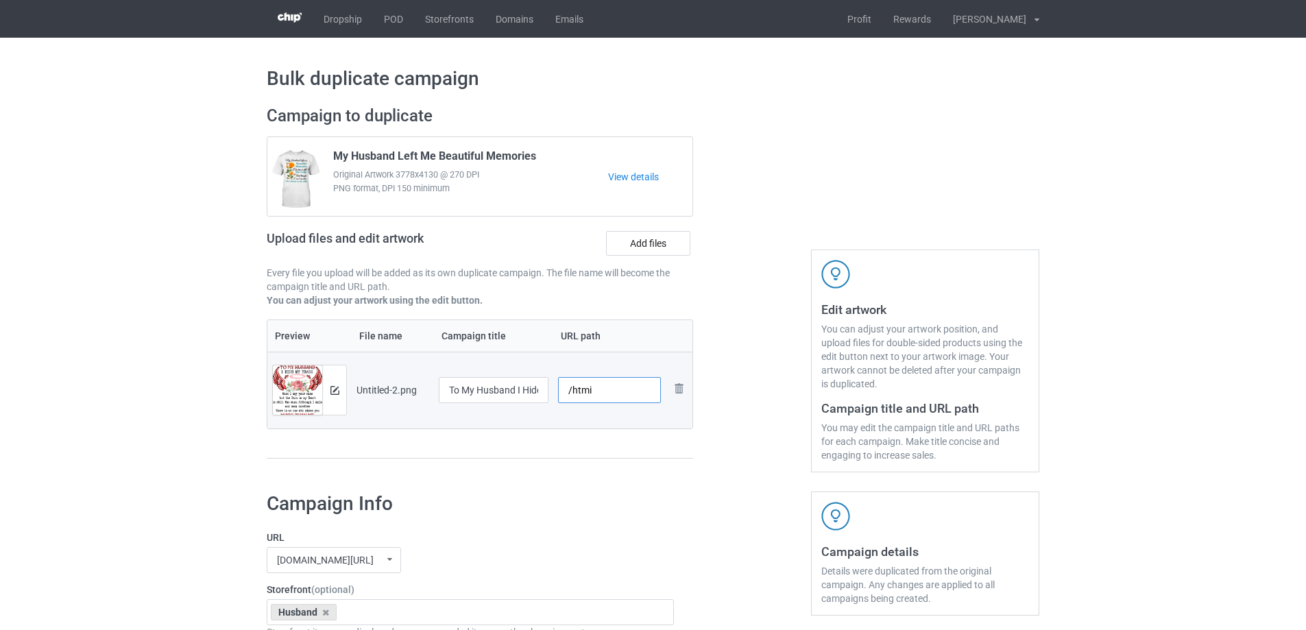
type input "/htmi"
click at [741, 354] on div at bounding box center [752, 289] width 99 height 386
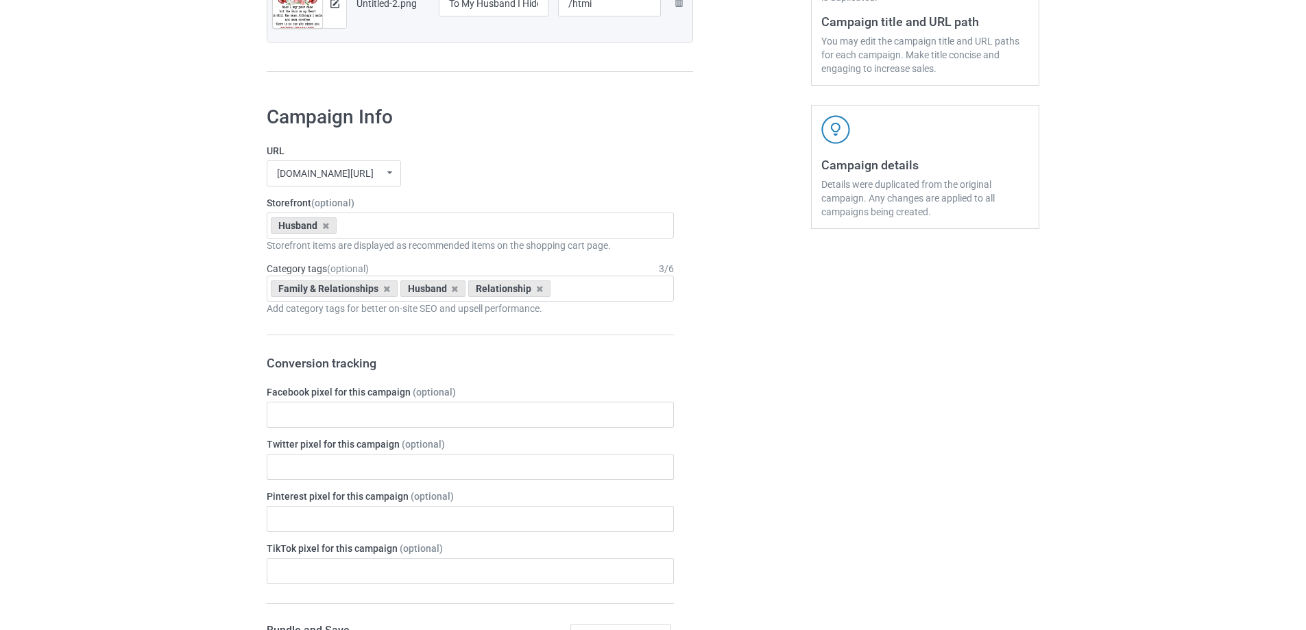
scroll to position [1596, 0]
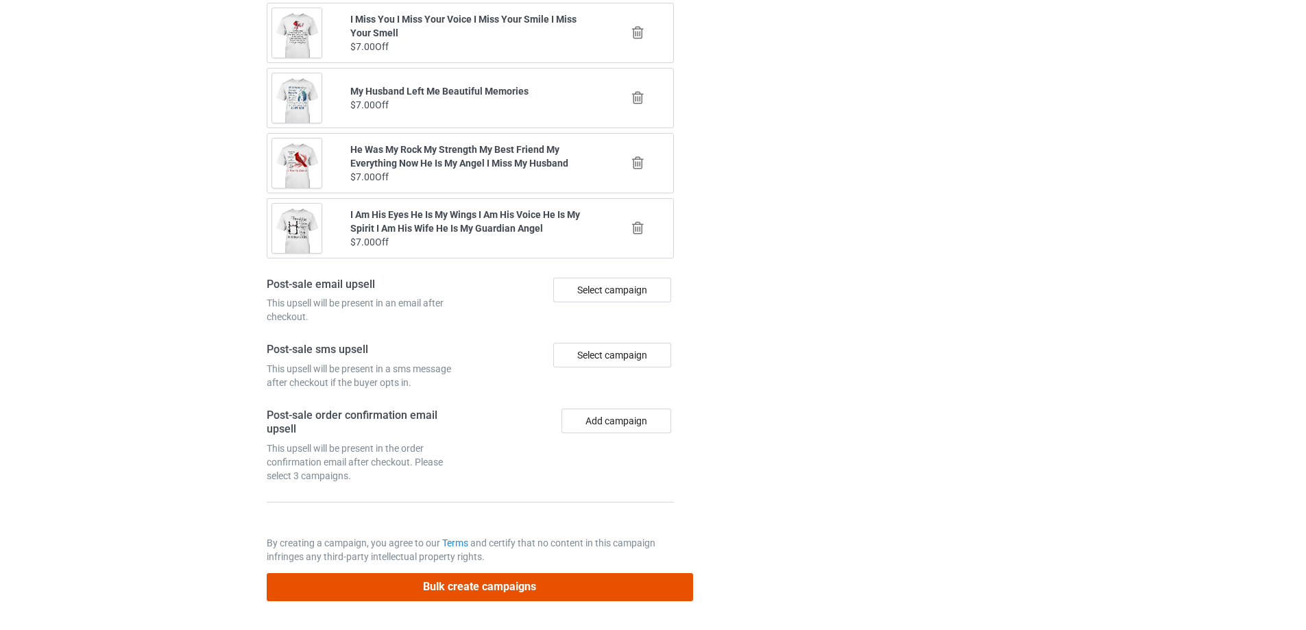
click at [548, 574] on button "Bulk create campaigns" at bounding box center [480, 587] width 427 height 28
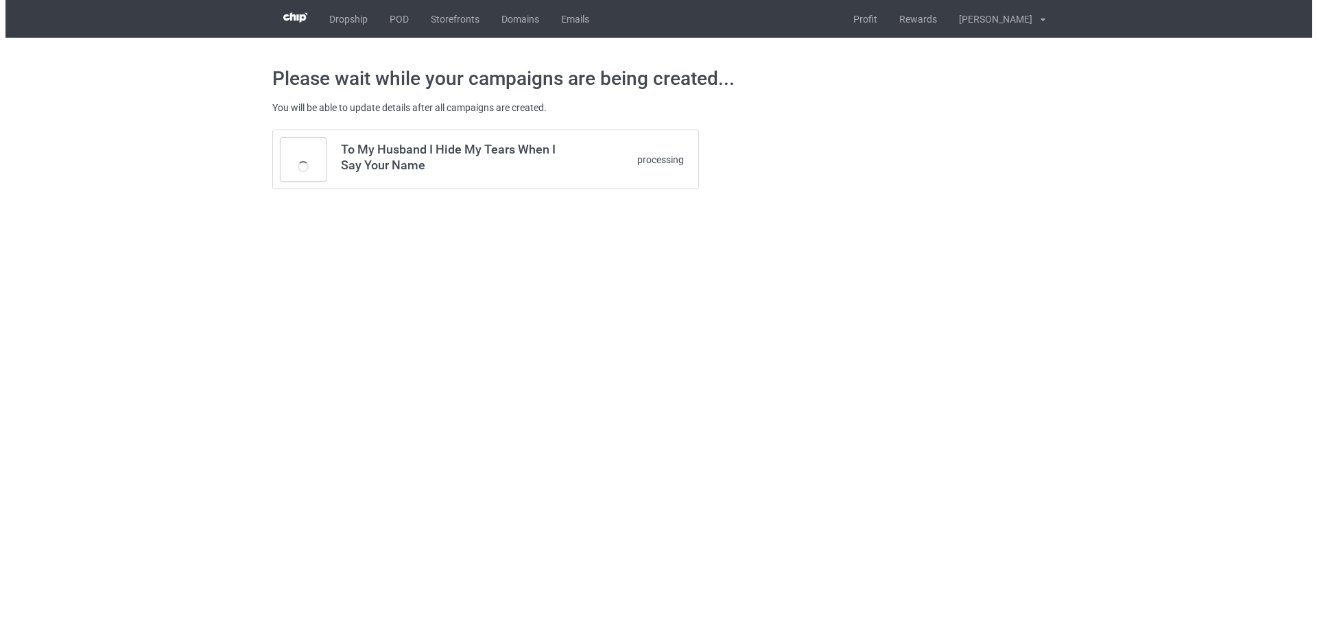
scroll to position [0, 0]
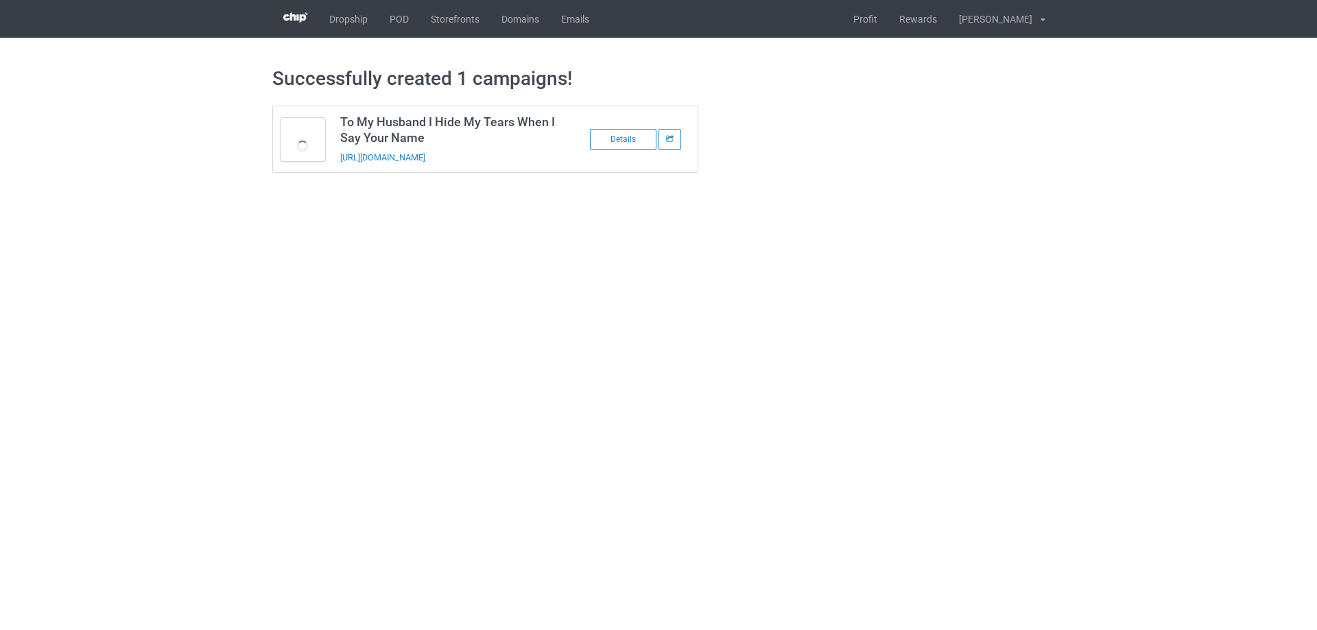
drag, startPoint x: 529, startPoint y: 156, endPoint x: 344, endPoint y: 172, distance: 185.9
click at [344, 172] on td "To My Husband I Hide My Tears When I Say Your Name [URL][DOMAIN_NAME]" at bounding box center [449, 139] width 232 height 66
click at [519, 169] on td "To My Husband I Hide My Tears When I Say Your Name [URL][DOMAIN_NAME]" at bounding box center [449, 139] width 232 height 66
drag, startPoint x: 519, startPoint y: 153, endPoint x: 333, endPoint y: 169, distance: 187.2
click at [333, 169] on td "To My Husband I Hide My Tears When I Say Your Name [URL][DOMAIN_NAME]" at bounding box center [449, 139] width 232 height 66
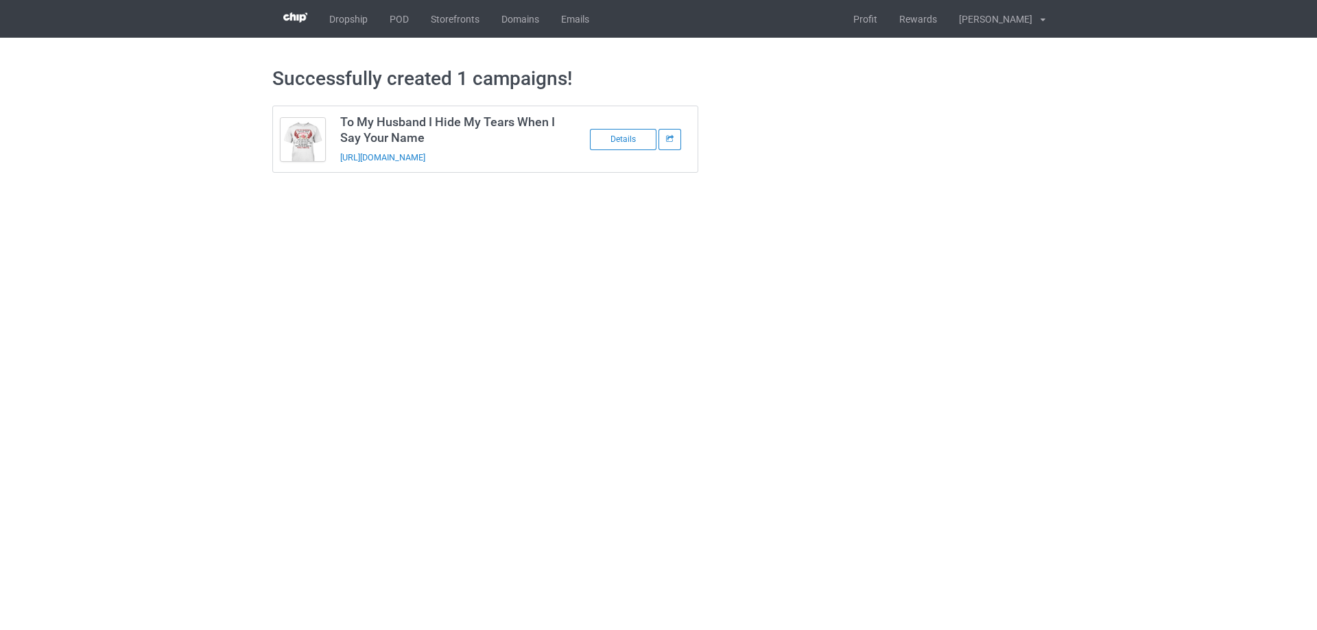
copy link "[URL][DOMAIN_NAME]"
click at [543, 193] on div "Successfully created 1 campaigns! To My Husband I Hide My Tears When I Say Your…" at bounding box center [658, 120] width 773 height 164
click at [1120, 297] on body "Dropship POD Storefronts Domains Emails Profit Rewards [PERSON_NAME] Settings L…" at bounding box center [658, 315] width 1317 height 630
